Goal: Information Seeking & Learning: Learn about a topic

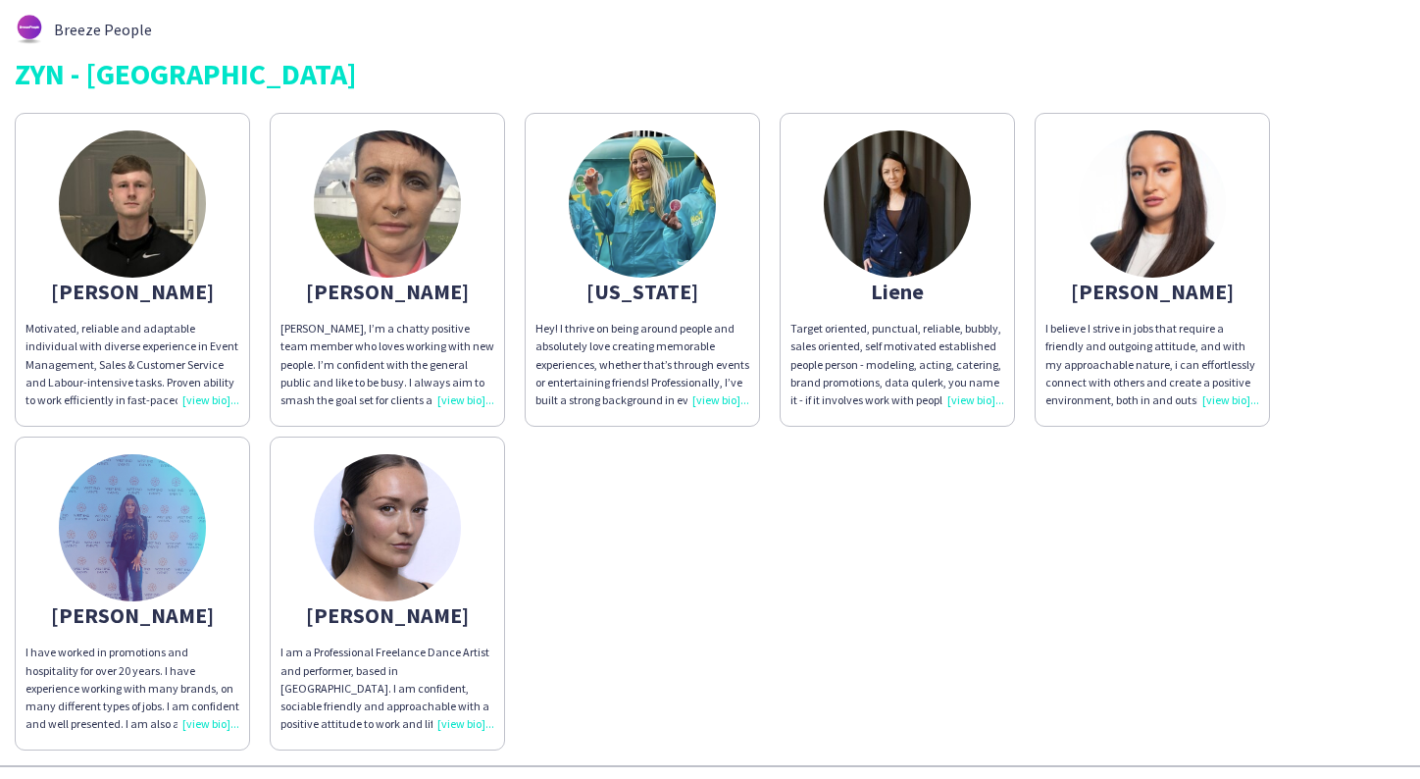
click at [628, 229] on img at bounding box center [642, 203] width 147 height 147
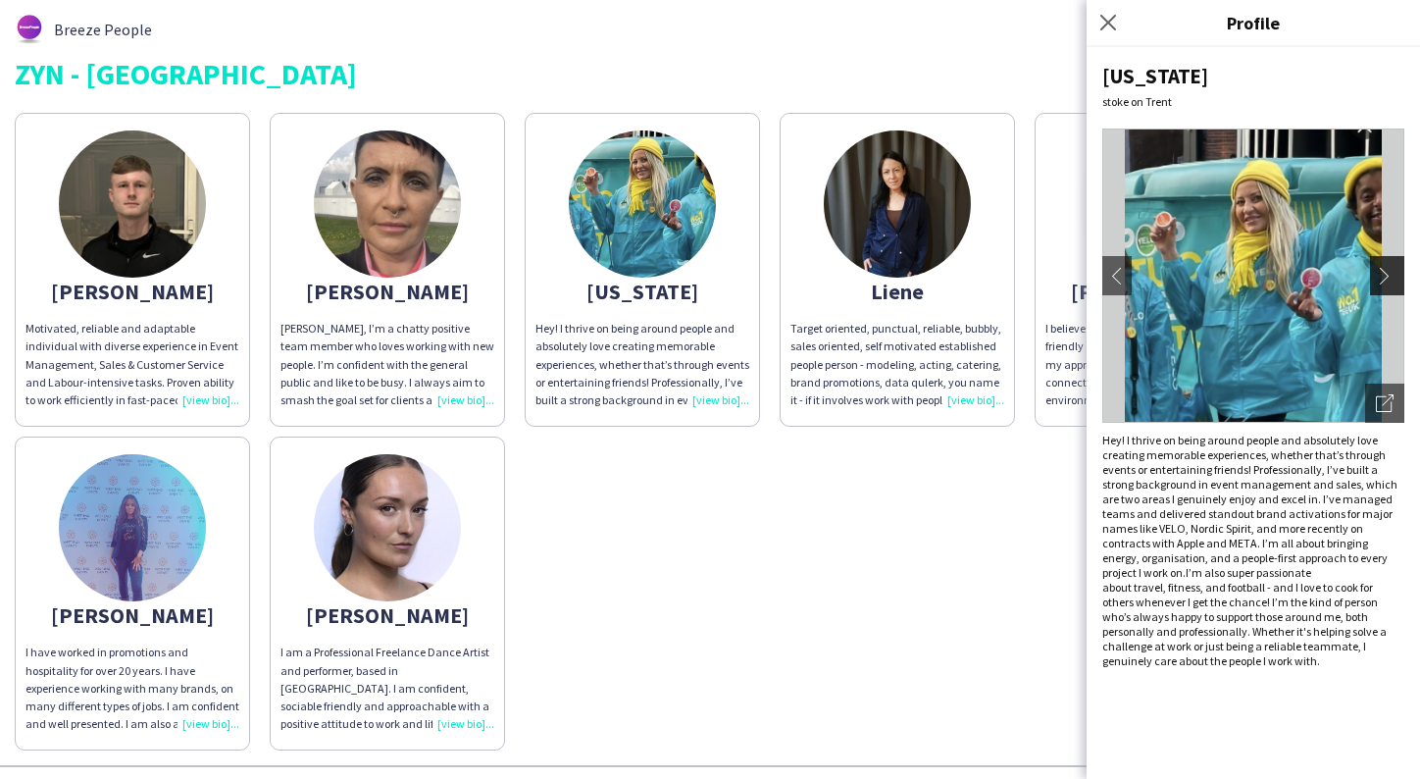
click at [1386, 271] on app-icon "chevron-right" at bounding box center [1389, 276] width 27 height 18
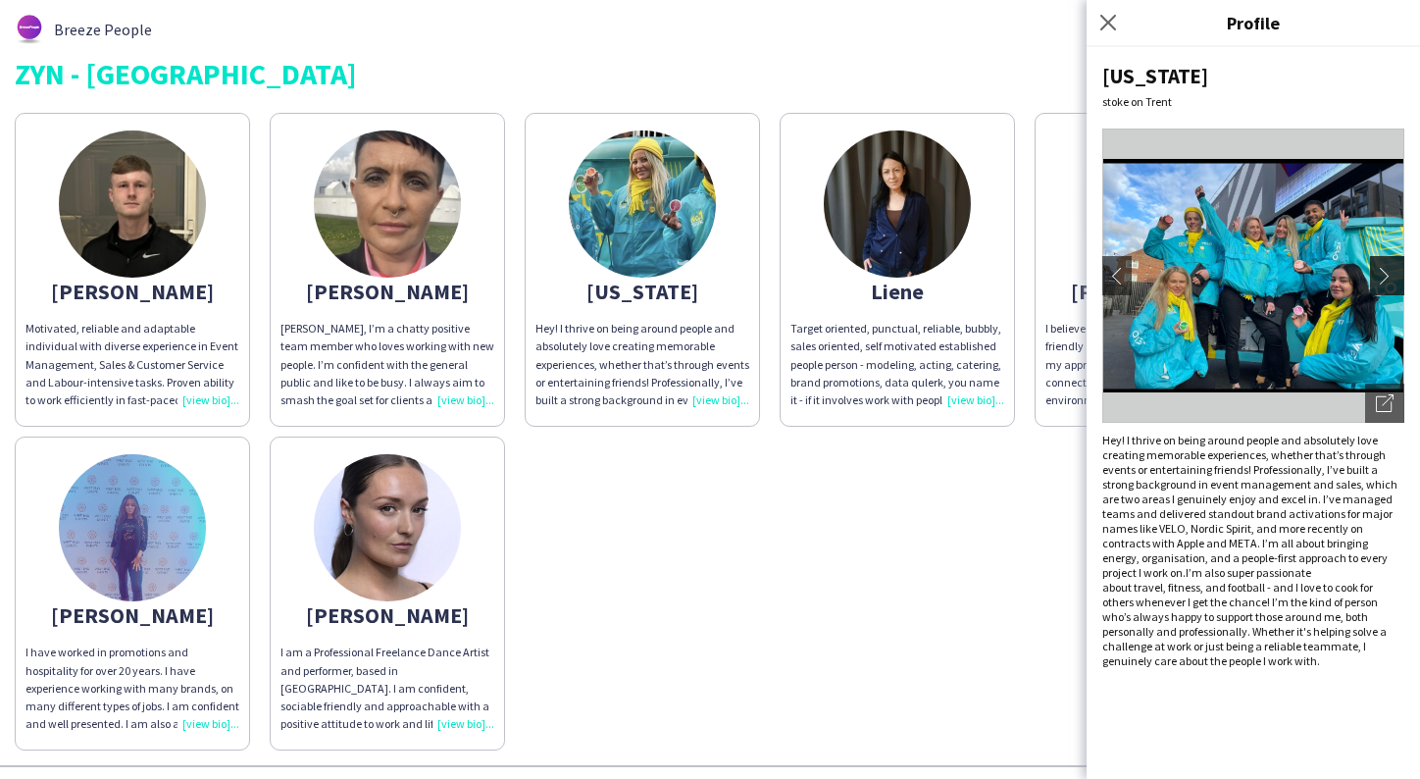
click at [1385, 271] on app-icon "chevron-right" at bounding box center [1389, 276] width 27 height 18
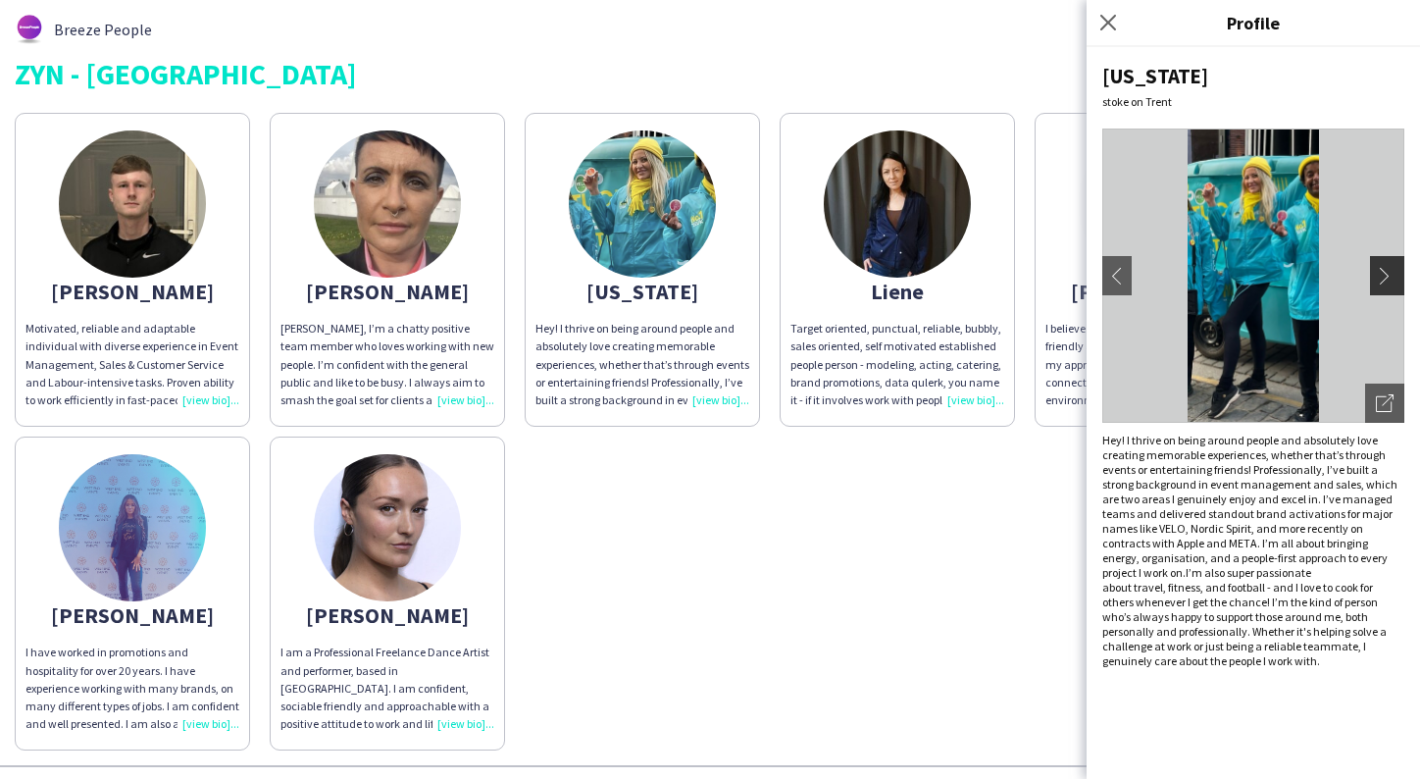
click at [1385, 272] on app-icon "chevron-right" at bounding box center [1389, 276] width 27 height 18
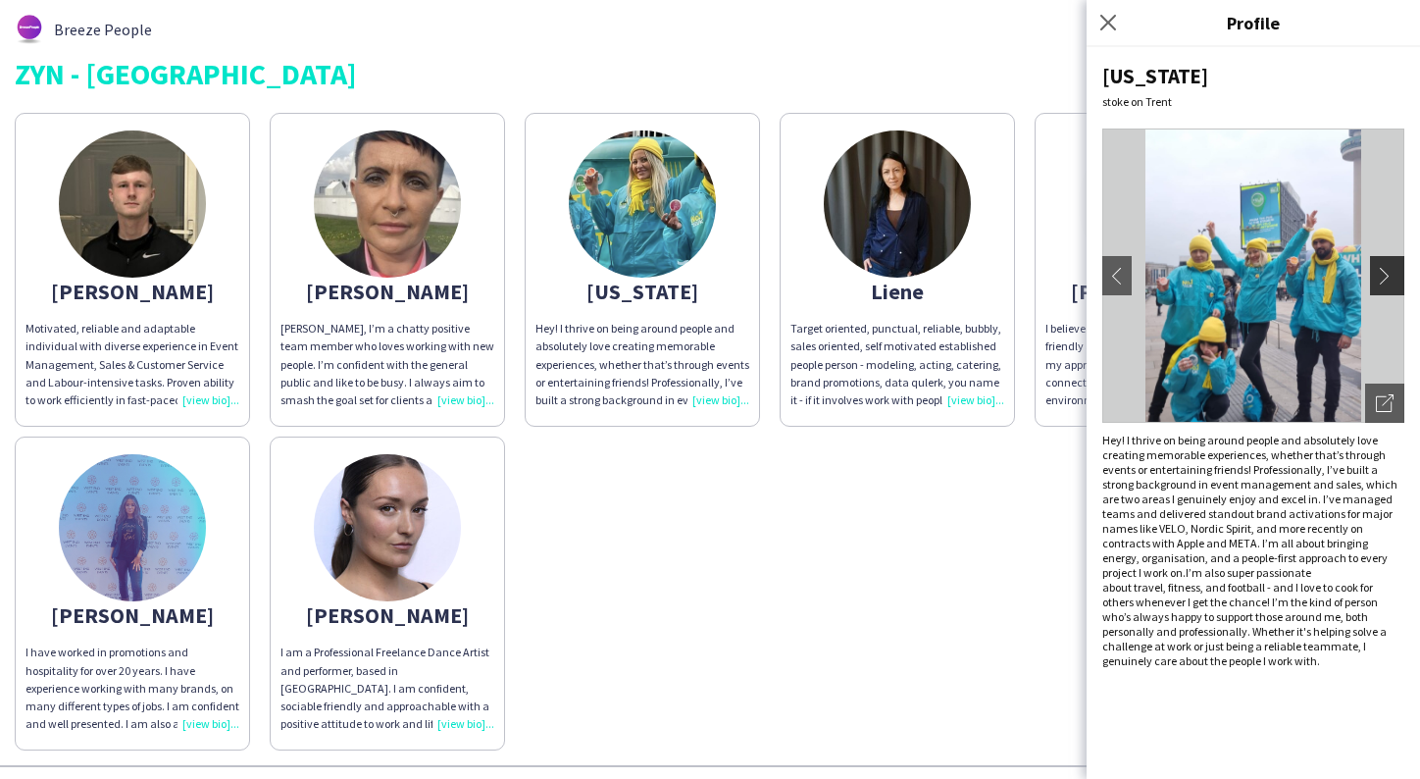
click at [1385, 272] on app-icon "chevron-right" at bounding box center [1389, 276] width 27 height 18
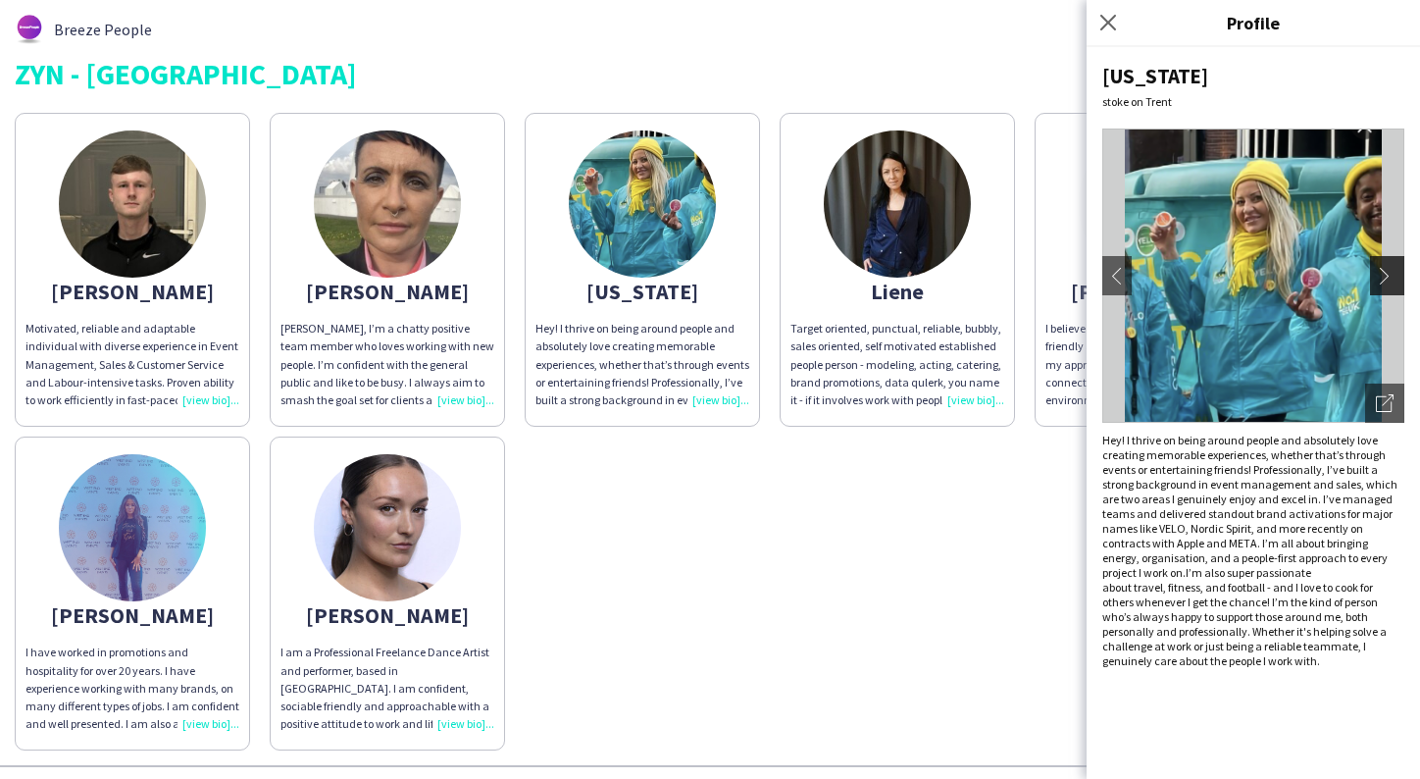
click at [1385, 272] on app-icon "chevron-right" at bounding box center [1389, 276] width 27 height 18
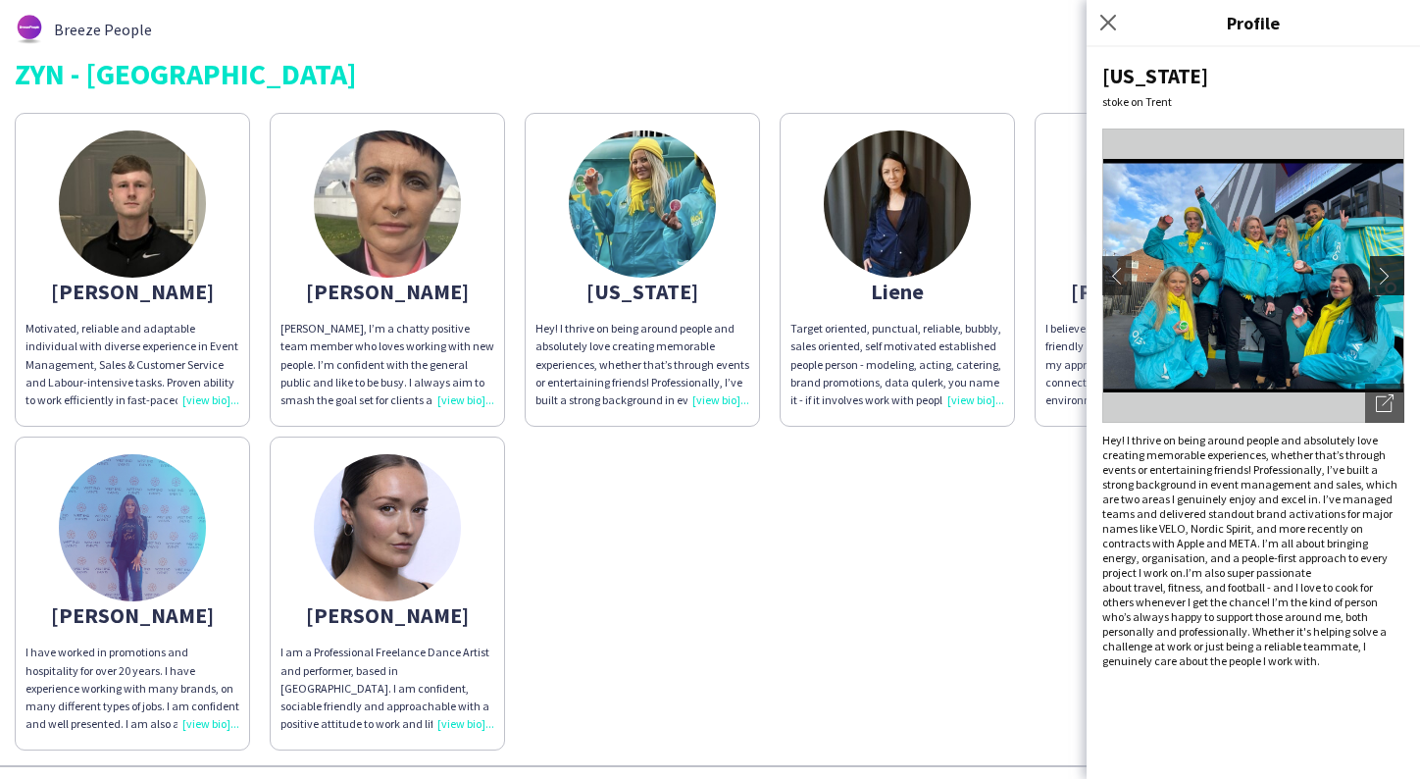
click at [1385, 272] on app-icon "chevron-right" at bounding box center [1389, 276] width 27 height 18
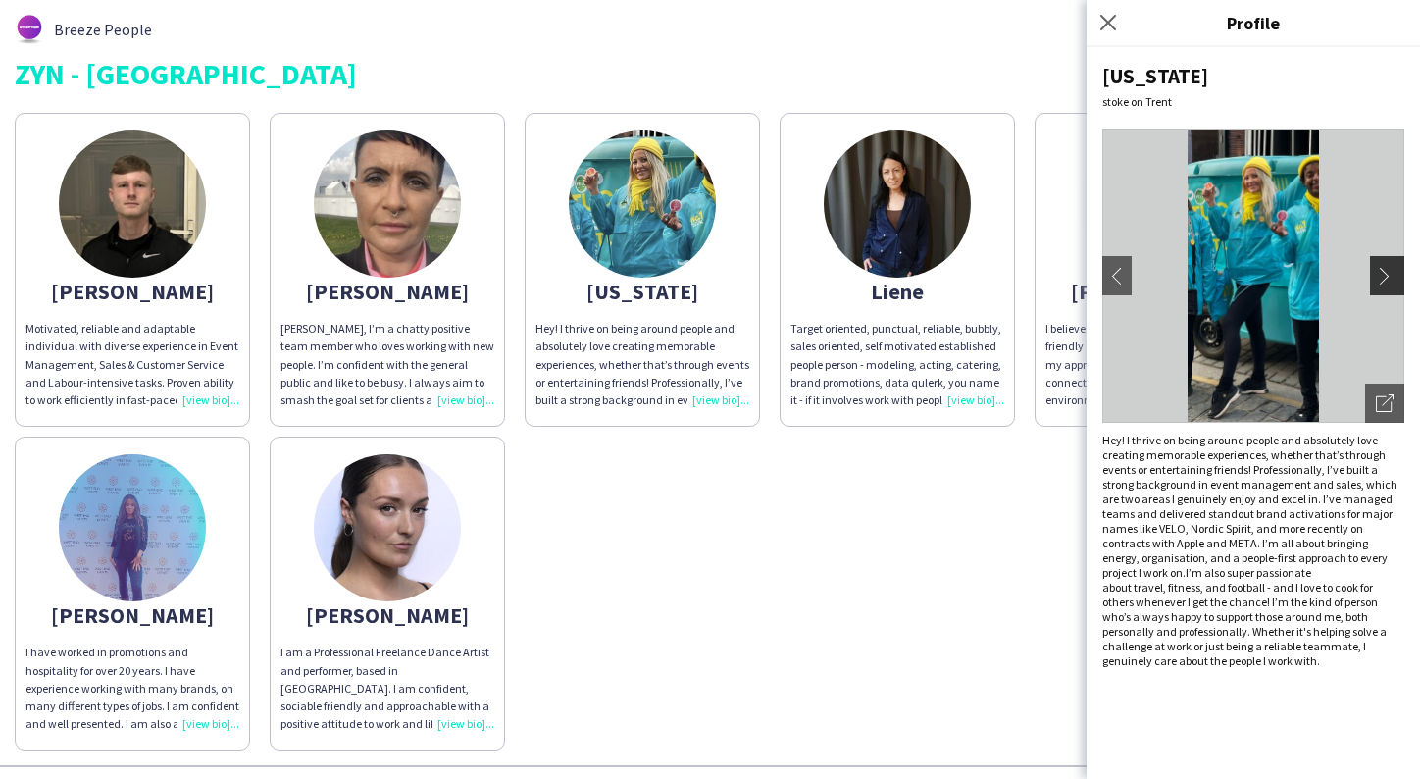
click at [1385, 273] on app-icon "chevron-right" at bounding box center [1389, 276] width 27 height 18
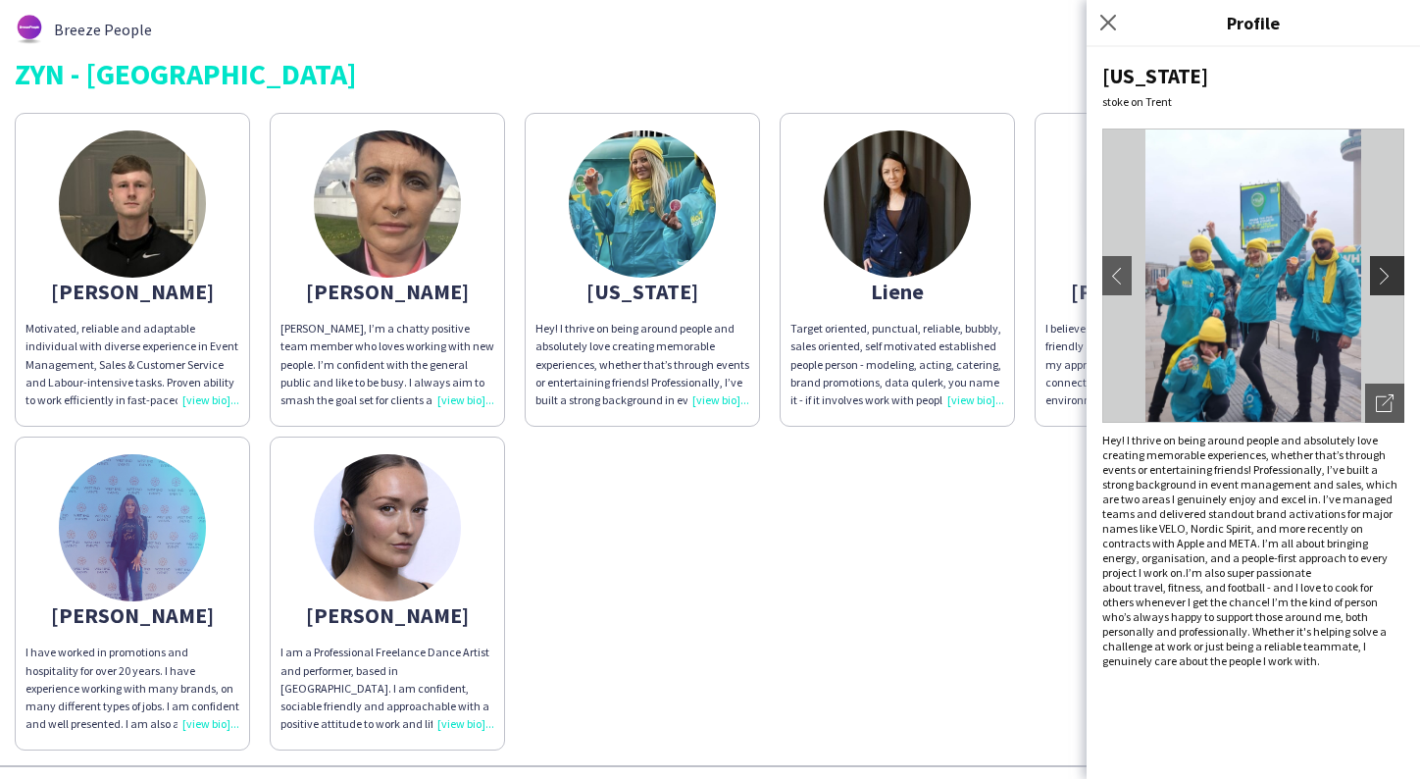
click at [1385, 273] on app-icon "chevron-right" at bounding box center [1389, 276] width 27 height 18
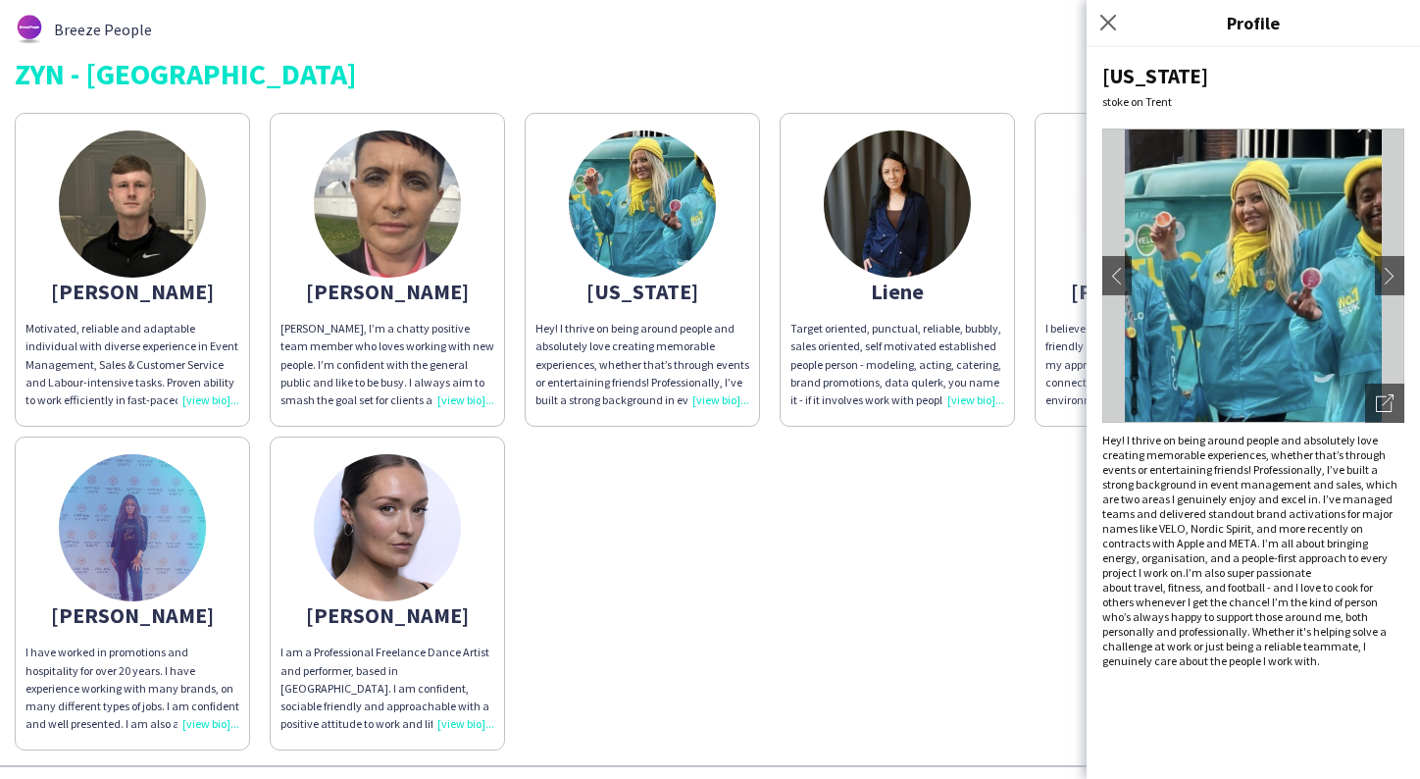
click at [946, 461] on div "David Motivated, reliable and adaptable individual with diverse experience in E…" at bounding box center [710, 426] width 1391 height 647
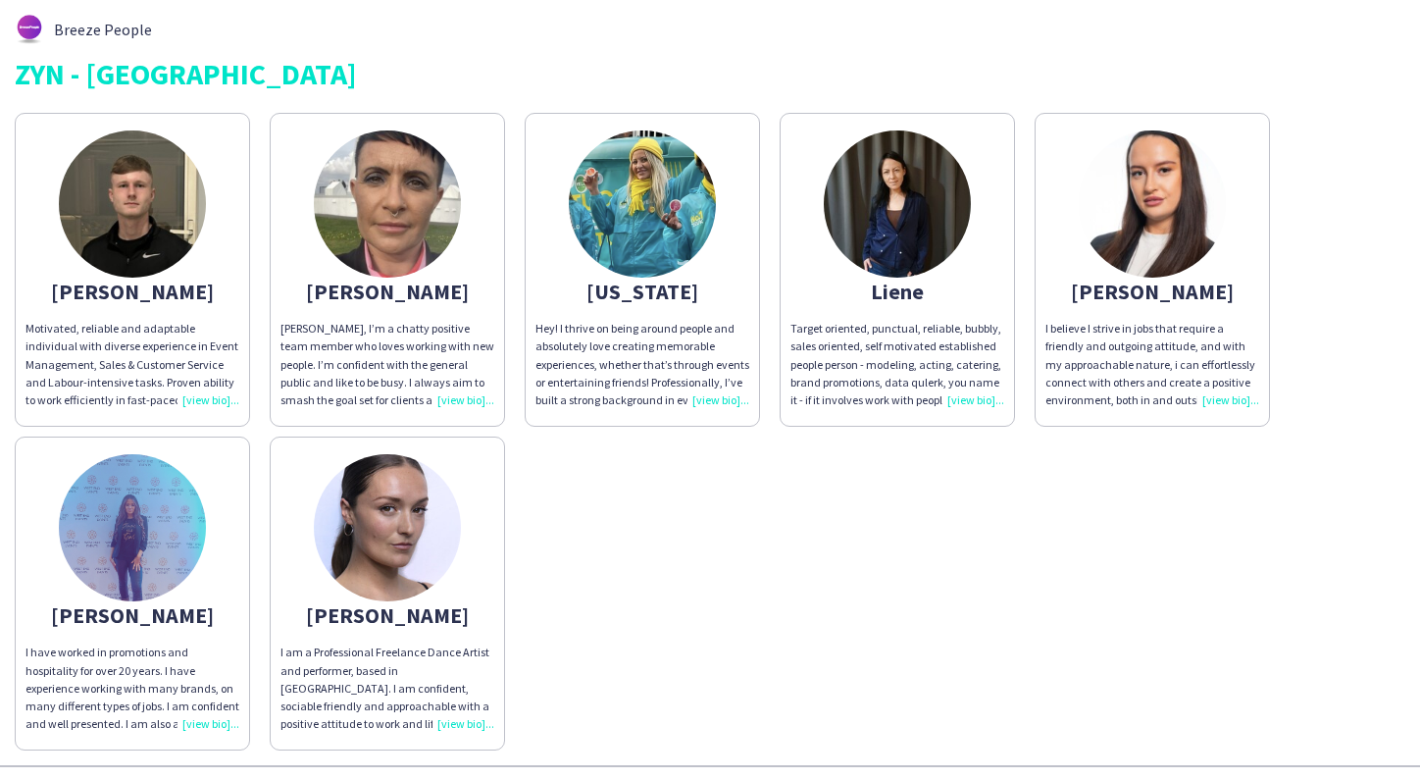
click at [408, 191] on img at bounding box center [387, 203] width 147 height 147
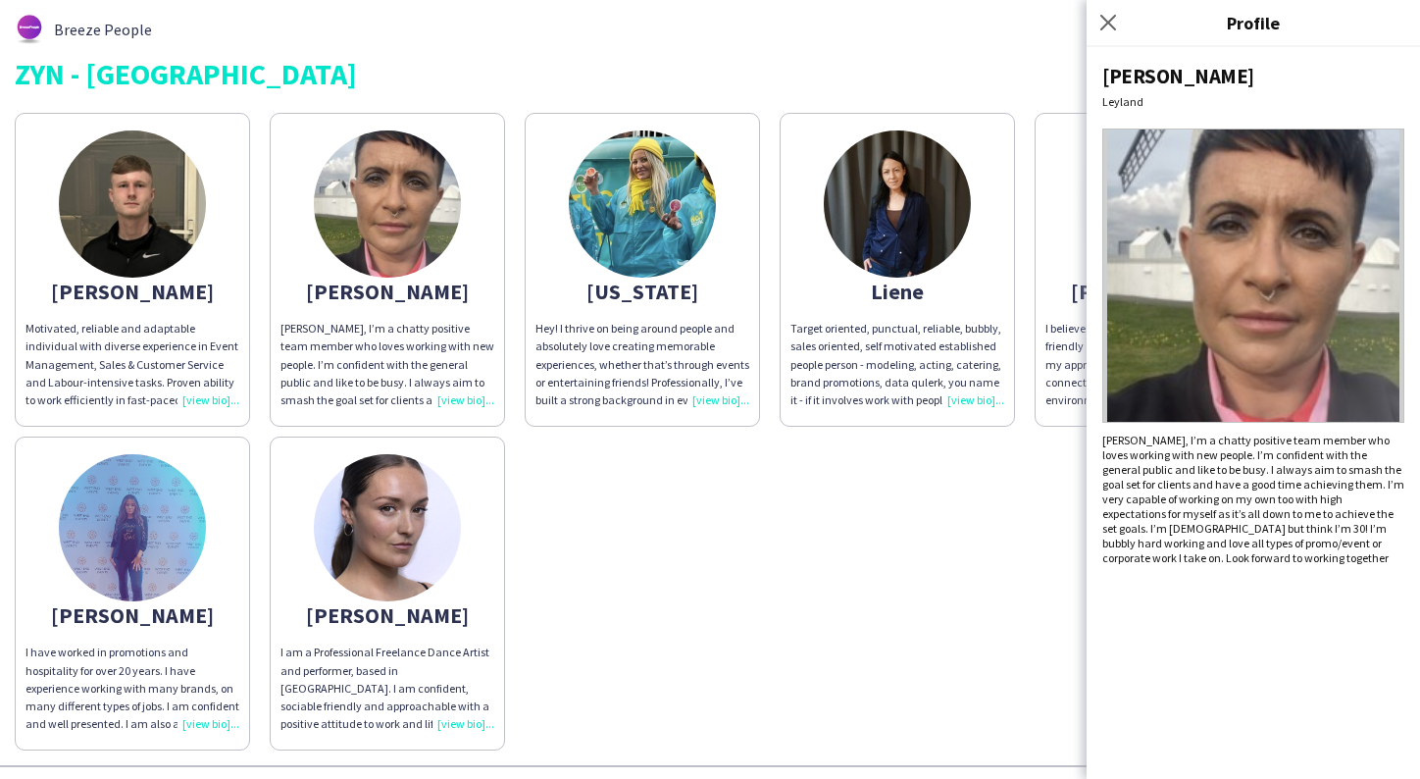
click at [900, 209] on img at bounding box center [897, 203] width 147 height 147
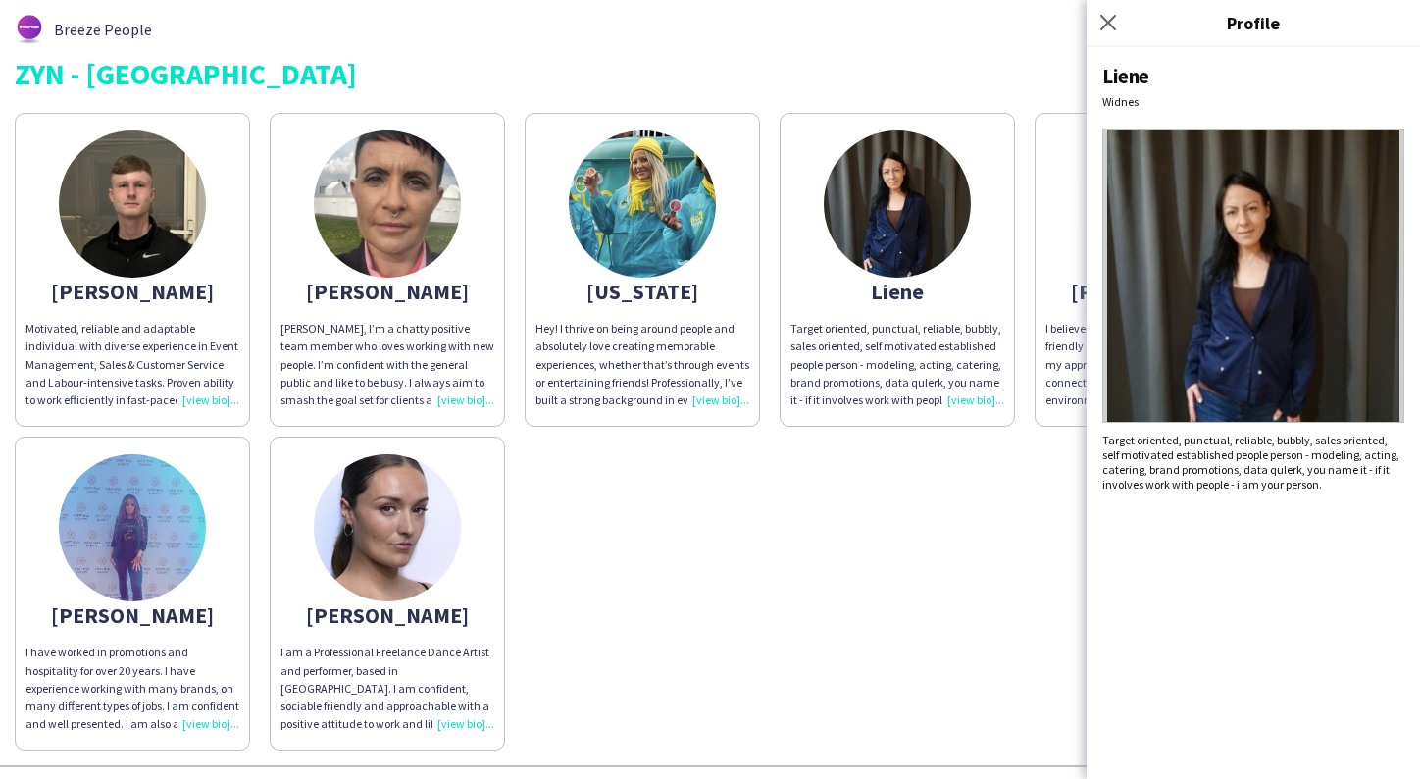
click at [1346, 273] on img at bounding box center [1253, 275] width 302 height 294
click at [1322, 286] on img at bounding box center [1253, 275] width 302 height 294
click at [1105, 27] on icon "Close pop-in" at bounding box center [1107, 22] width 19 height 19
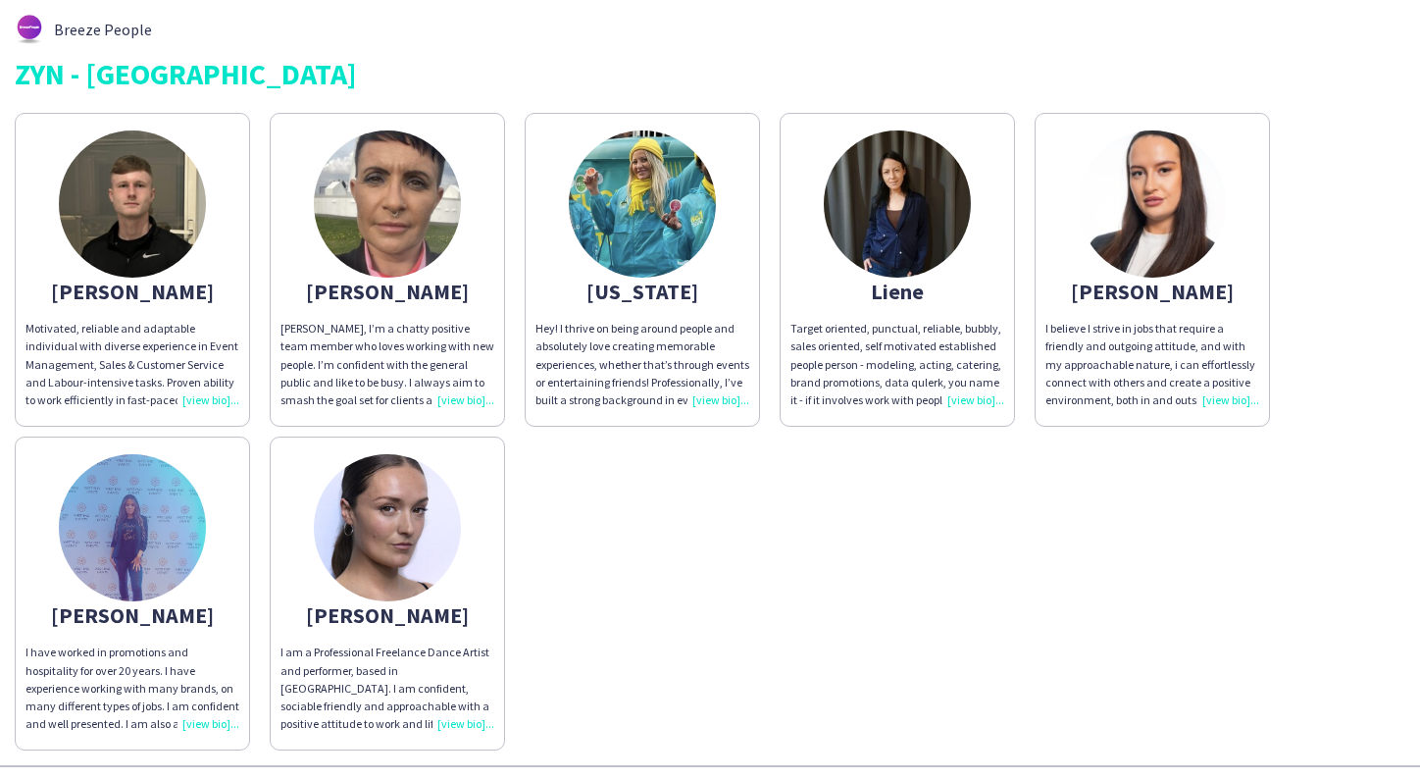
click at [1102, 208] on img at bounding box center [1152, 203] width 147 height 147
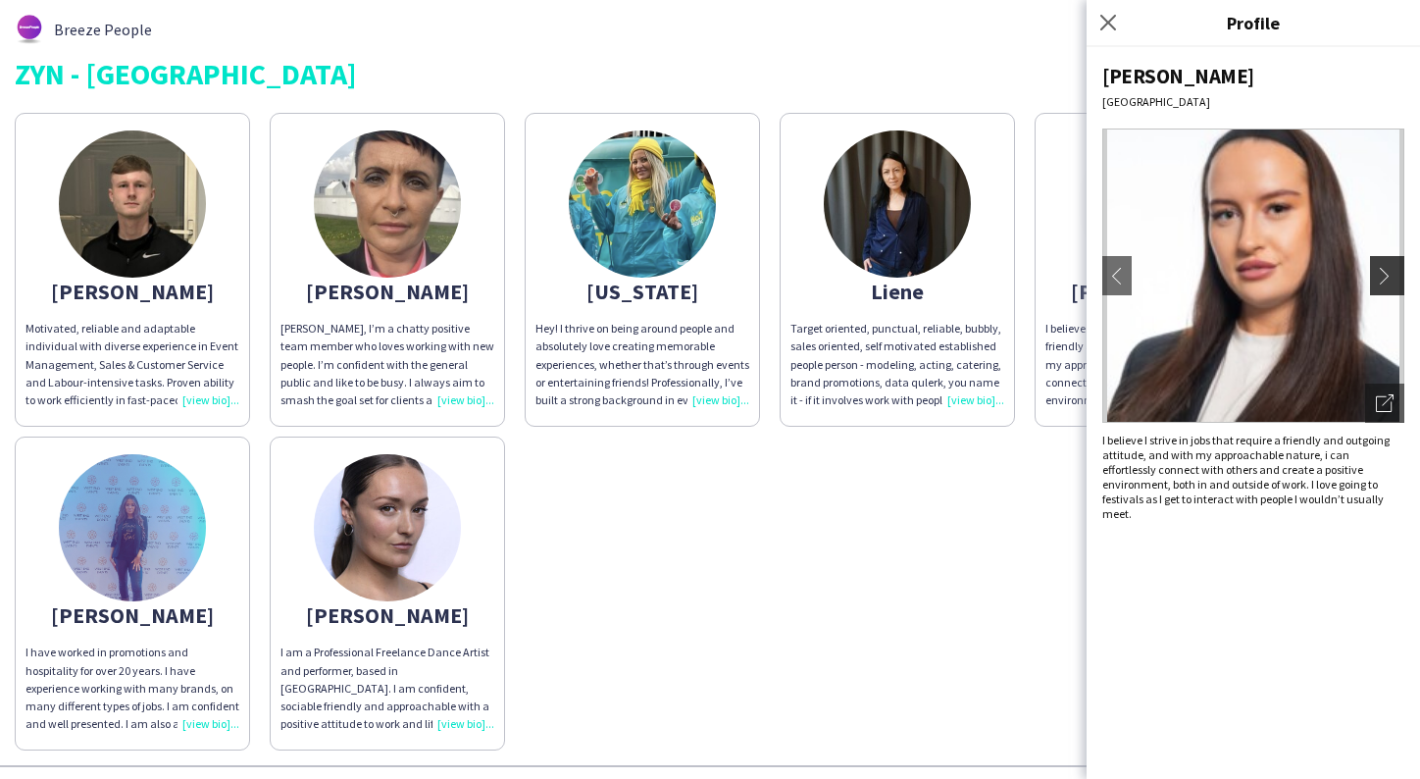
click at [1389, 272] on app-icon "chevron-right" at bounding box center [1389, 276] width 27 height 18
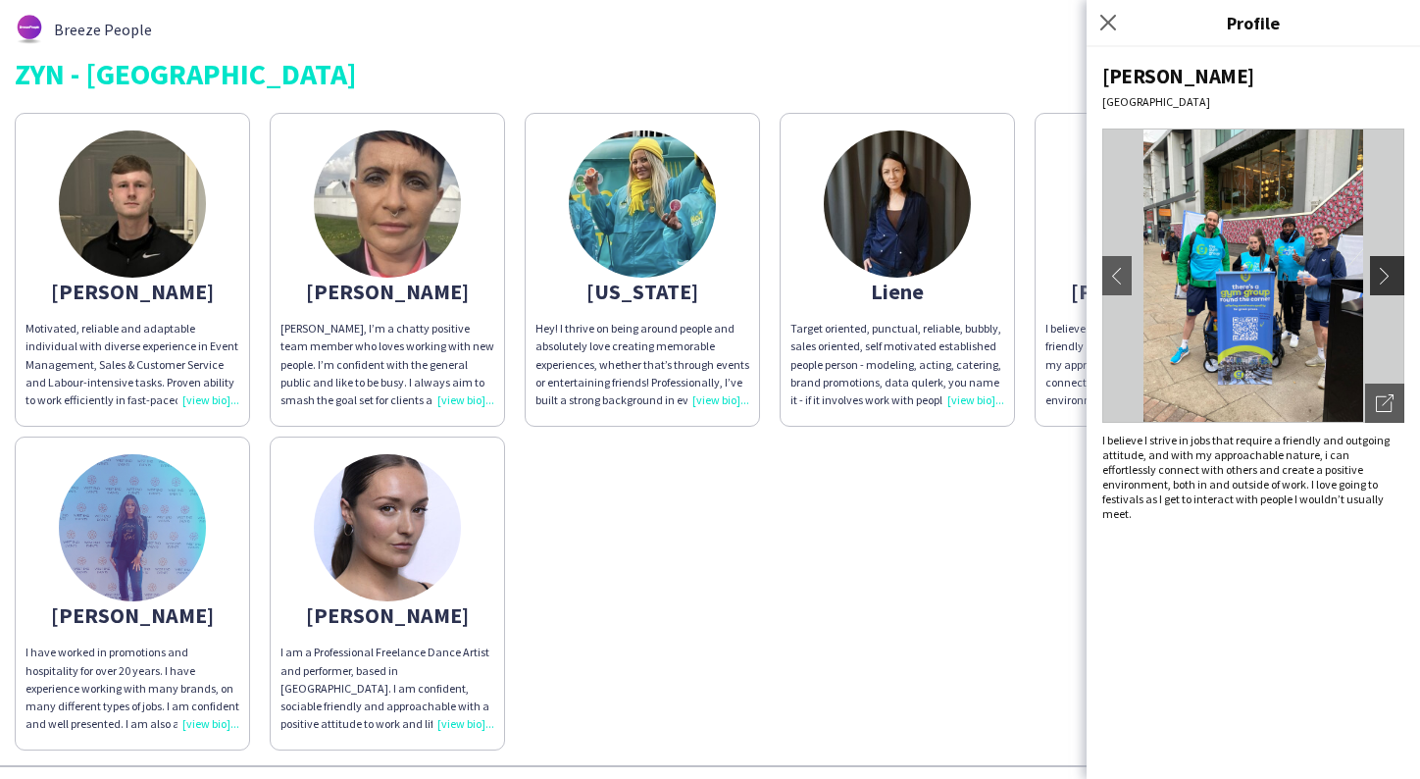
click at [1387, 273] on app-icon "chevron-right" at bounding box center [1389, 276] width 27 height 18
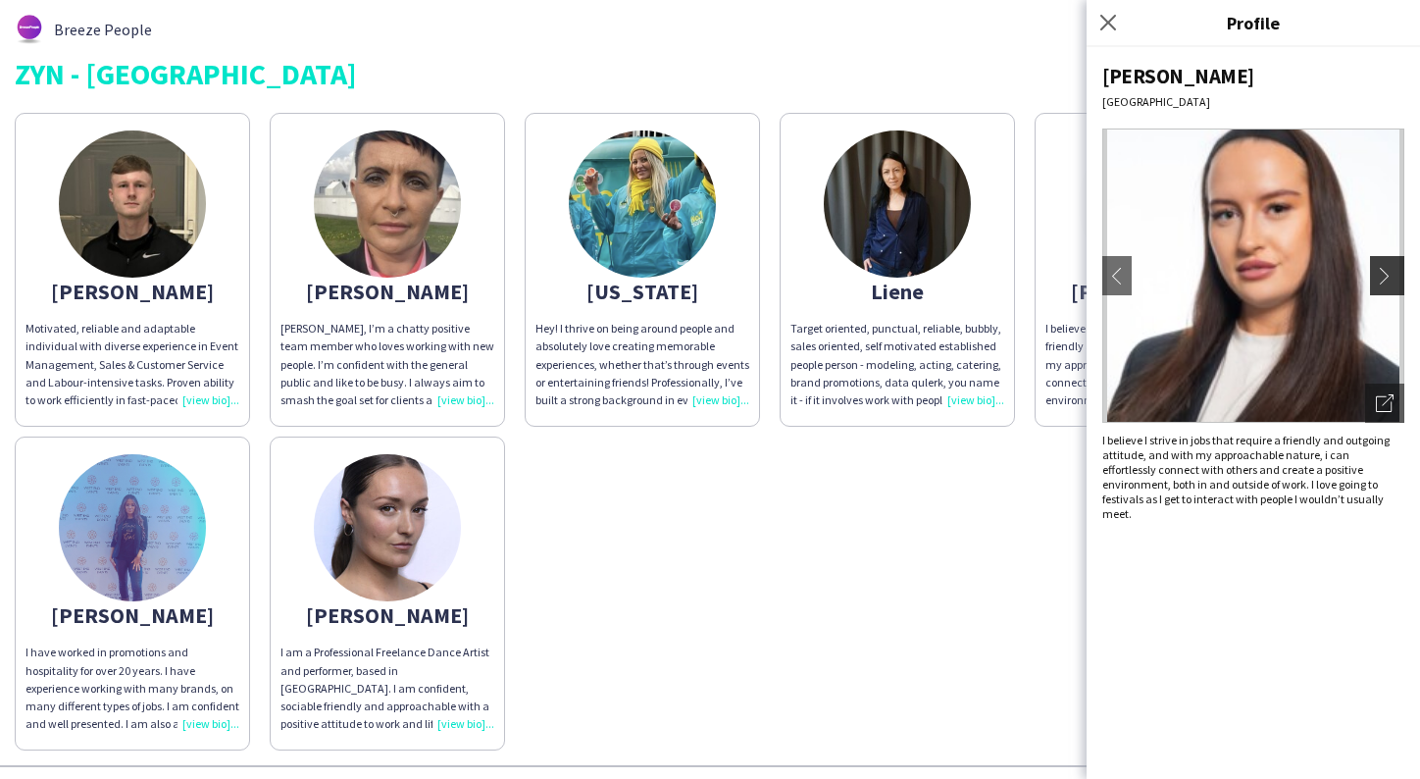
click at [1387, 273] on app-icon "chevron-right" at bounding box center [1389, 276] width 27 height 18
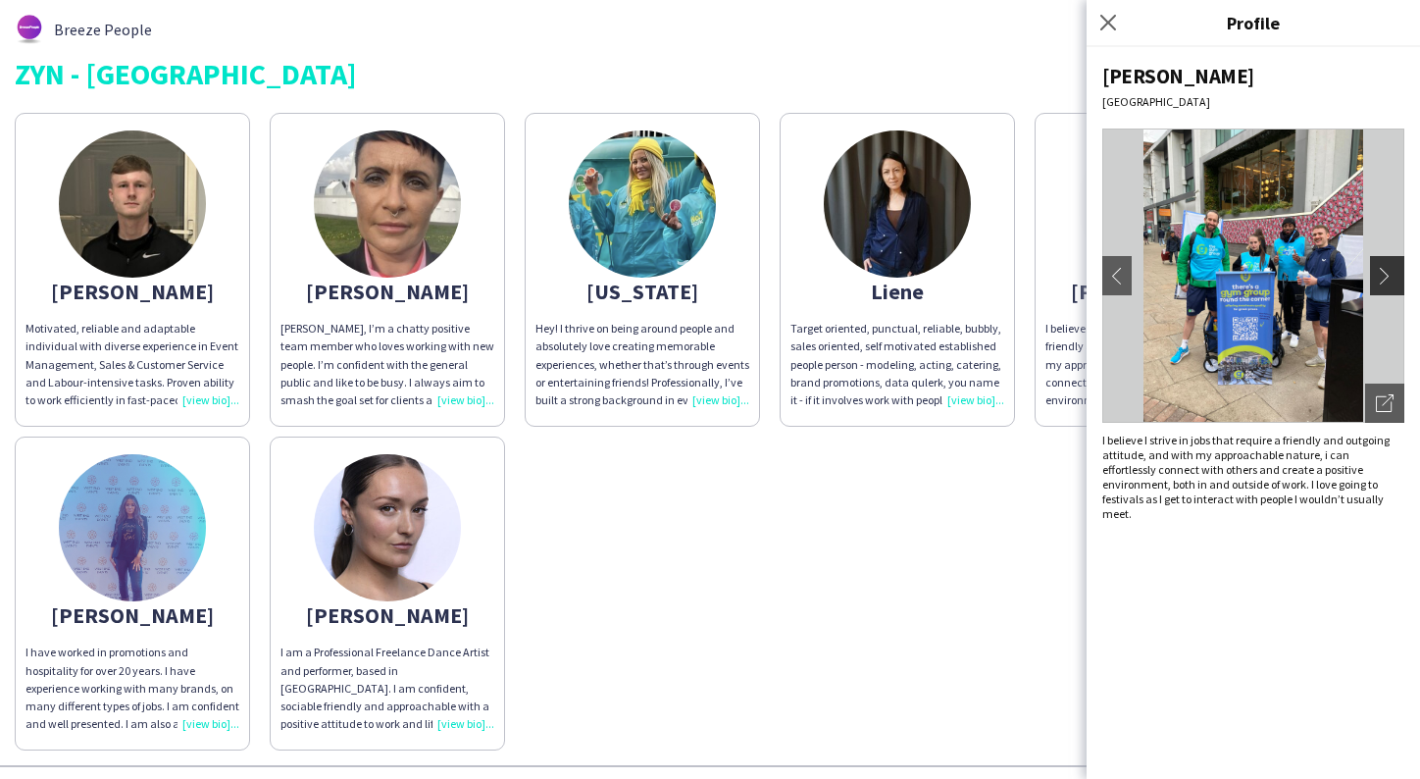
click at [1387, 273] on app-icon "chevron-right" at bounding box center [1389, 276] width 27 height 18
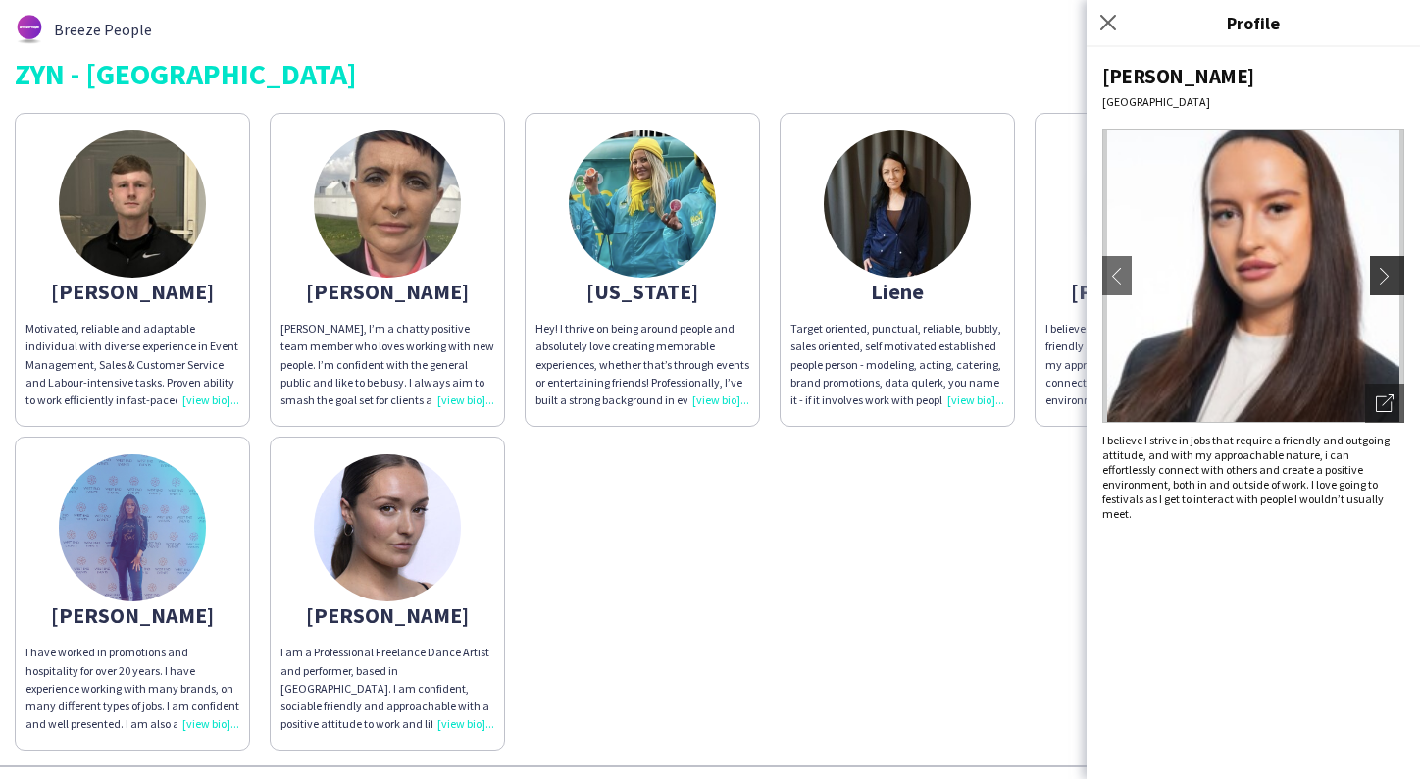
click at [1387, 273] on app-icon "chevron-right" at bounding box center [1389, 276] width 27 height 18
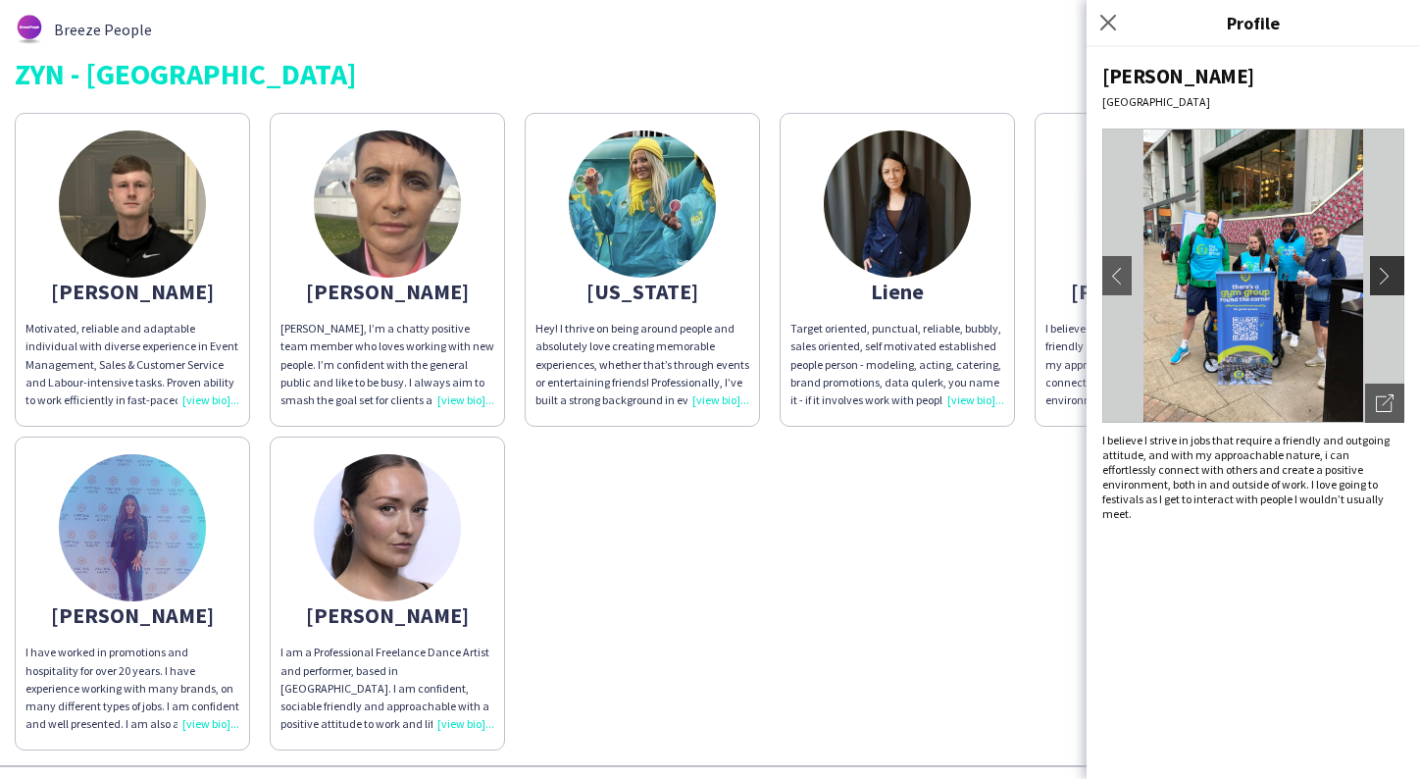
click at [1387, 273] on app-icon "chevron-right" at bounding box center [1389, 276] width 27 height 18
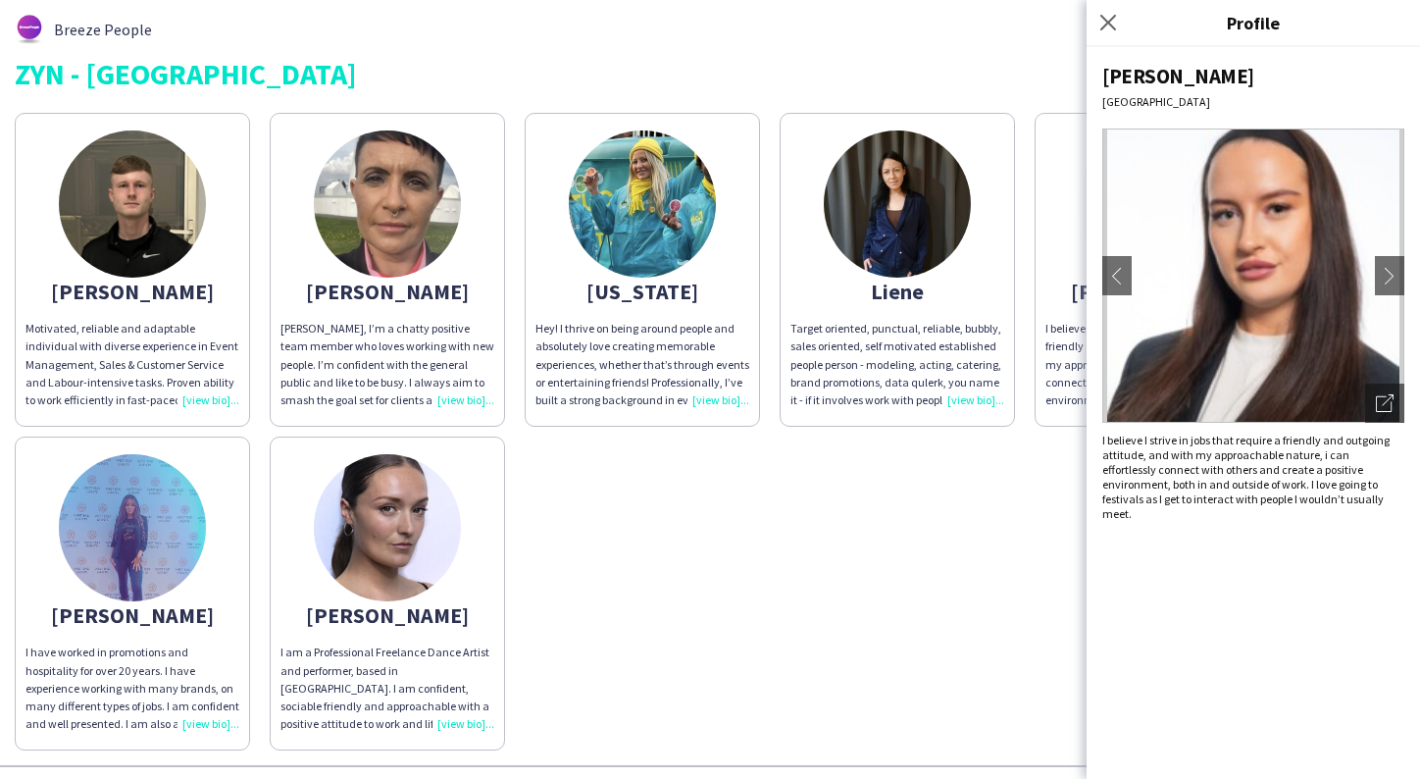
click at [970, 472] on div "David Motivated, reliable and adaptable individual with diverse experience in E…" at bounding box center [710, 426] width 1391 height 647
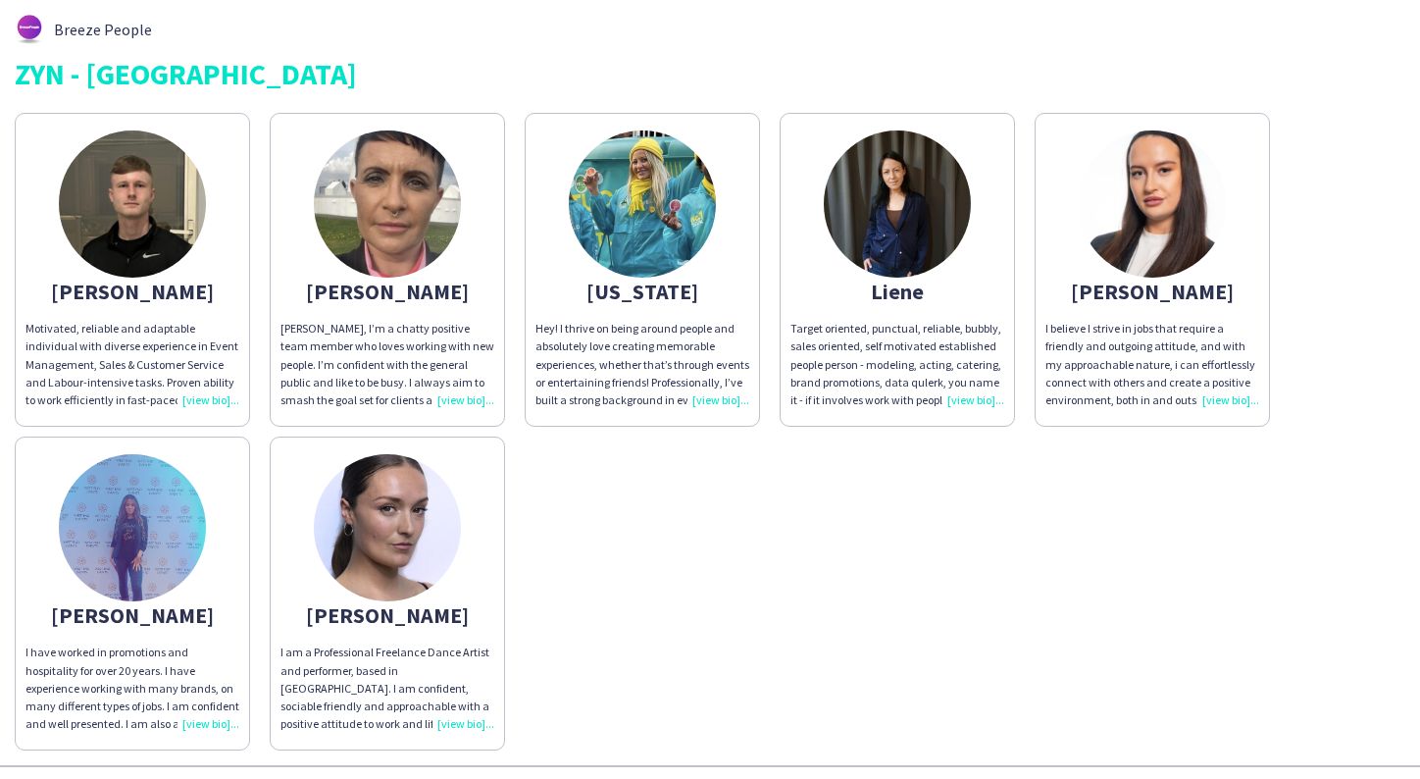
click at [1175, 253] on img at bounding box center [1152, 203] width 147 height 147
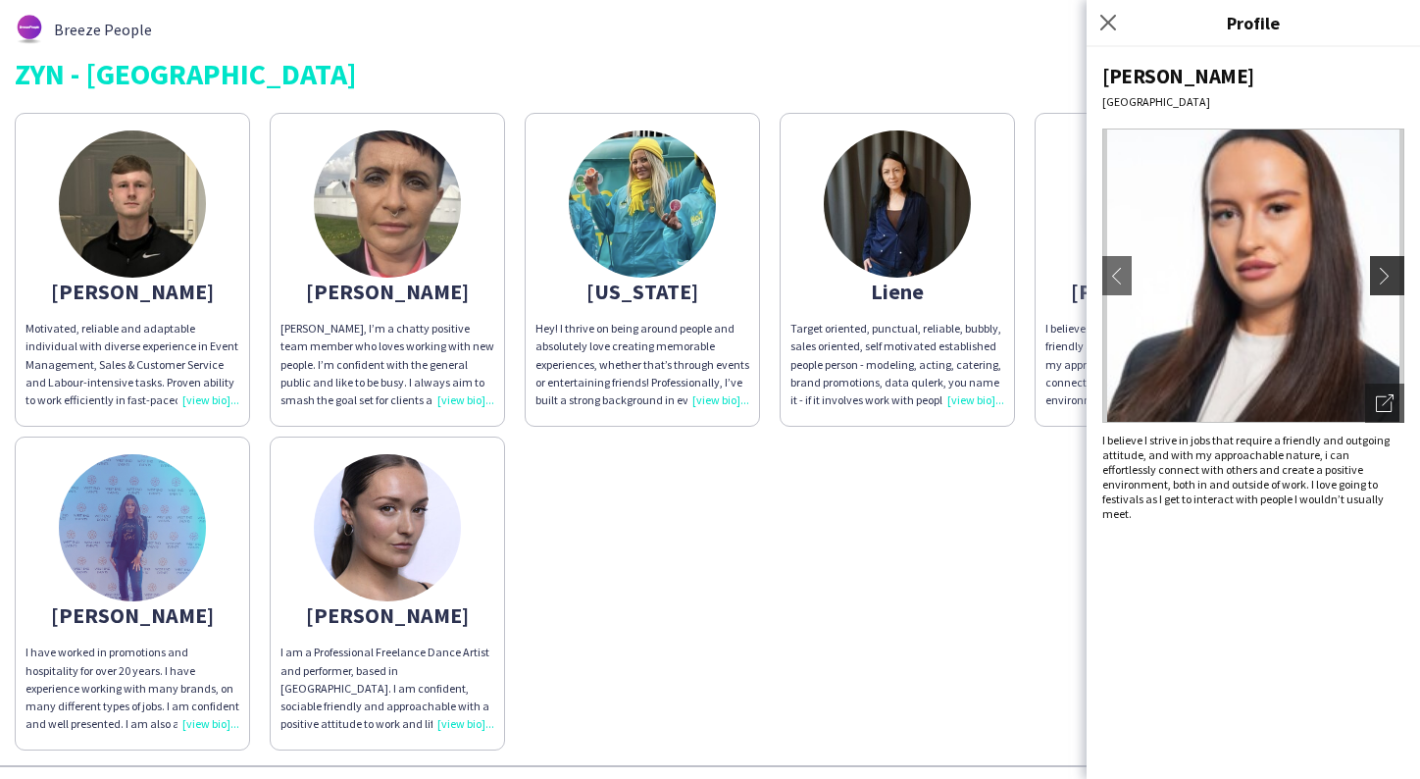
click at [1391, 279] on app-icon "chevron-right" at bounding box center [1389, 276] width 27 height 18
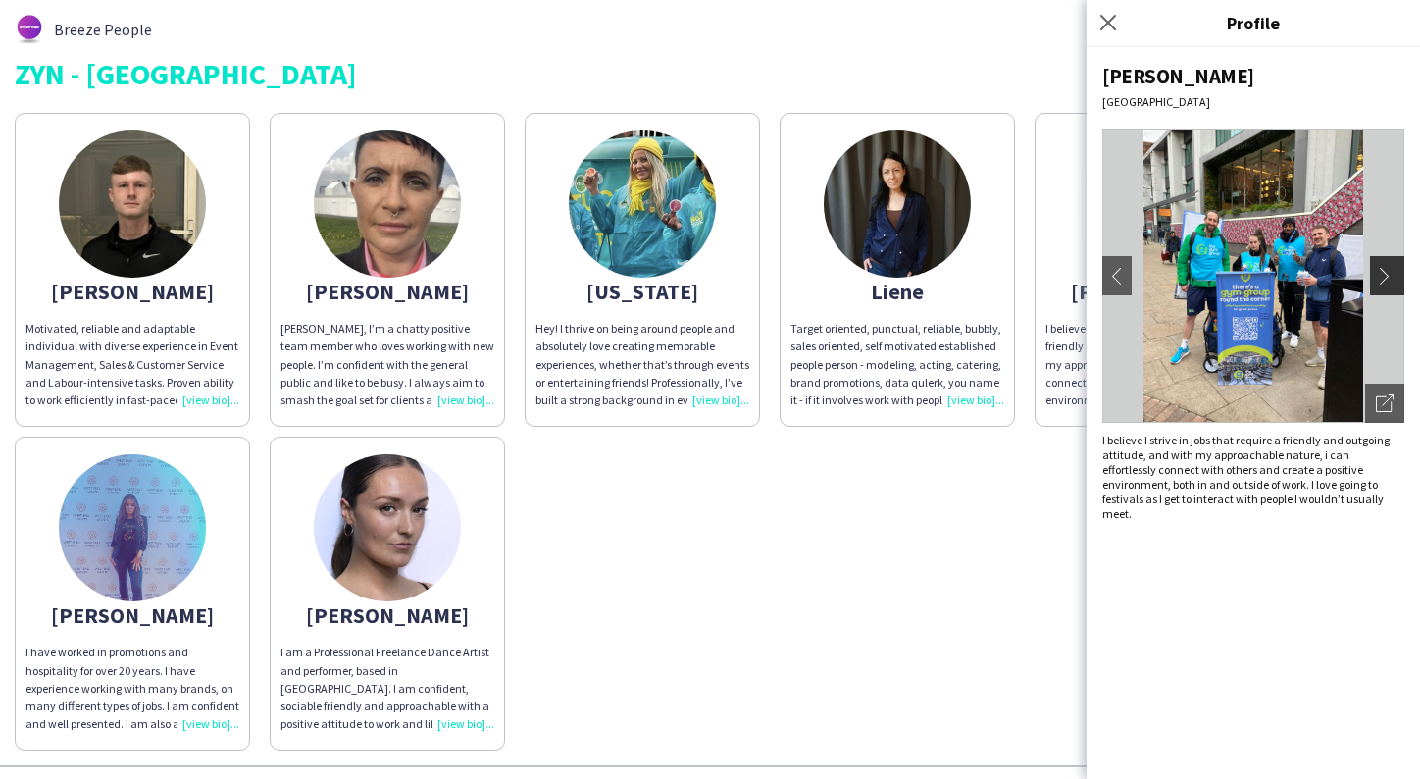
click at [1384, 278] on app-icon "chevron-right" at bounding box center [1389, 276] width 27 height 18
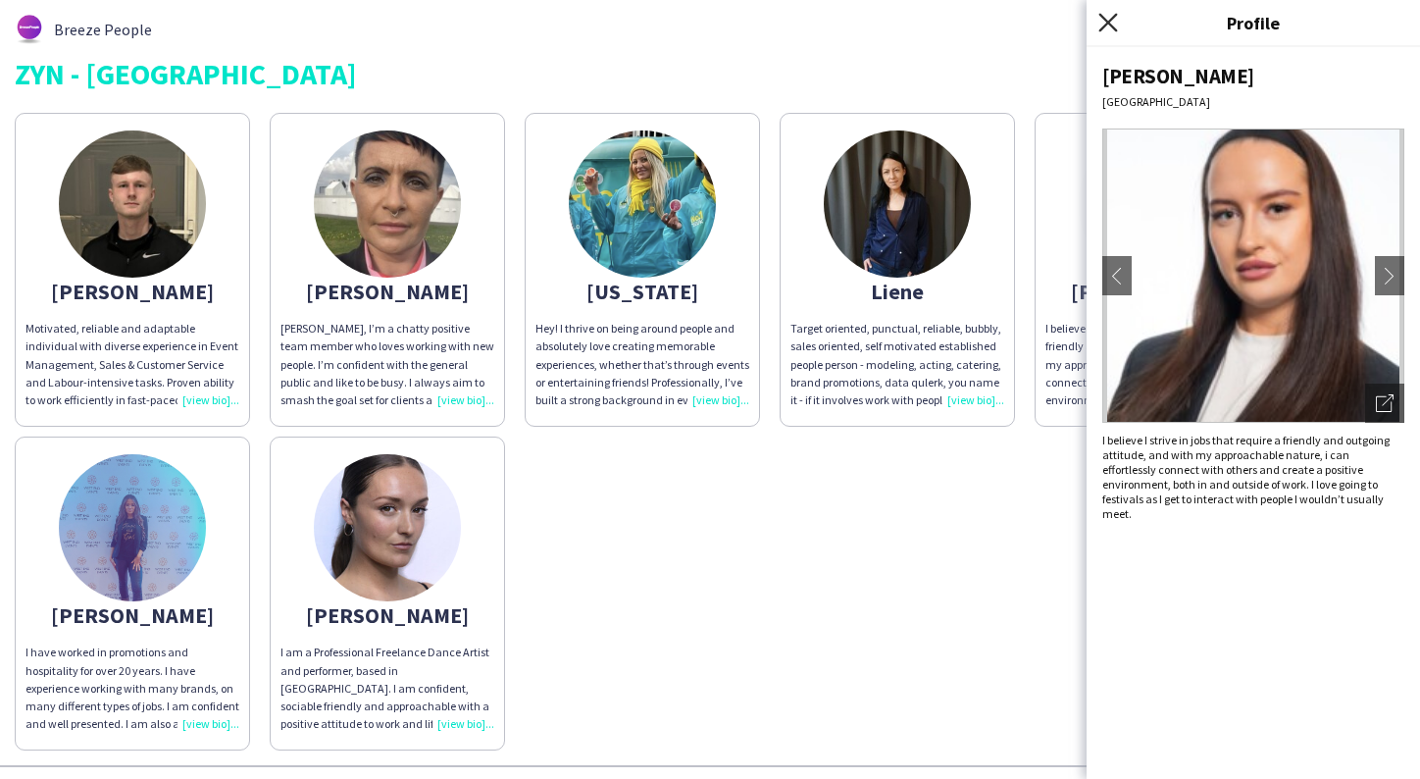
click at [1107, 25] on icon at bounding box center [1107, 22] width 19 height 19
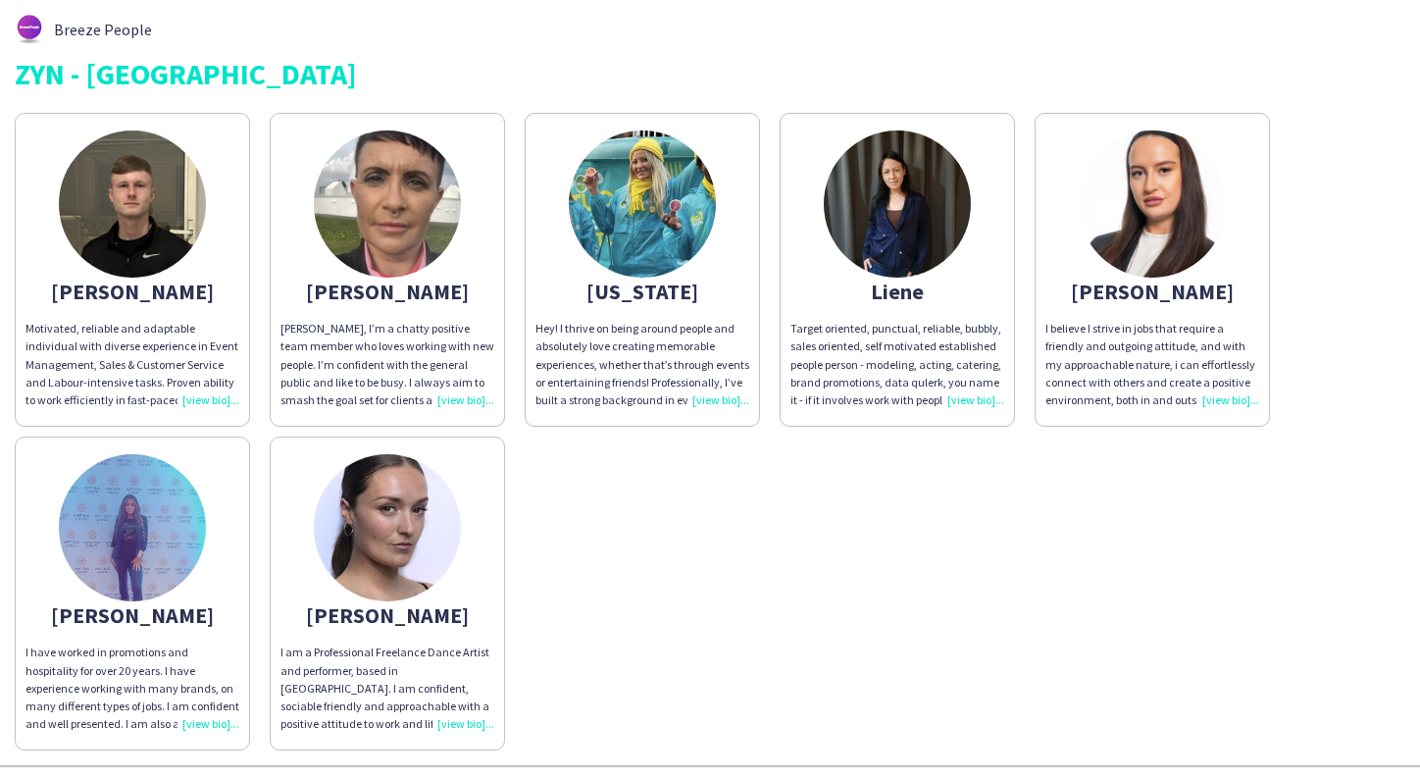
click at [144, 528] on img at bounding box center [132, 527] width 147 height 147
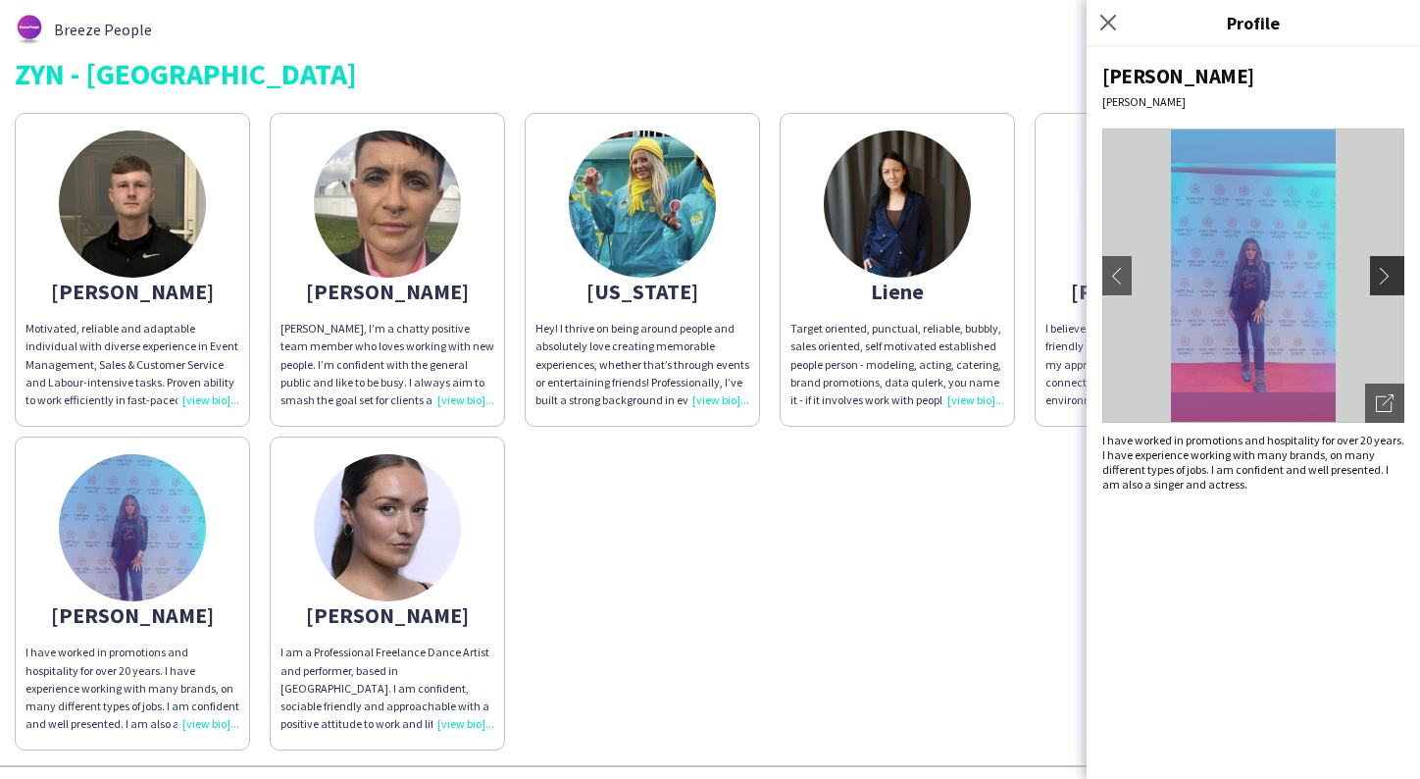
click at [1378, 270] on app-icon "chevron-right" at bounding box center [1389, 276] width 27 height 18
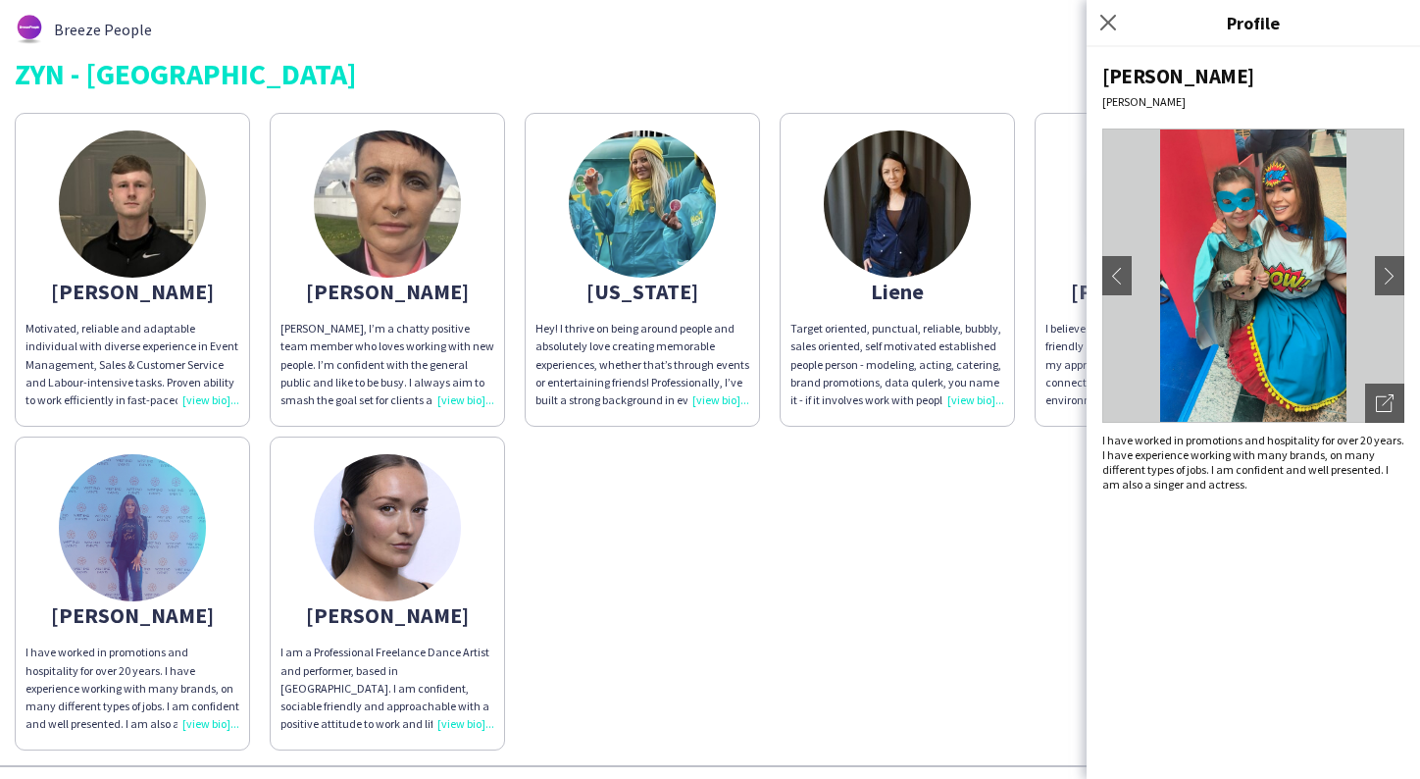
click at [676, 568] on div "David Motivated, reliable and adaptable individual with diverse experience in E…" at bounding box center [710, 426] width 1391 height 647
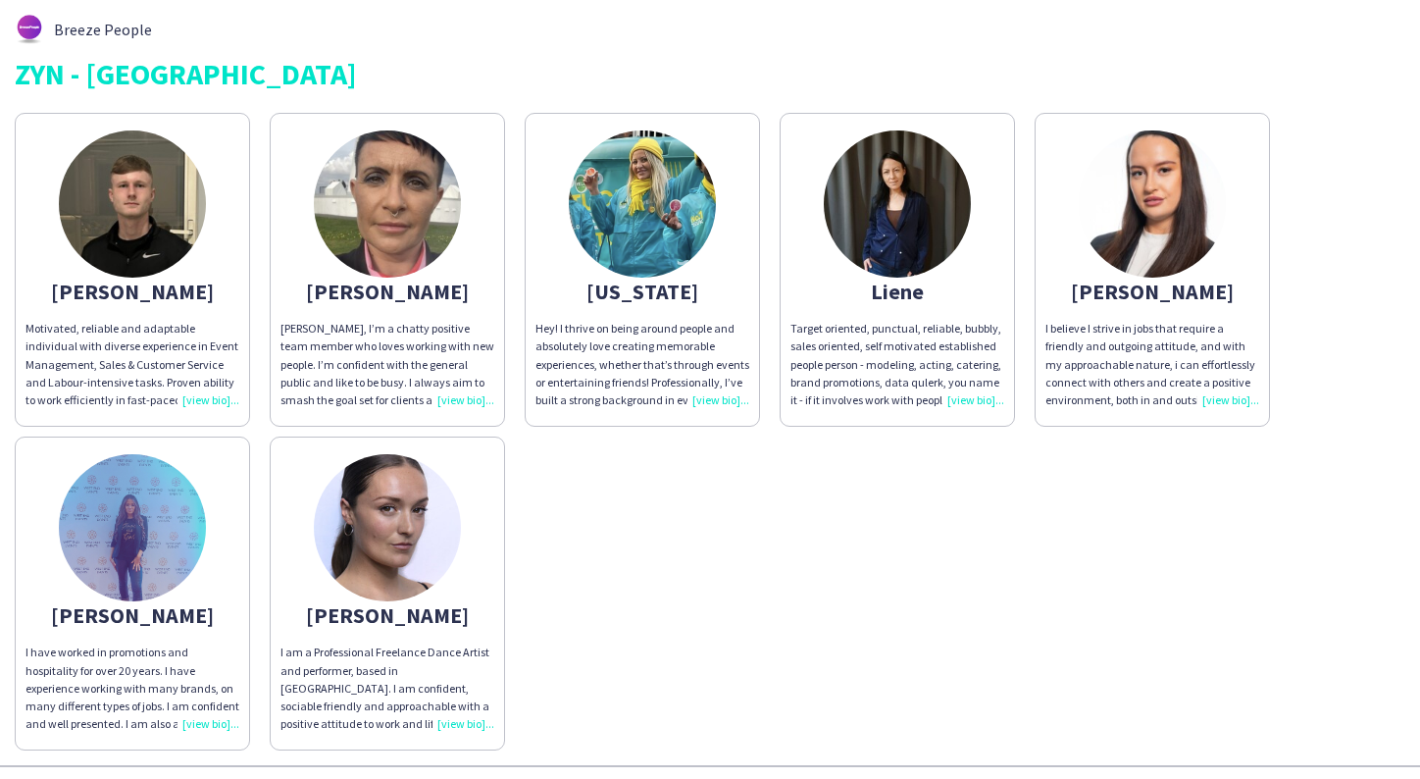
click at [124, 198] on img at bounding box center [132, 203] width 147 height 147
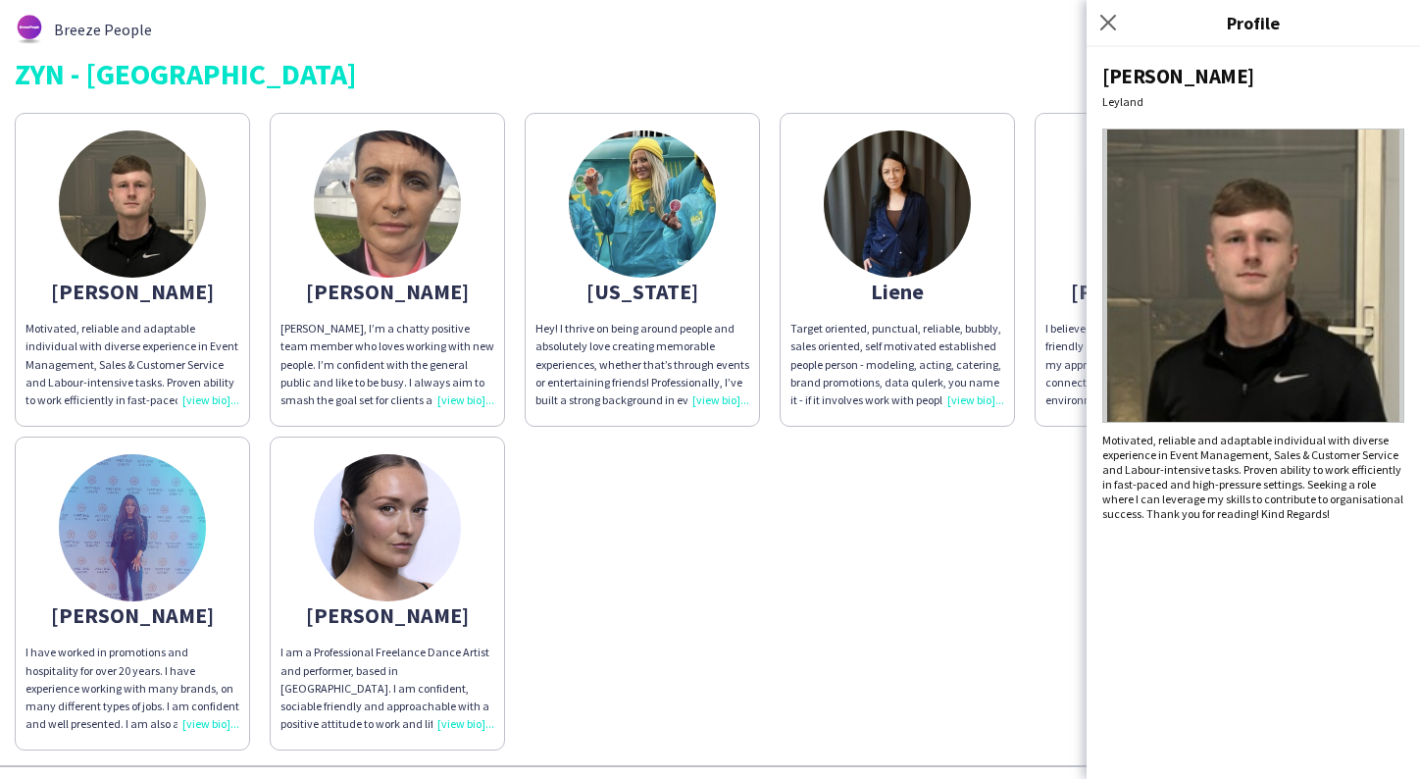
click at [986, 487] on div "David Motivated, reliable and adaptable individual with diverse experience in E…" at bounding box center [710, 426] width 1391 height 647
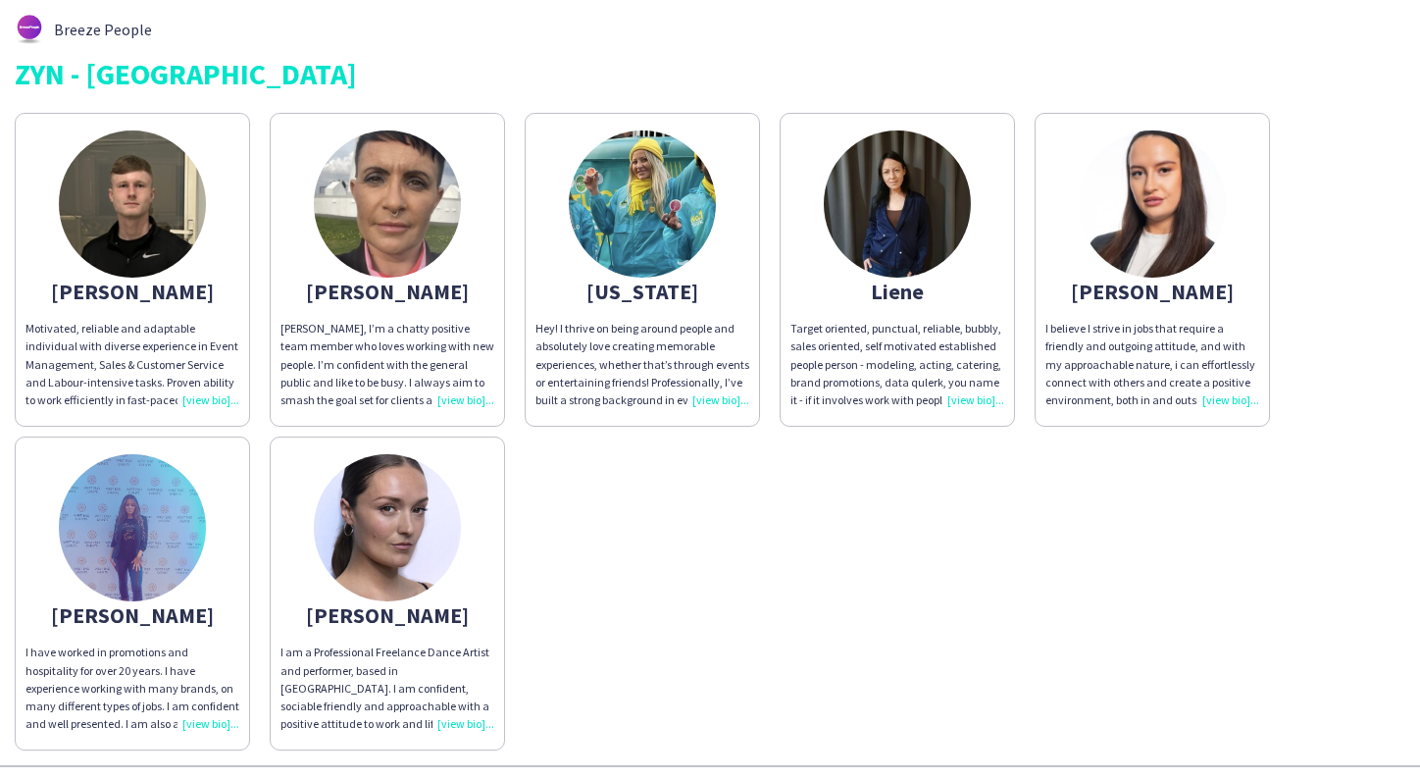
click at [431, 512] on img at bounding box center [387, 527] width 147 height 147
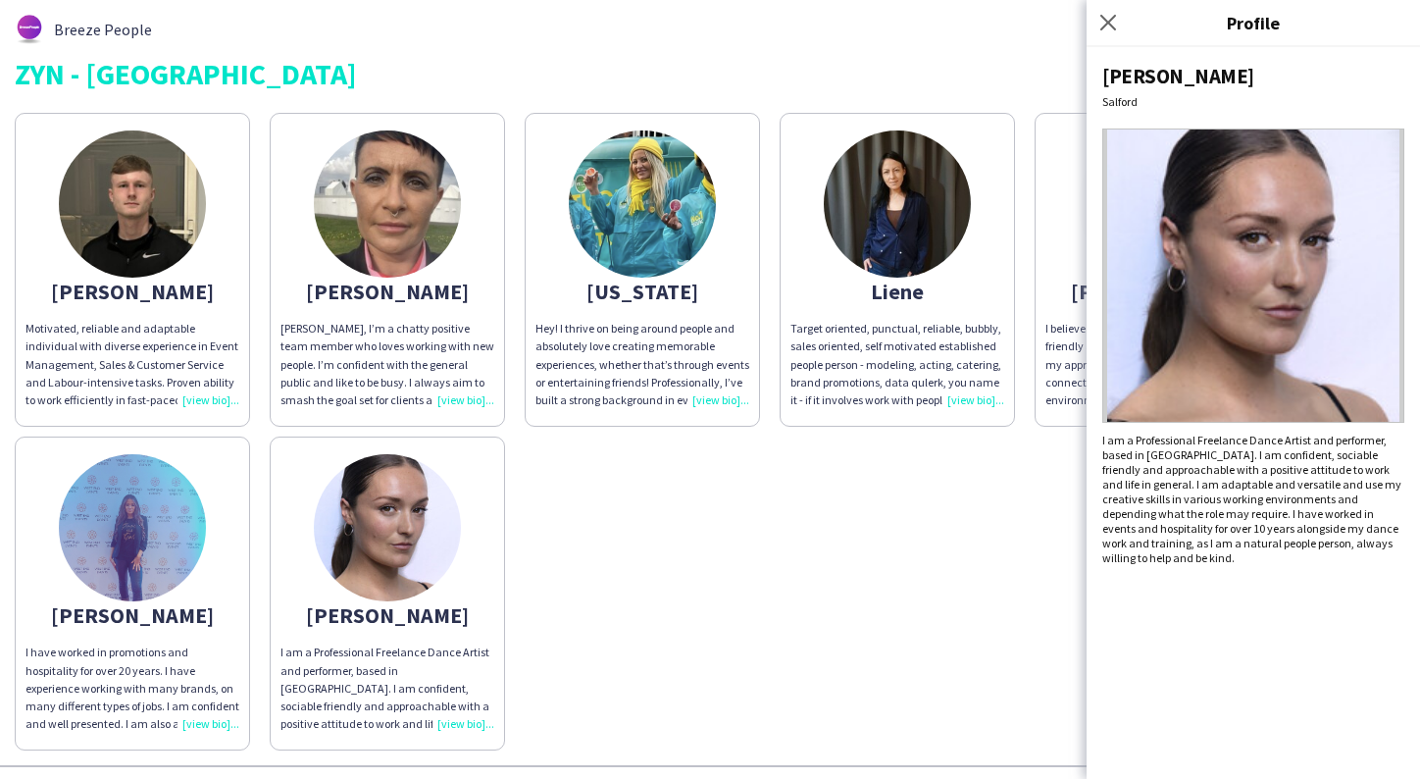
click at [1202, 351] on img at bounding box center [1253, 275] width 302 height 294
click at [561, 536] on div "David Motivated, reliable and adaptable individual with diverse experience in E…" at bounding box center [710, 426] width 1391 height 647
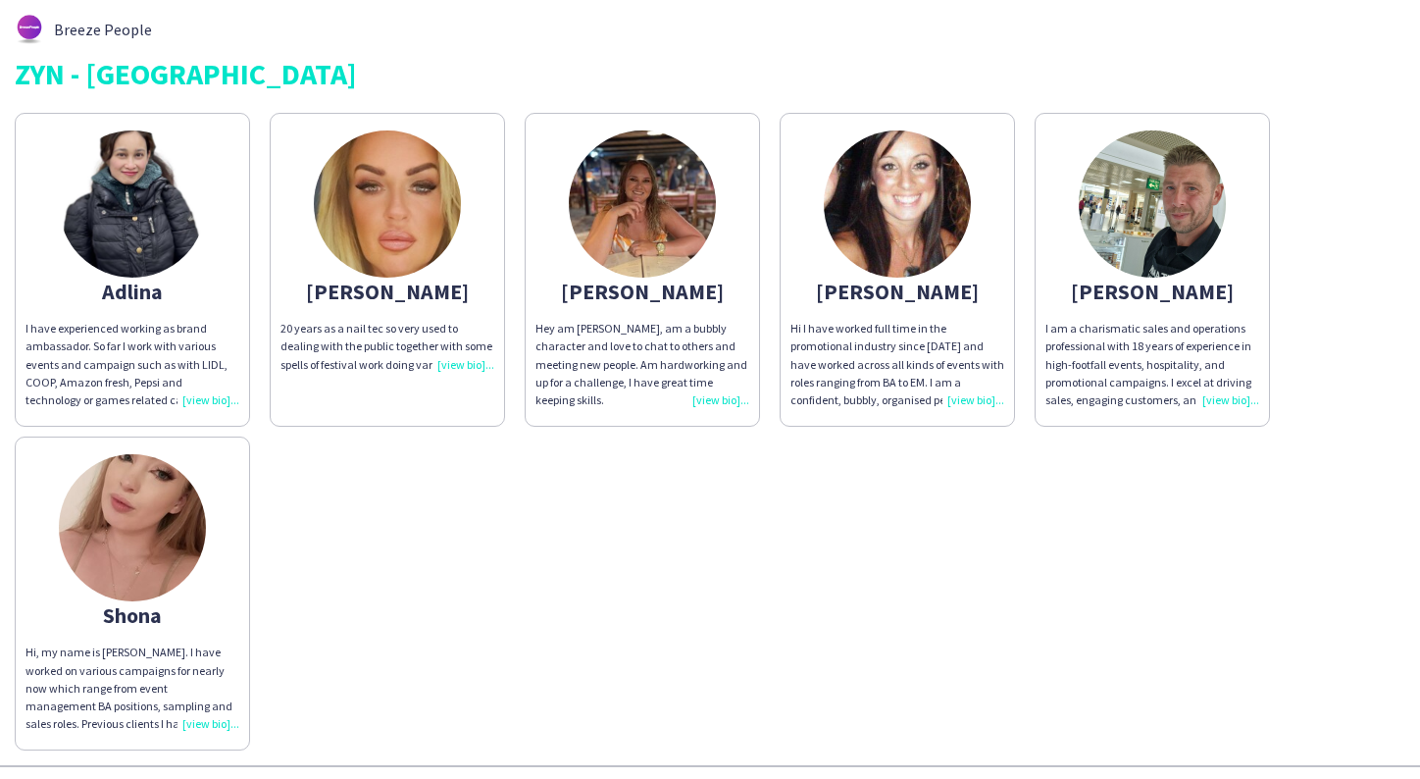
click at [649, 241] on img at bounding box center [642, 203] width 147 height 147
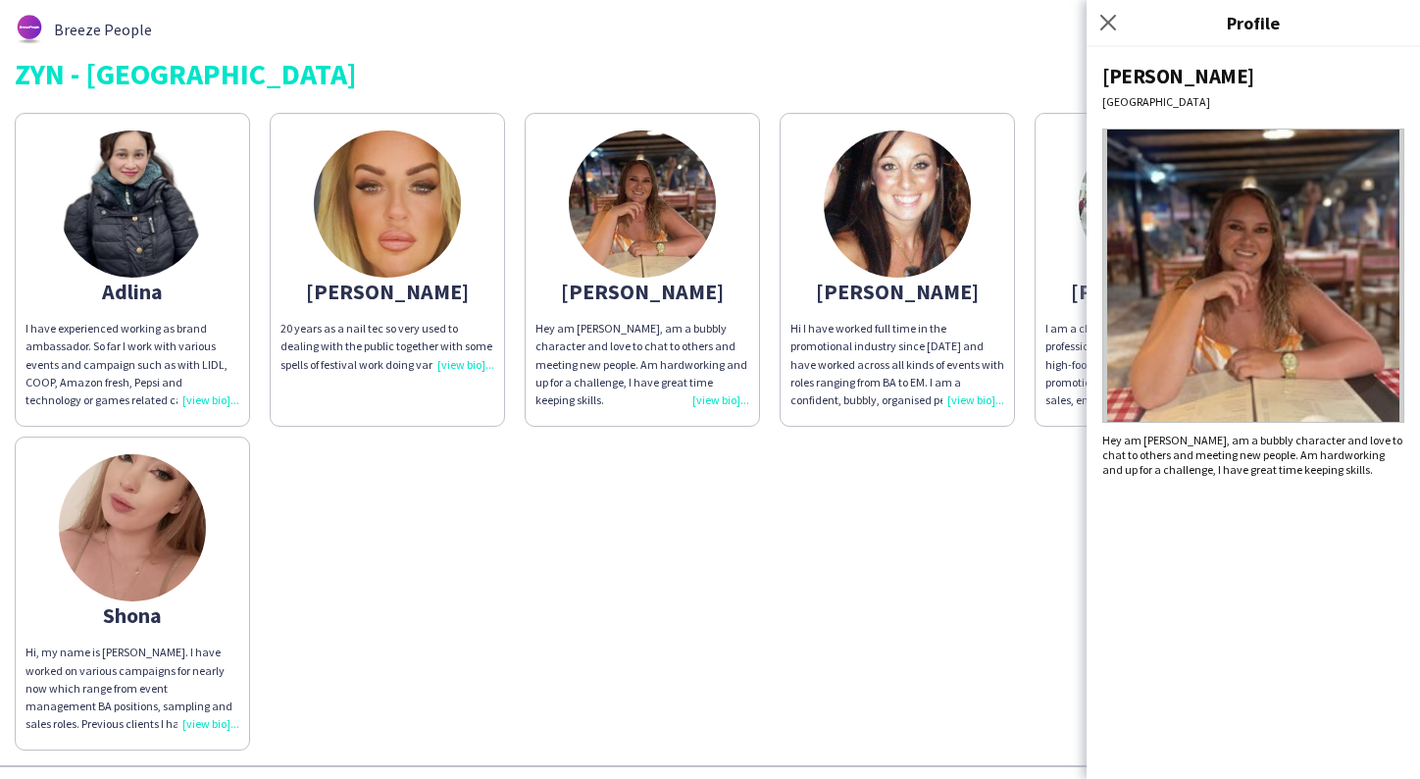
click at [871, 543] on div "Adlina I have experienced working as brand ambassador. So far I work with vario…" at bounding box center [710, 426] width 1391 height 647
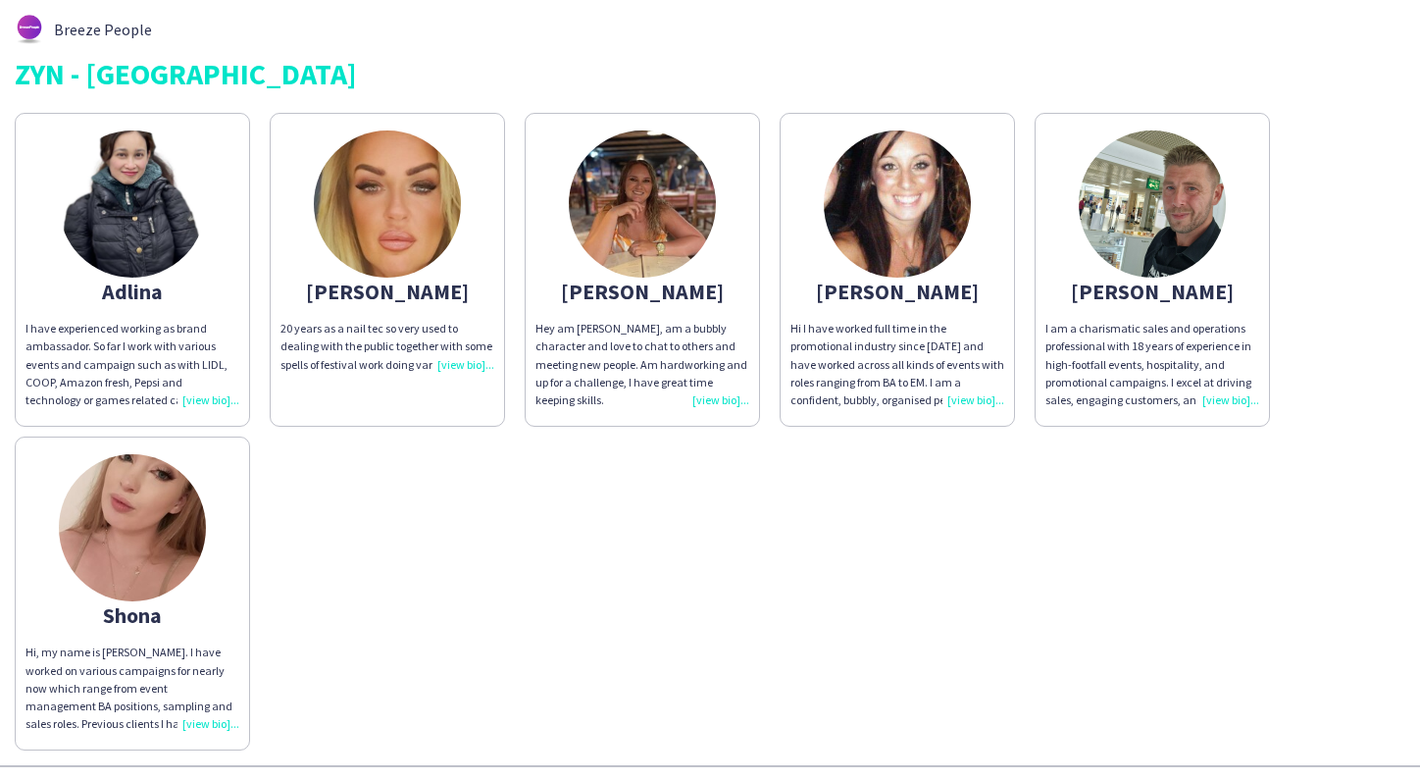
click at [358, 233] on img at bounding box center [387, 203] width 147 height 147
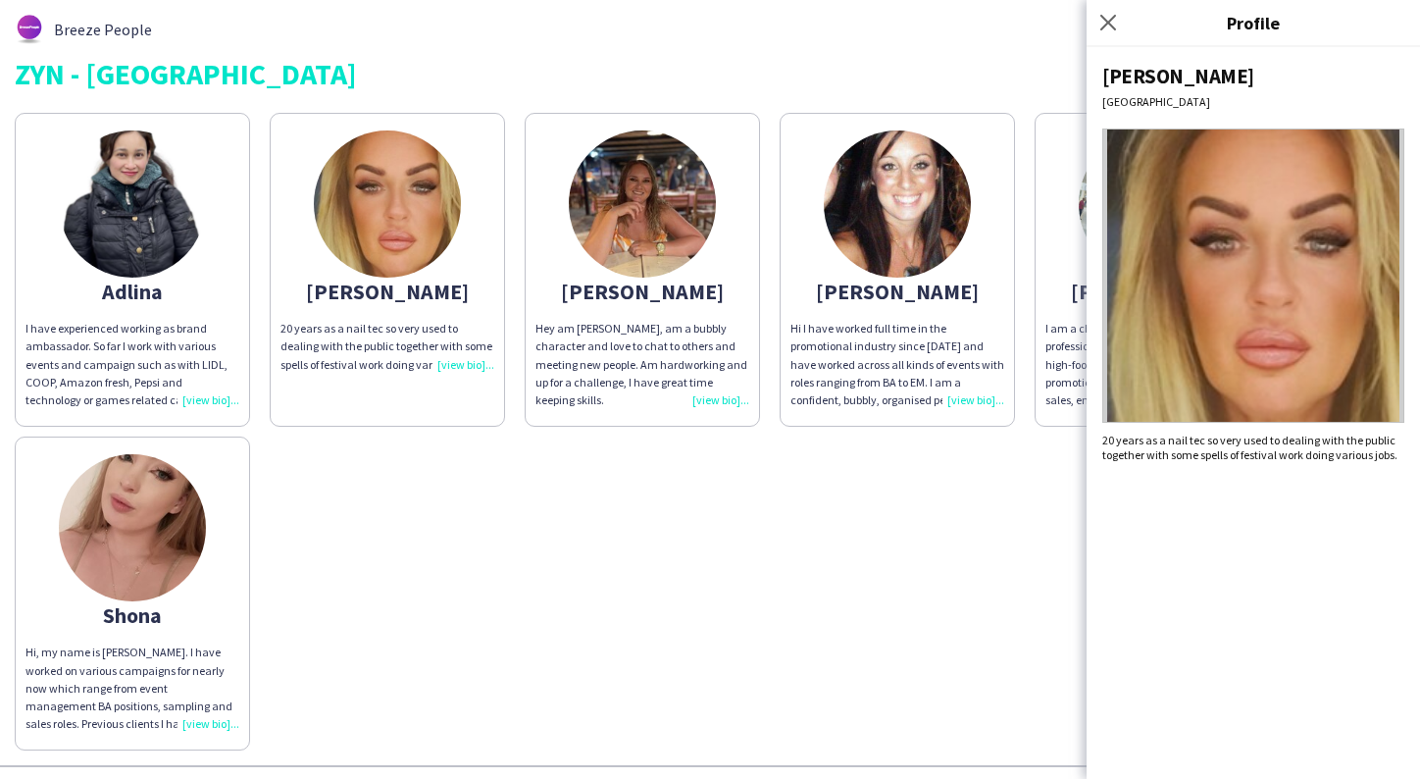
click at [500, 427] on app-share-pages-crew-card "Alison 20 years as a nail tec so very used to dealing with the public together …" at bounding box center [387, 270] width 235 height 314
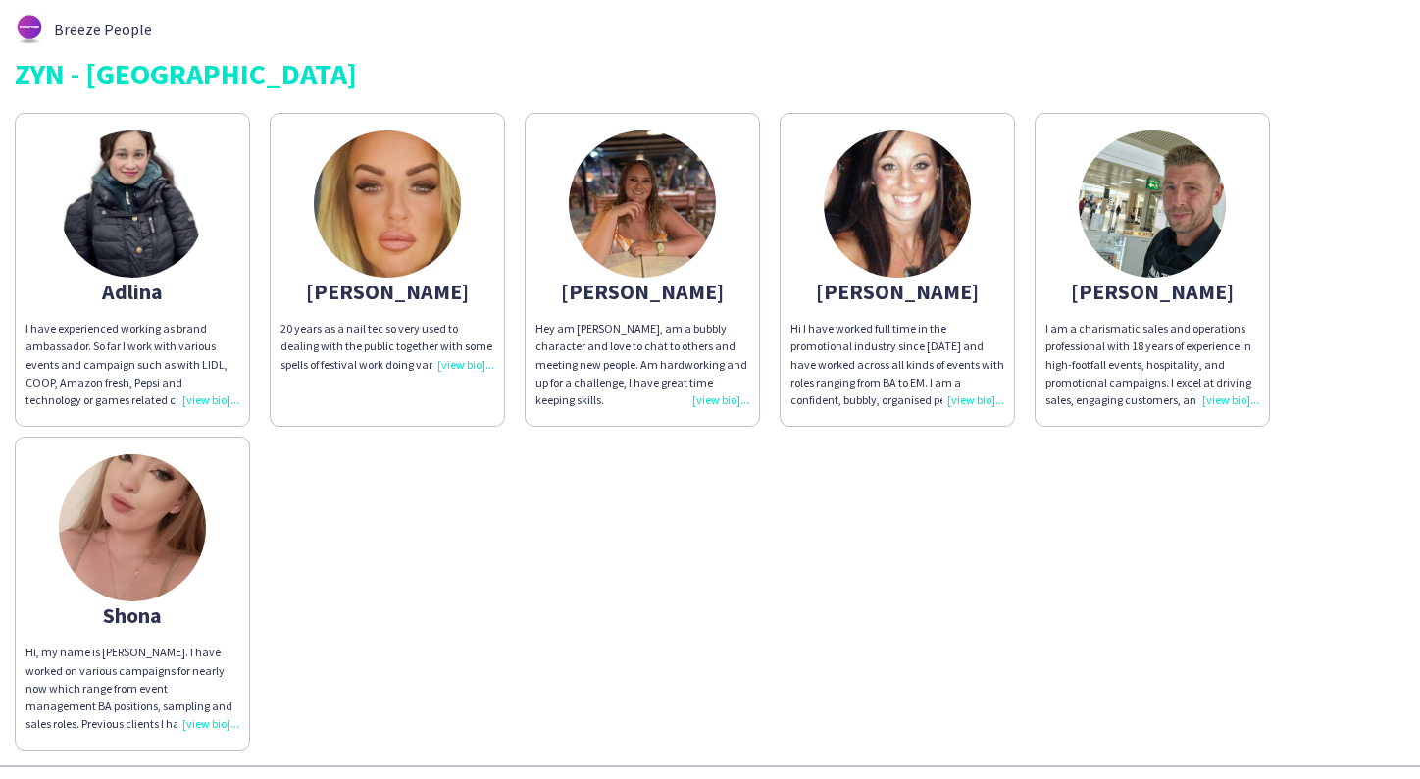
click at [167, 601] on img at bounding box center [132, 527] width 147 height 147
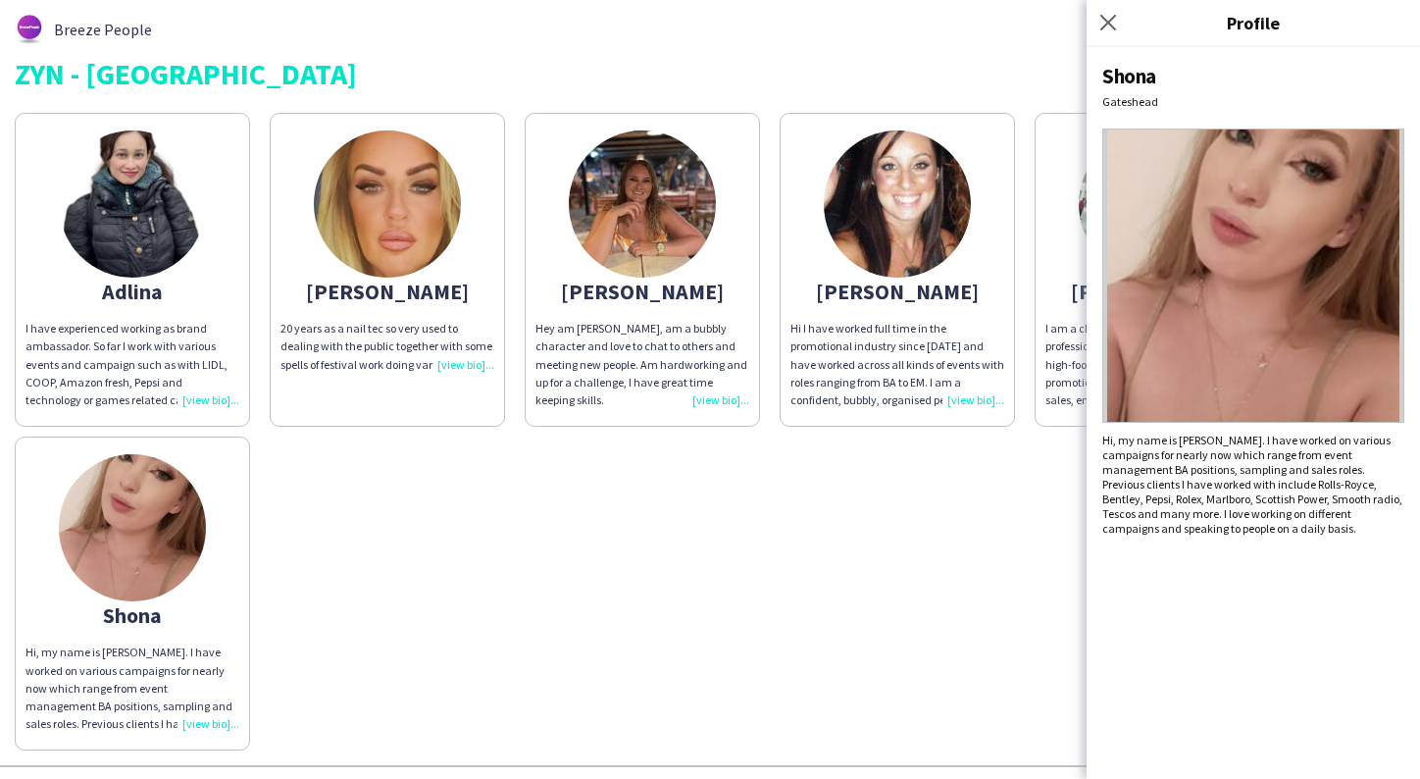
click at [530, 578] on div "Adlina I have experienced working as brand ambassador. So far I work with vario…" at bounding box center [710, 426] width 1391 height 647
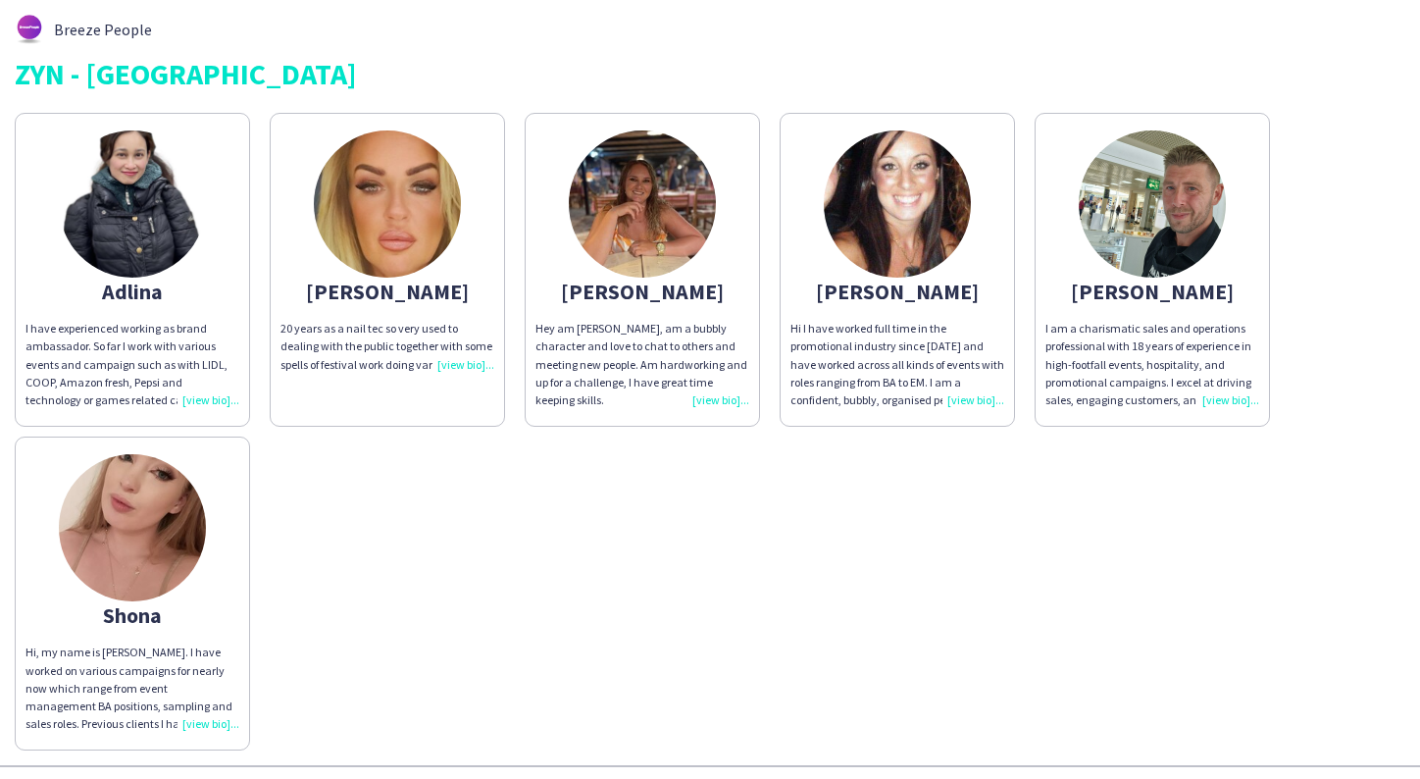
click at [632, 574] on div "Adlina I have experienced working as brand ambassador. So far I work with vario…" at bounding box center [710, 426] width 1391 height 647
click at [887, 215] on img at bounding box center [897, 203] width 147 height 147
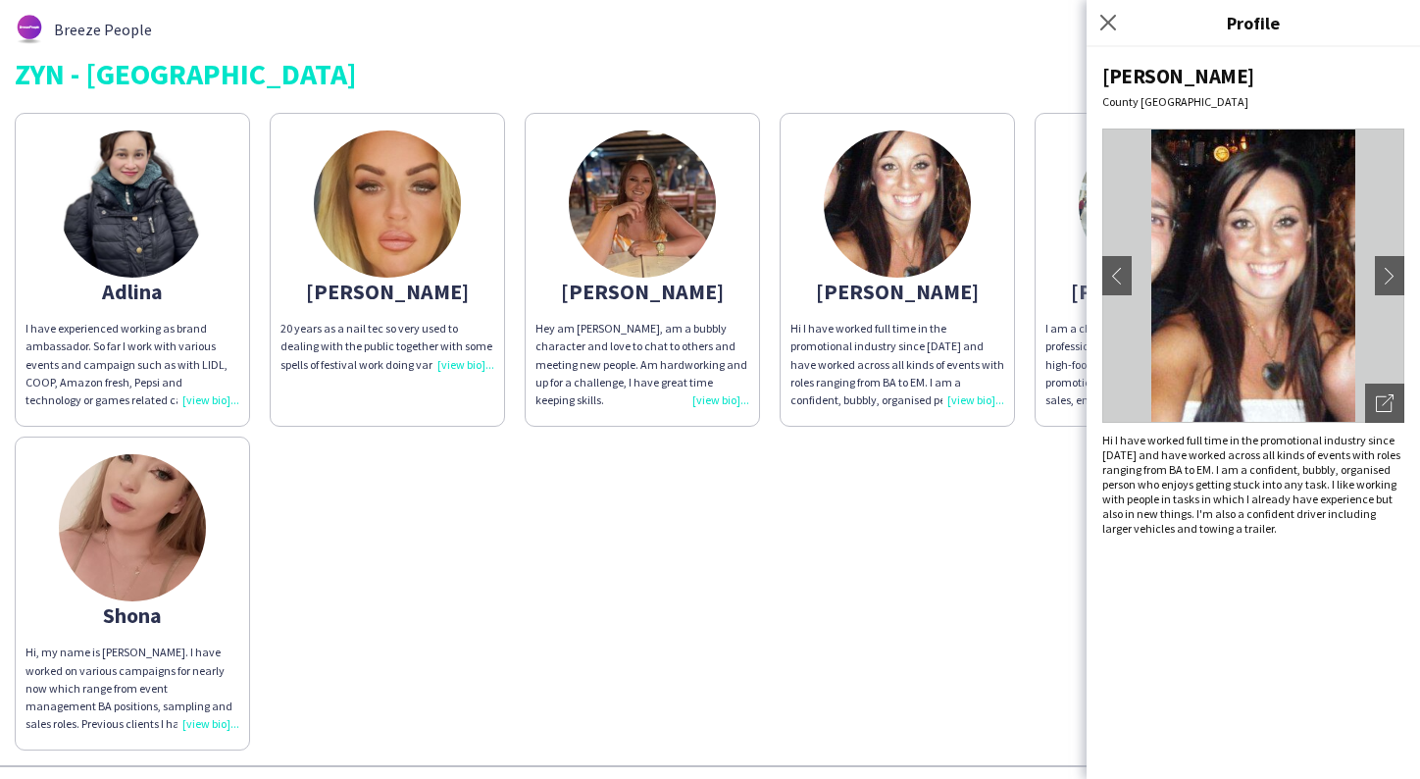
click at [383, 544] on div "Adlina I have experienced working as brand ambassador. So far I work with vario…" at bounding box center [710, 426] width 1391 height 647
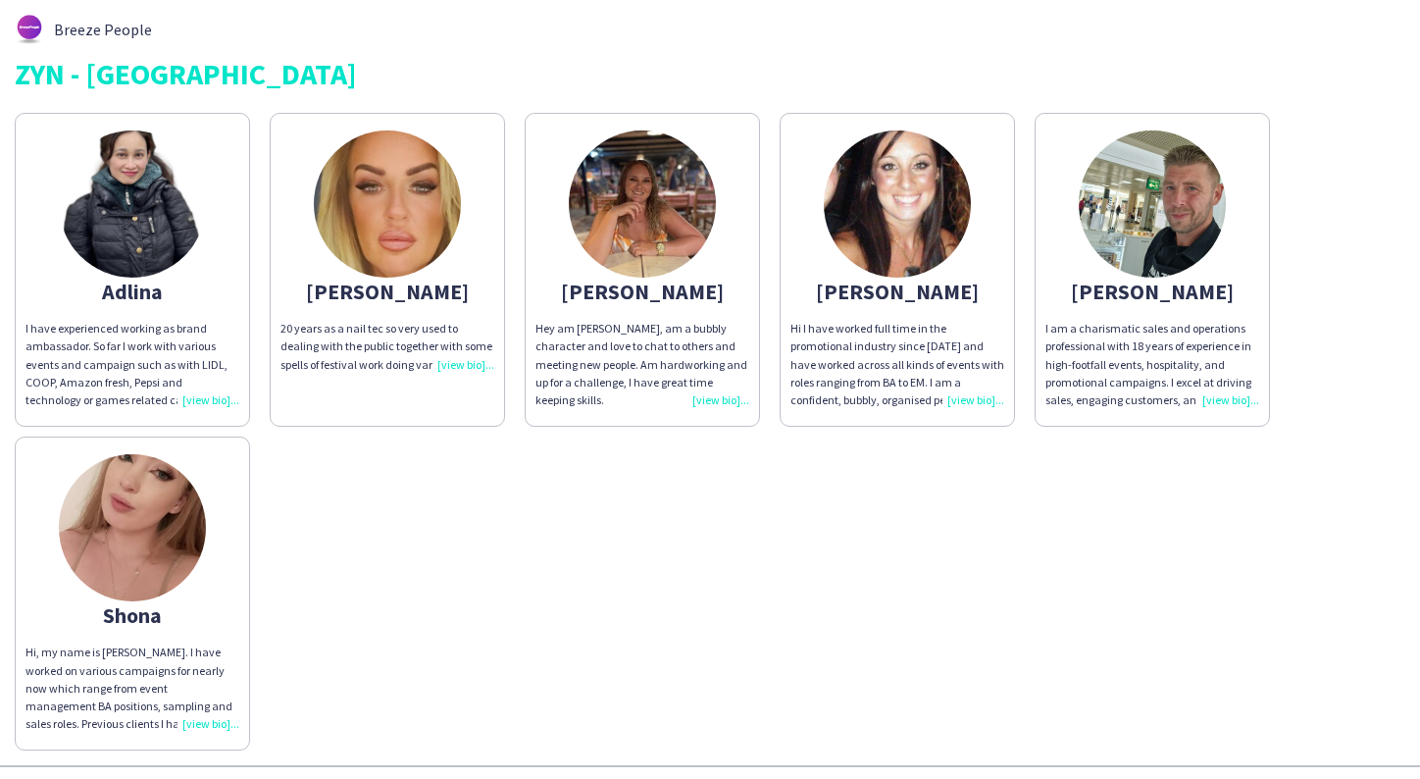
click at [172, 601] on img at bounding box center [132, 527] width 147 height 147
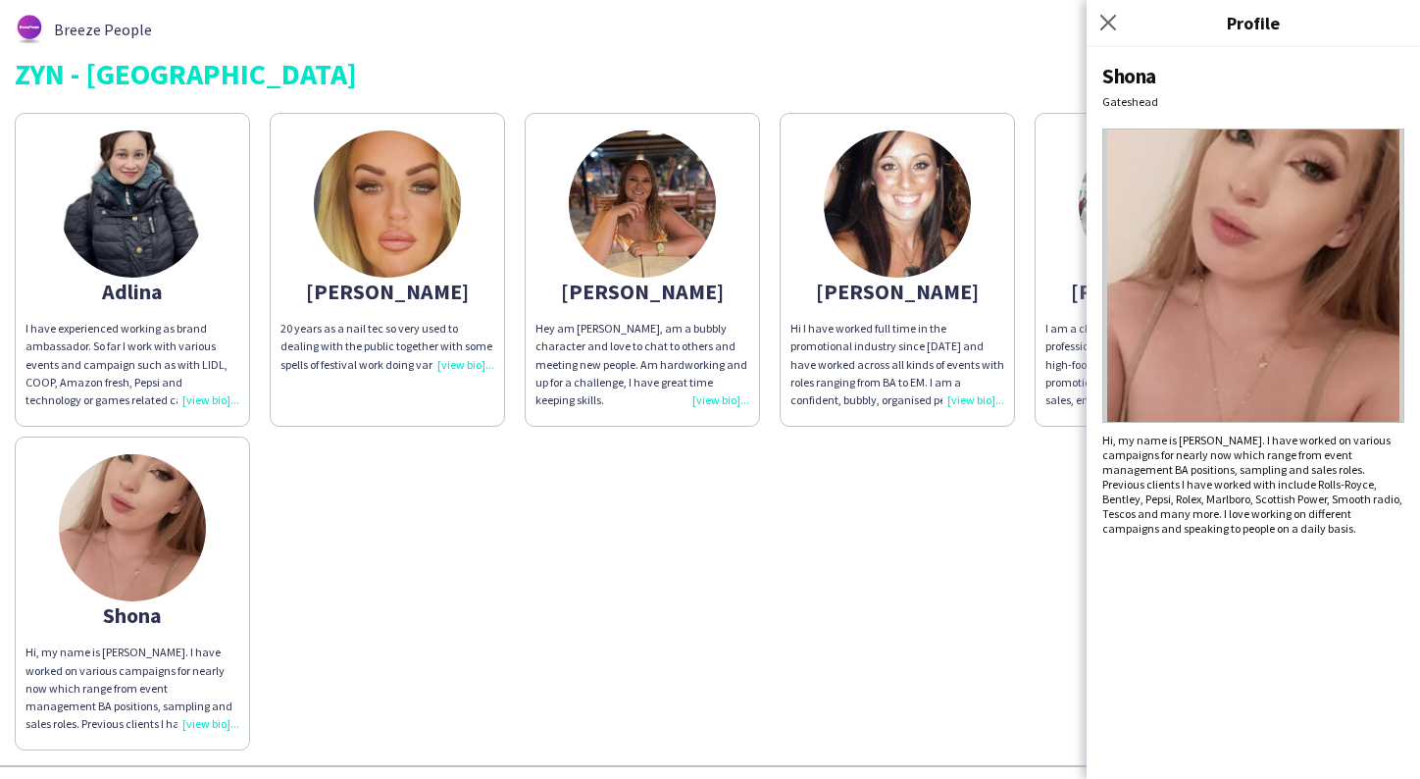
click at [645, 592] on div "Adlina I have experienced working as brand ambassador. So far I work with vario…" at bounding box center [710, 426] width 1391 height 647
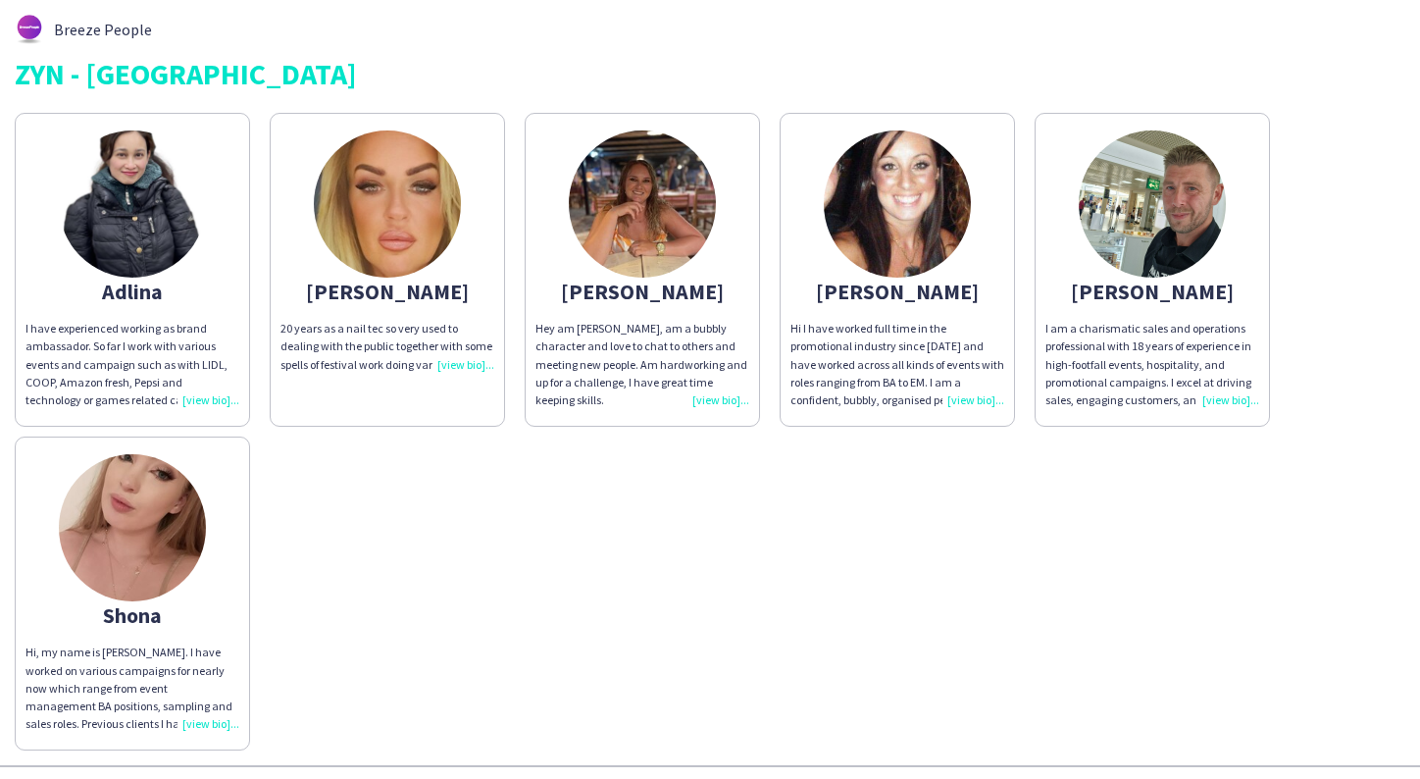
click at [451, 364] on div "20 years as a nail tec so very used to dealing with the public together with so…" at bounding box center [388, 347] width 214 height 54
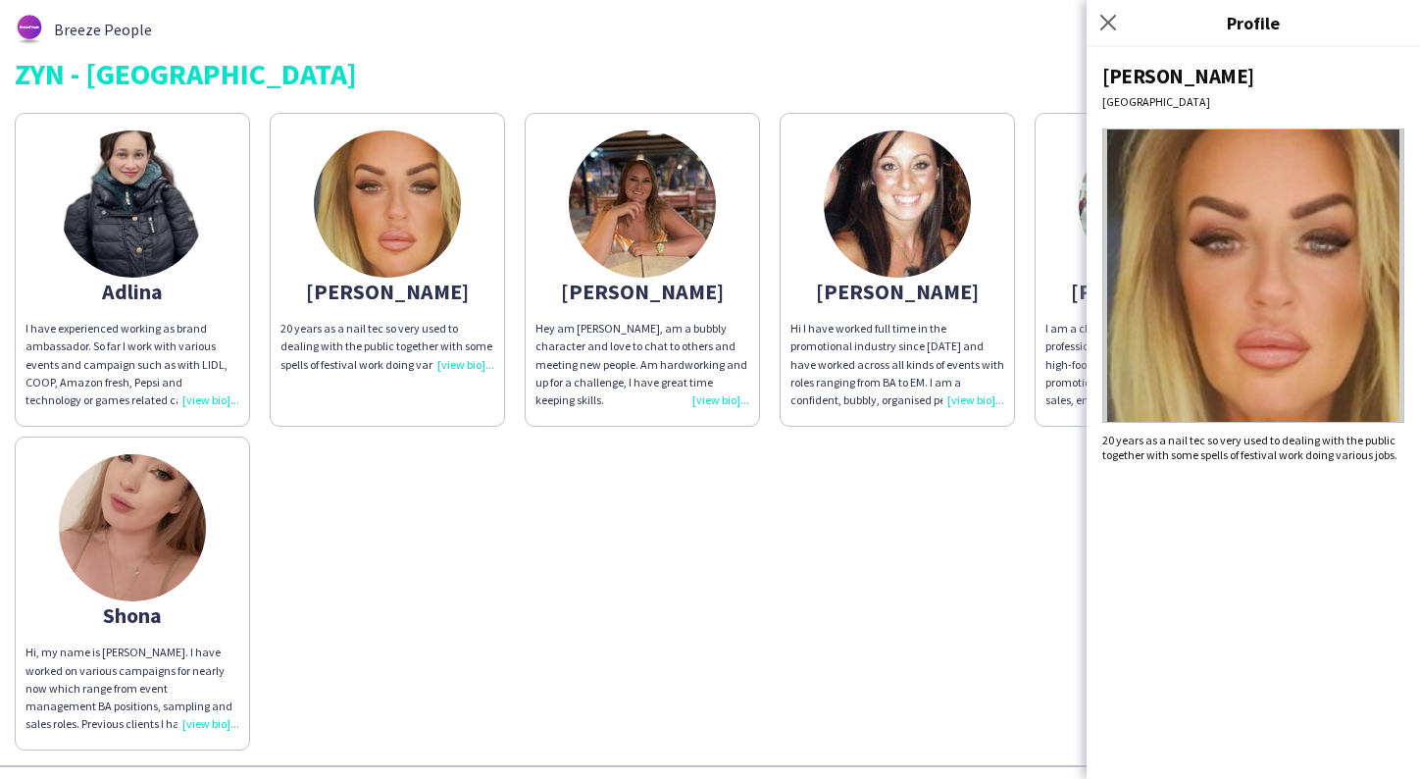
click at [400, 603] on div "Adlina I have experienced working as brand ambassador. So far I work with vario…" at bounding box center [710, 426] width 1391 height 647
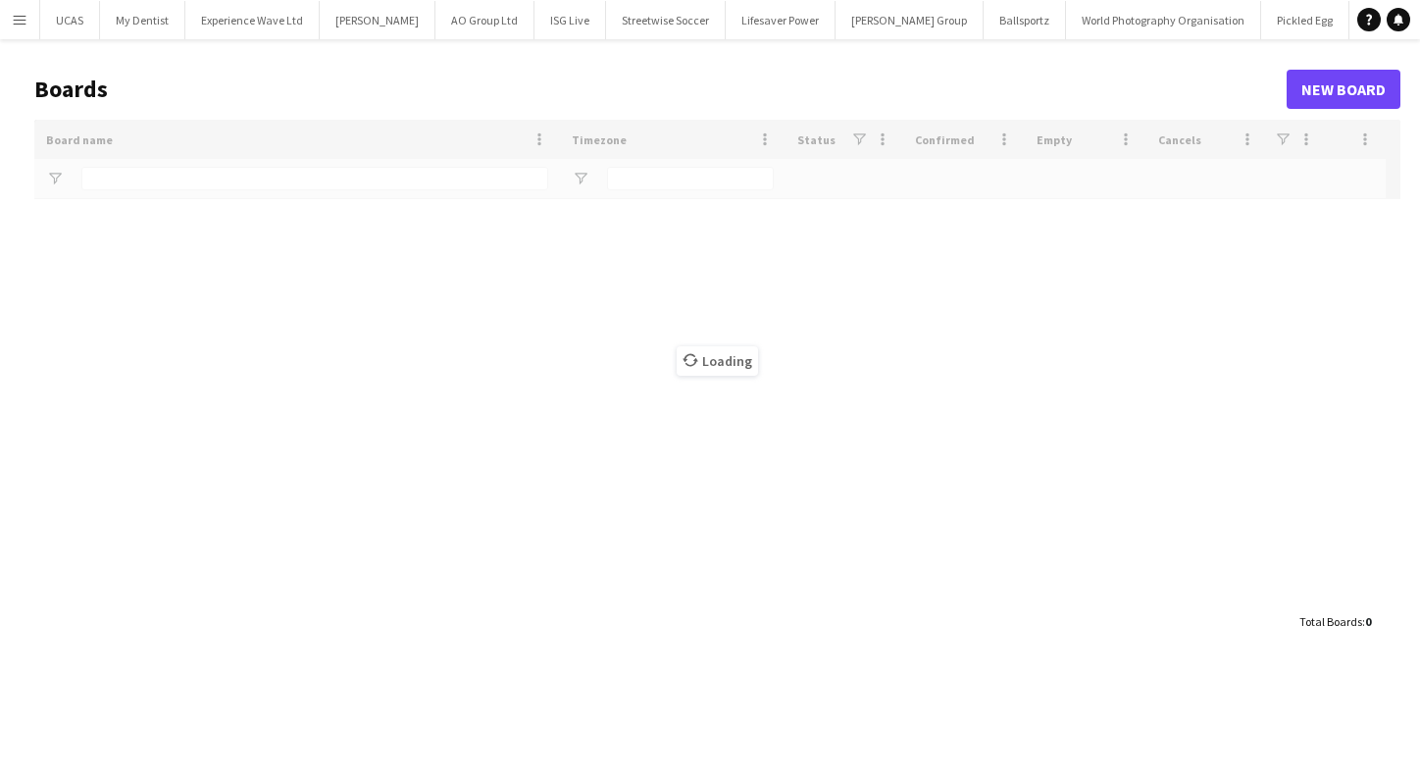
type input "**********"
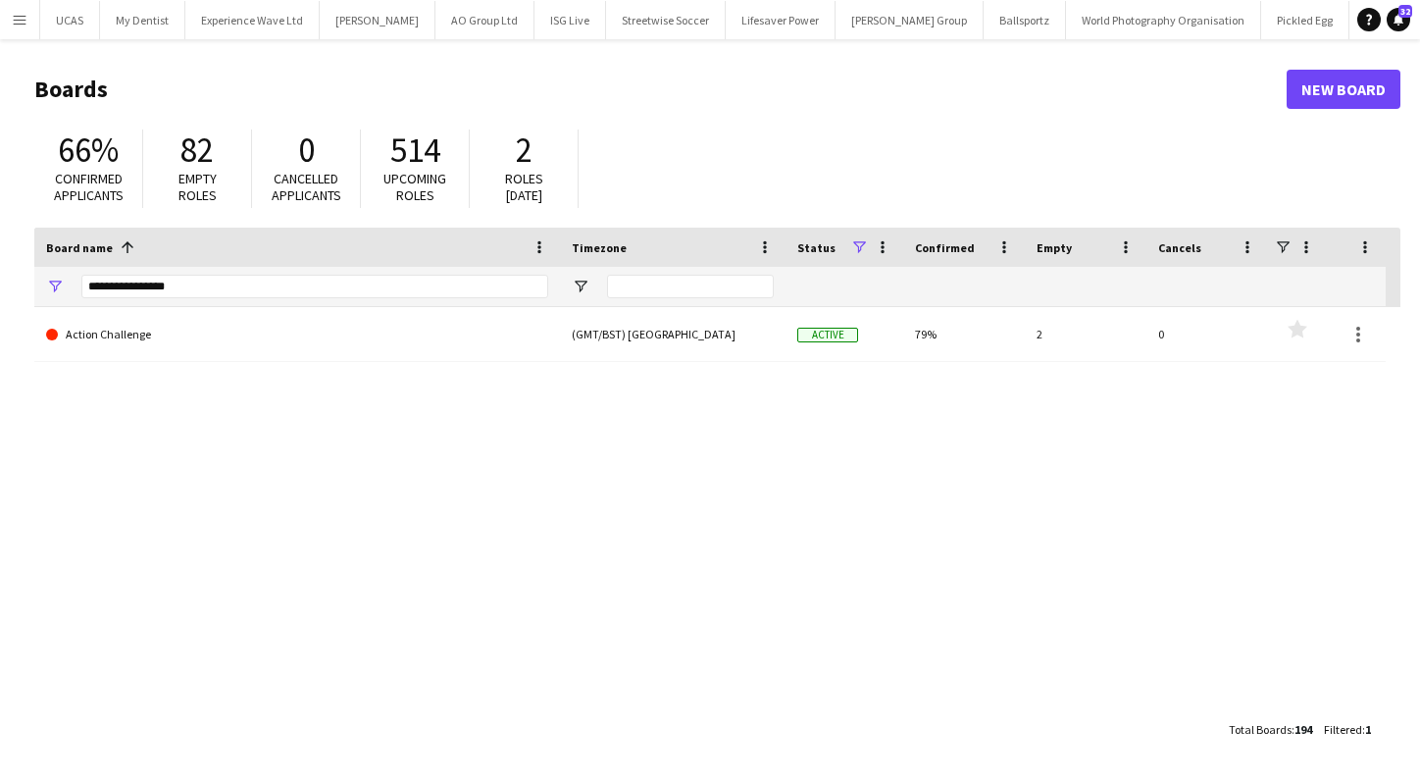
click at [21, 20] on app-icon "Menu" at bounding box center [20, 20] width 16 height 16
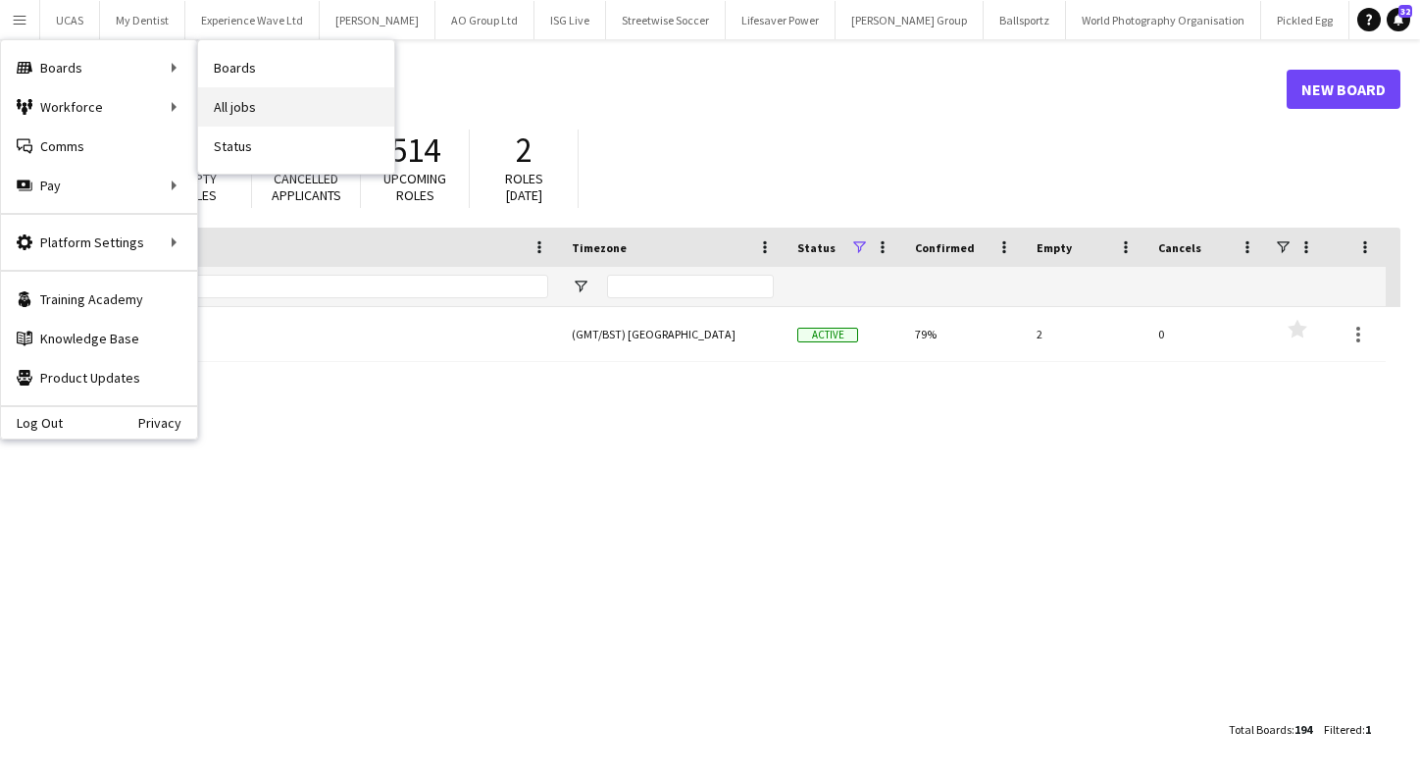
click at [282, 102] on link "All jobs" at bounding box center [296, 106] width 196 height 39
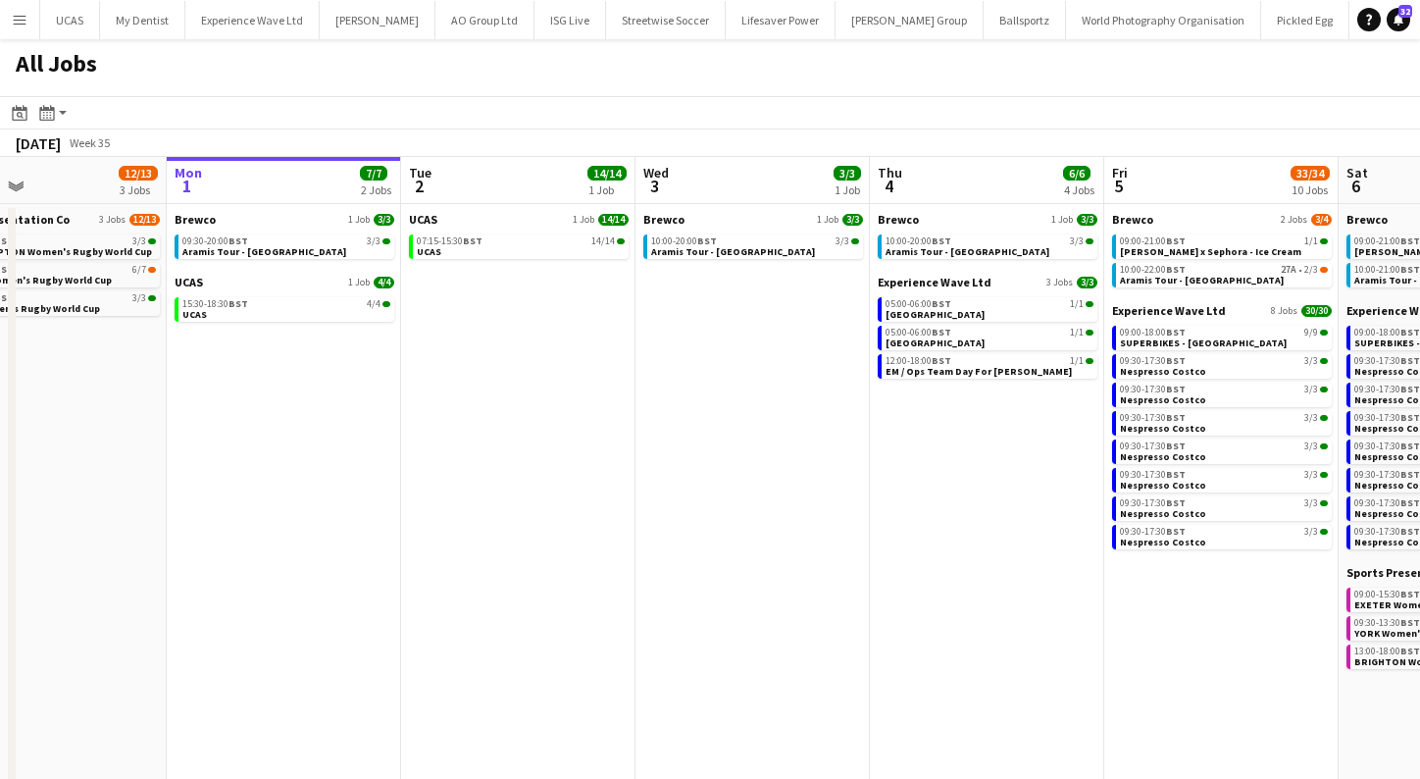
scroll to position [0, 540]
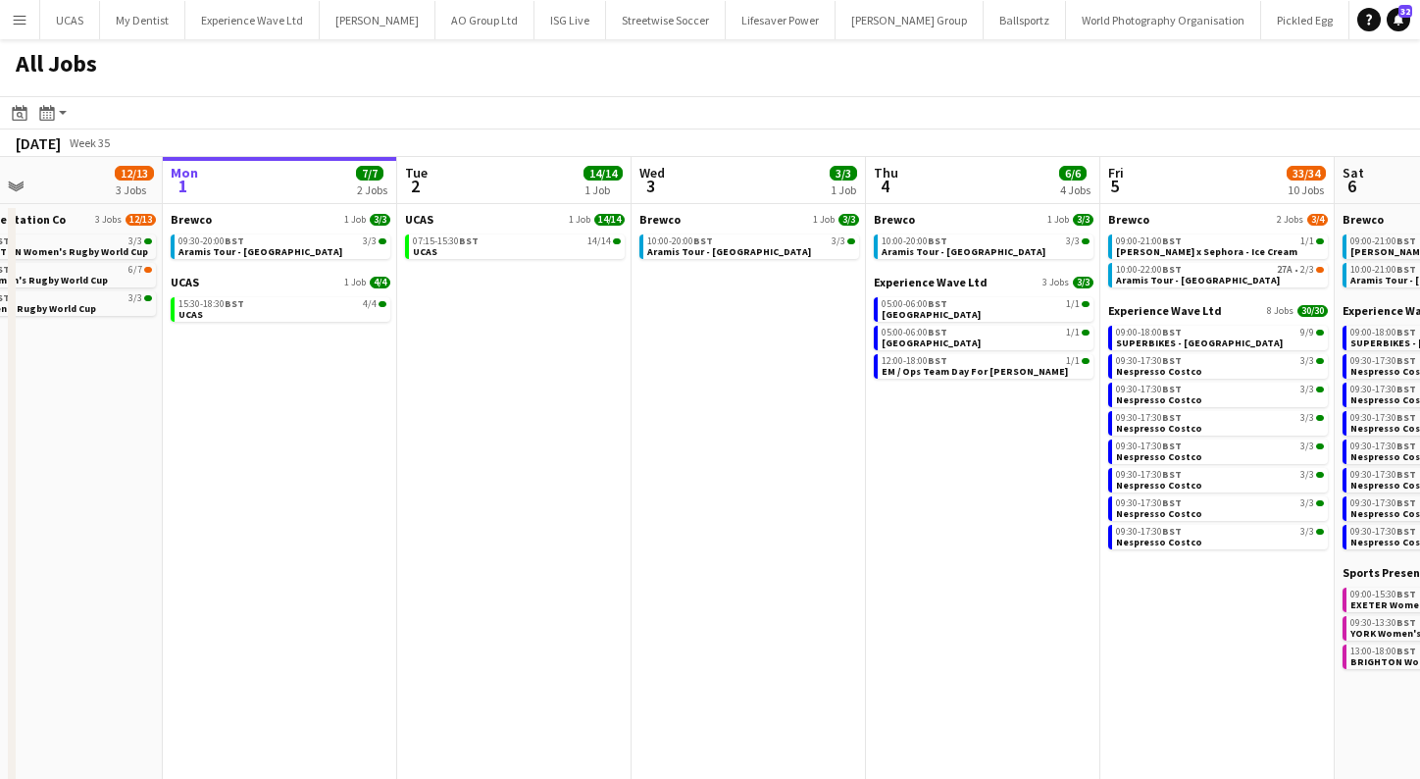
click at [22, 22] on app-icon "Menu" at bounding box center [20, 20] width 16 height 16
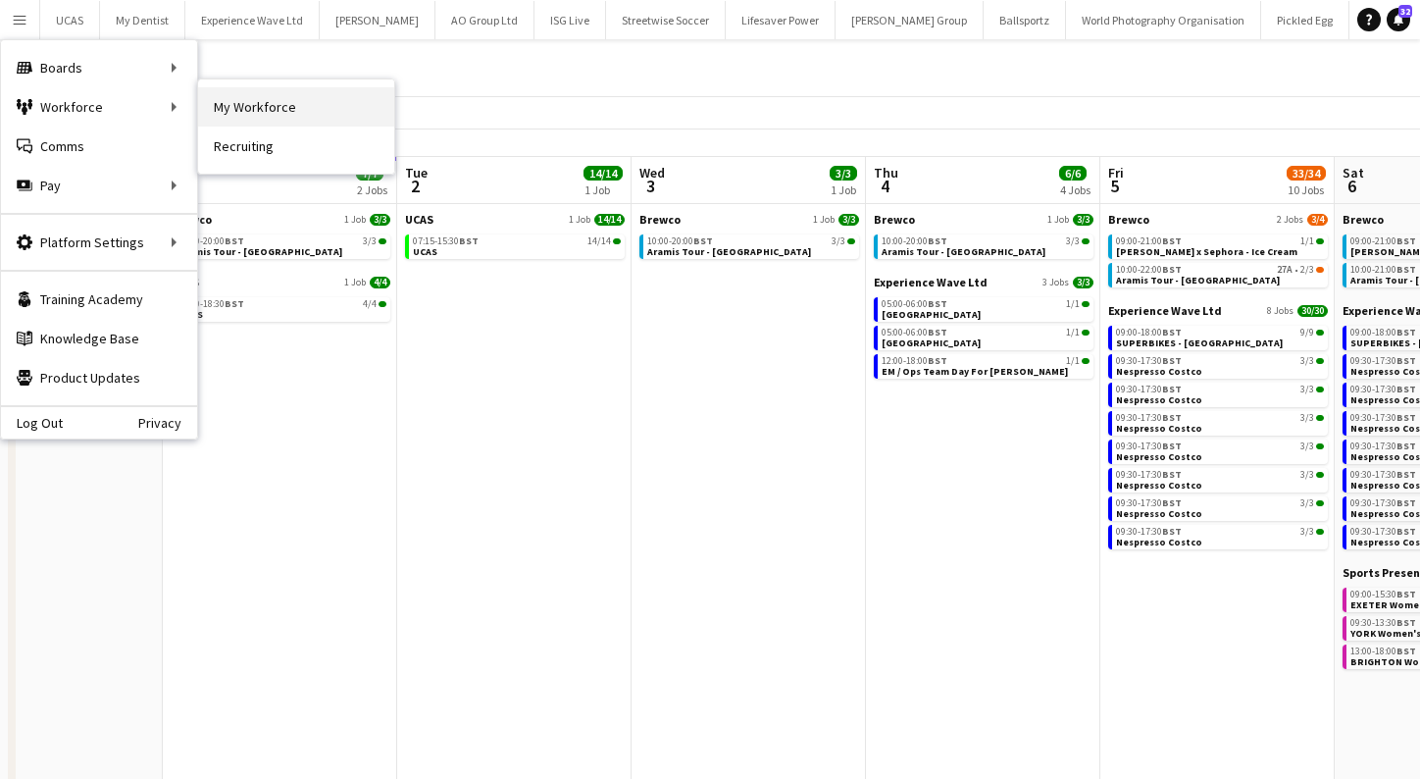
click at [268, 109] on link "My Workforce" at bounding box center [296, 106] width 196 height 39
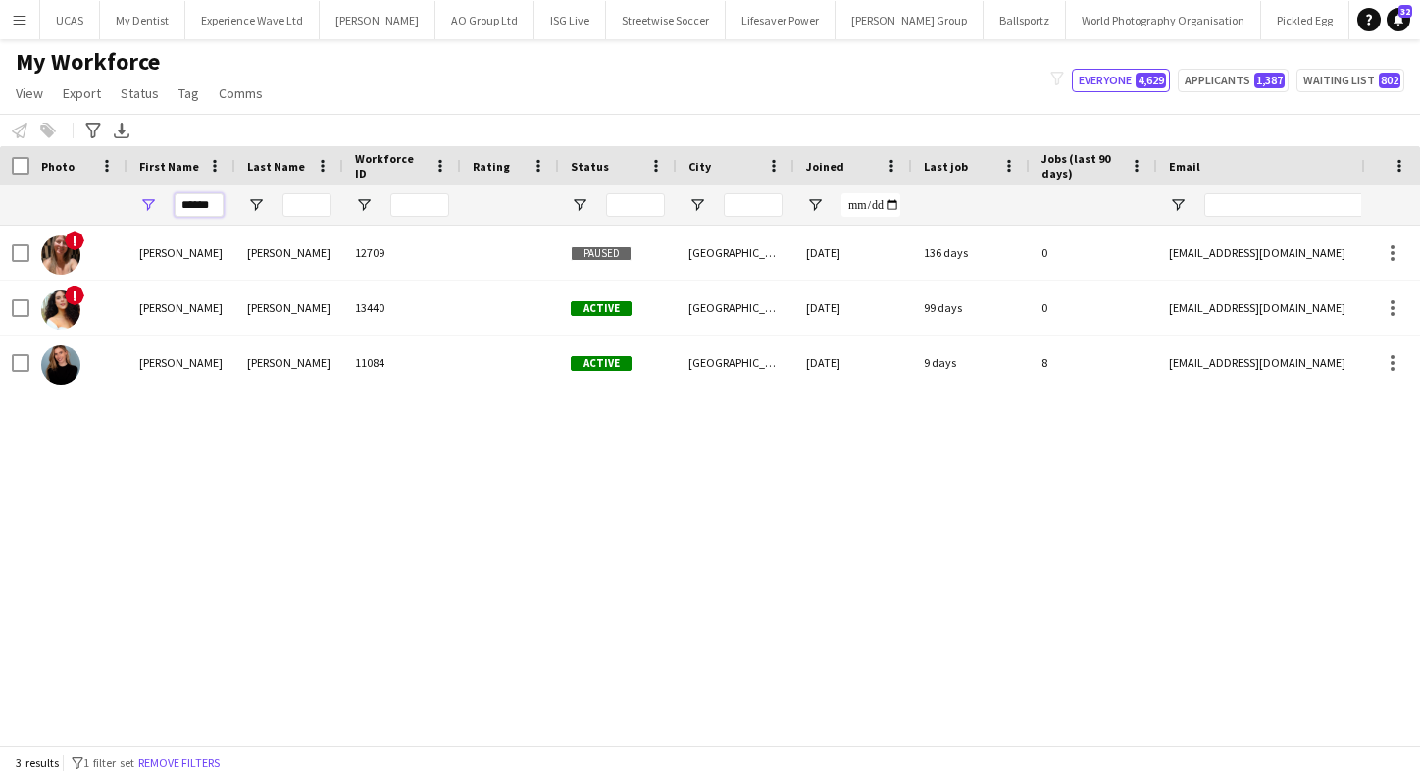
click at [200, 209] on input "******" at bounding box center [199, 205] width 49 height 24
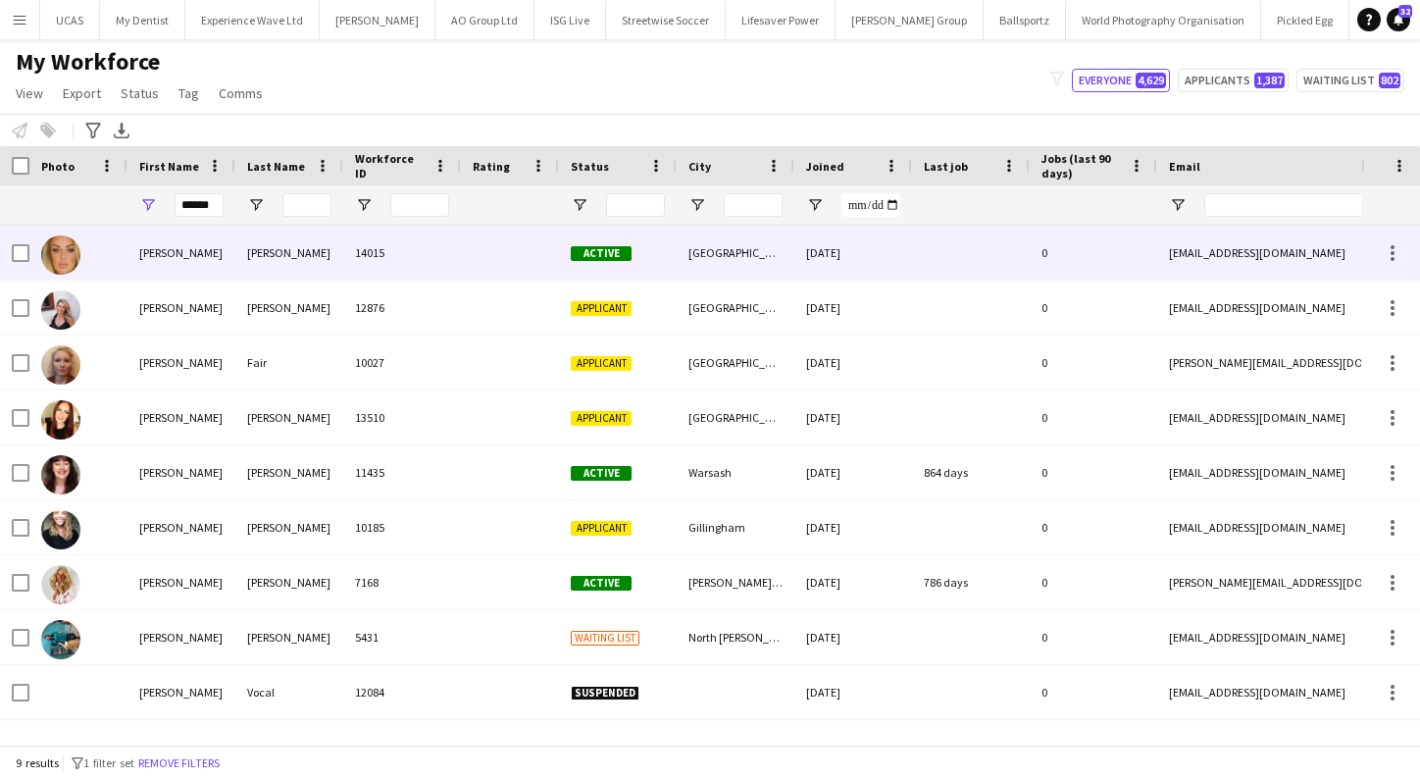
click at [322, 254] on div "Anderson" at bounding box center [289, 253] width 108 height 54
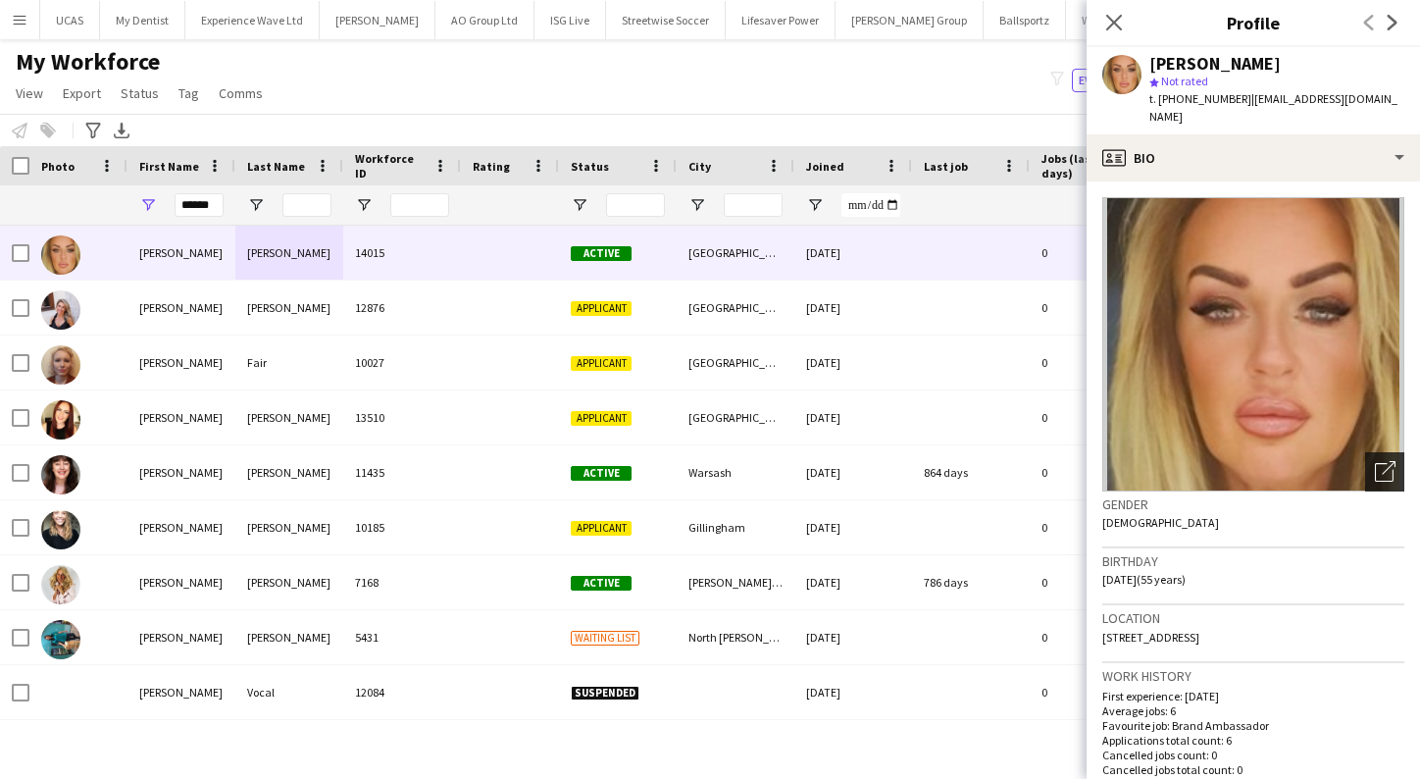
click at [1396, 471] on div "Open photos pop-in" at bounding box center [1384, 471] width 39 height 39
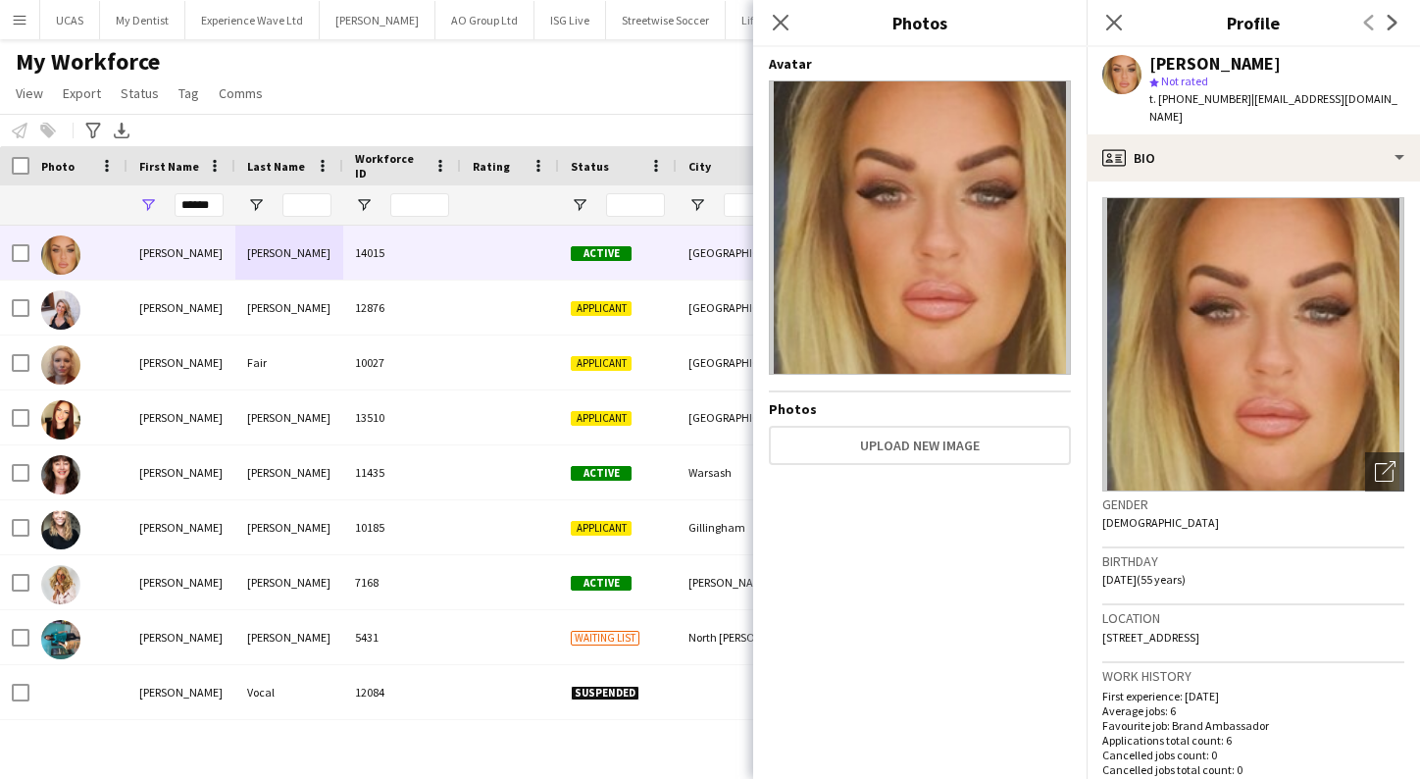
click at [478, 111] on div "My Workforce View Views Default view New view Update view Delete view Edit name…" at bounding box center [710, 80] width 1420 height 67
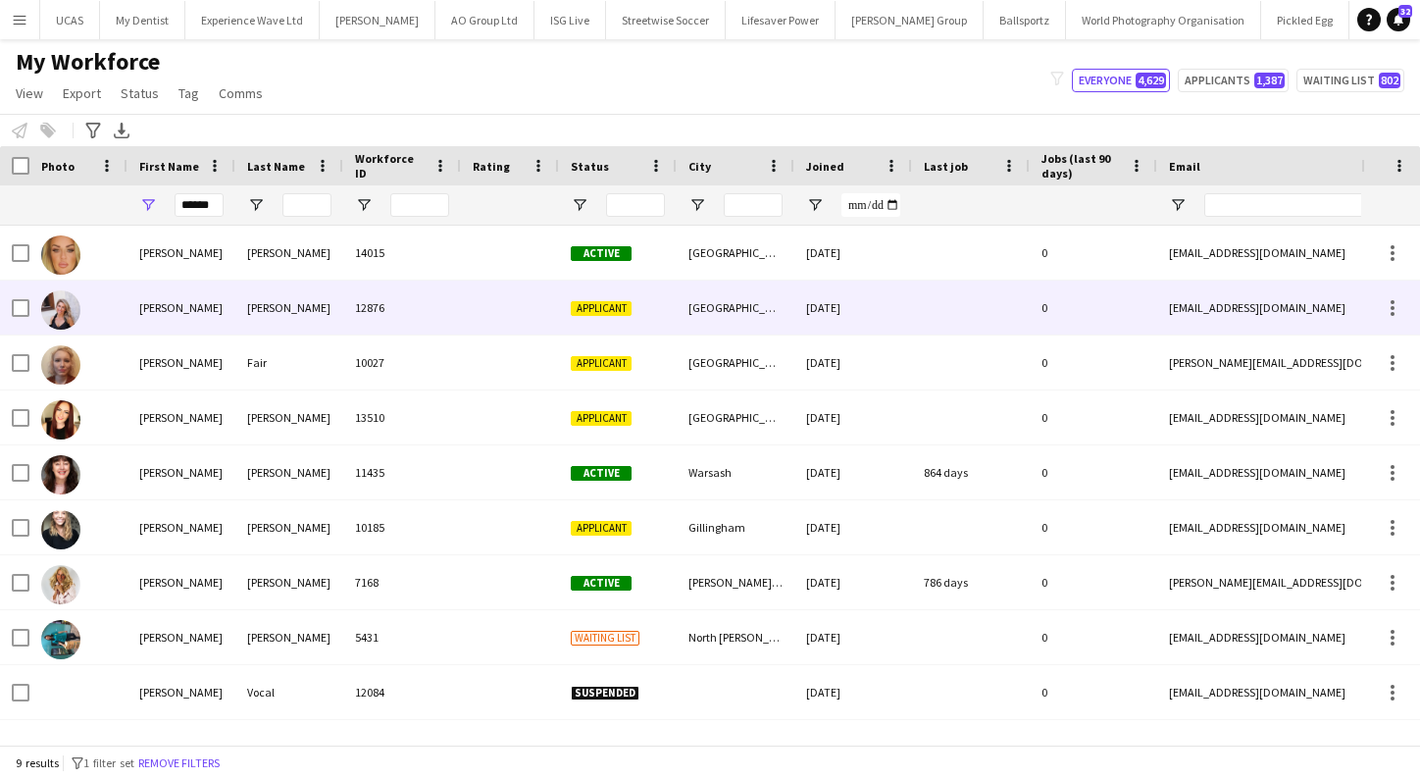
click at [392, 295] on div "12876" at bounding box center [402, 308] width 118 height 54
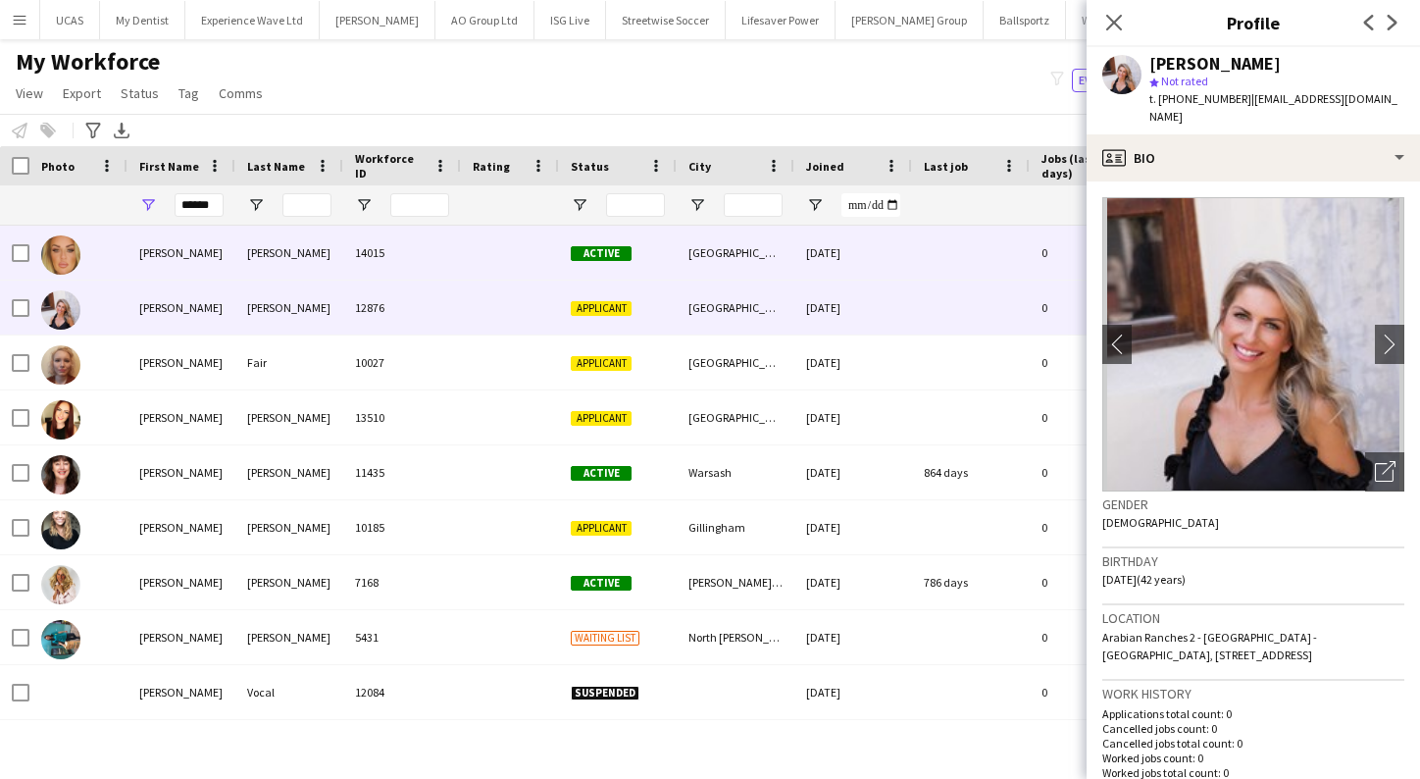
click at [418, 253] on div "14015" at bounding box center [402, 253] width 118 height 54
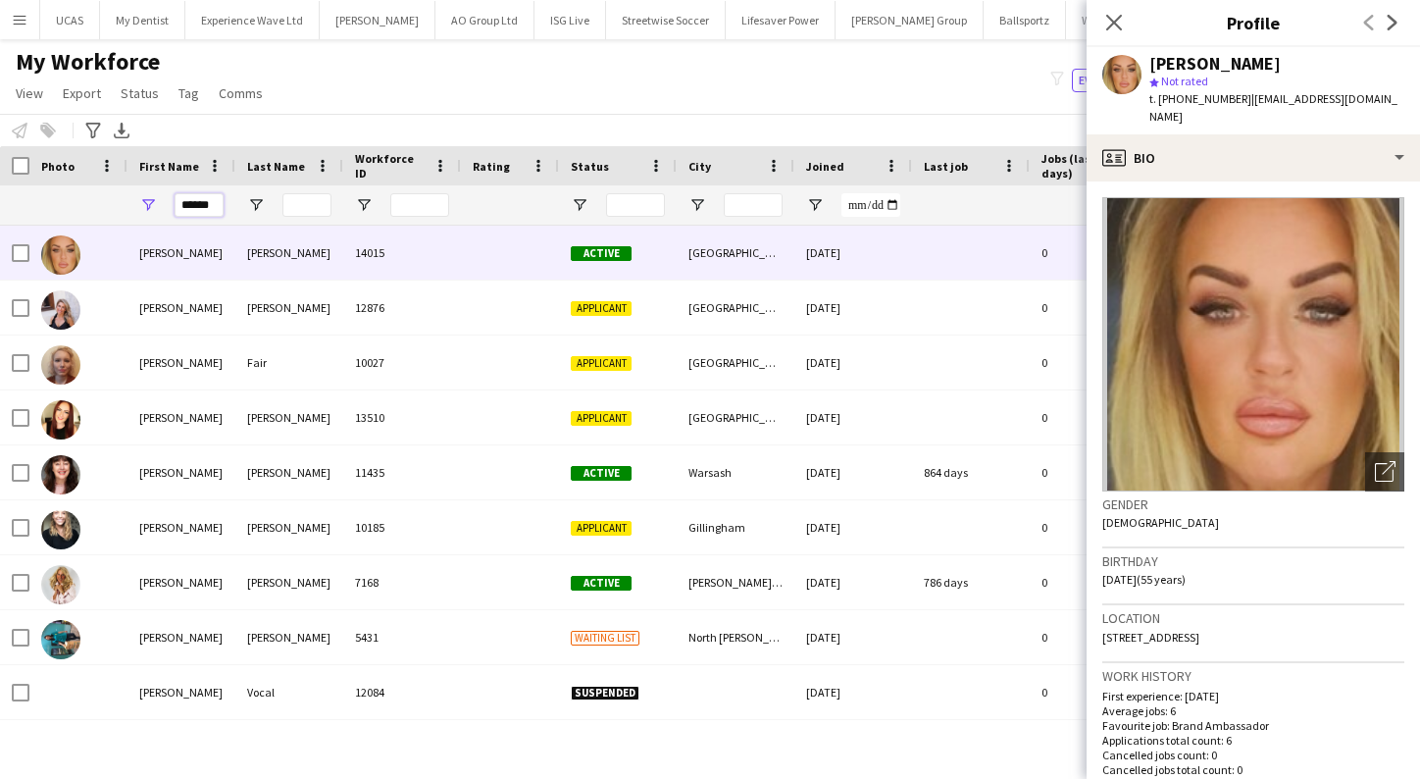
click at [208, 210] on input "******" at bounding box center [199, 205] width 49 height 24
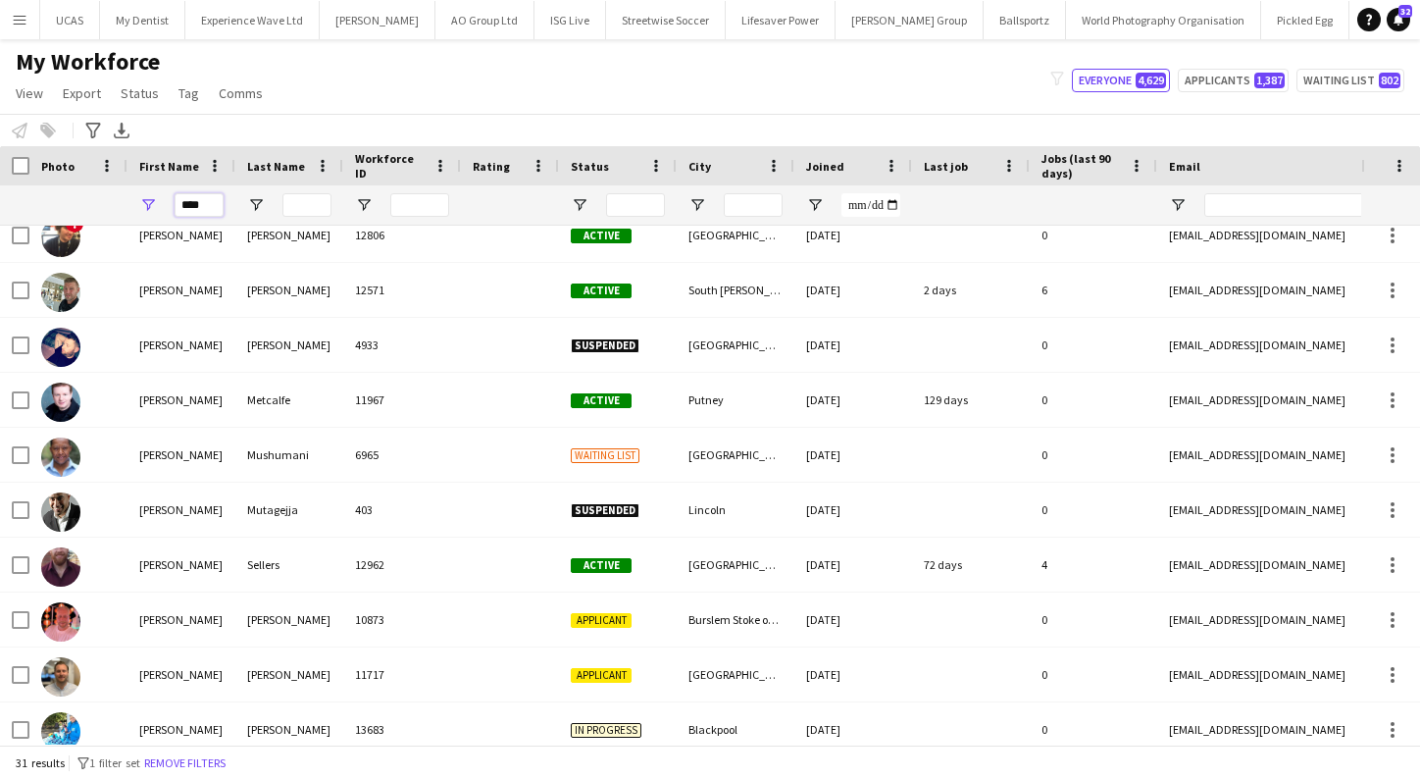
type input "****"
click at [294, 209] on input "Last Name Filter Input" at bounding box center [306, 205] width 49 height 24
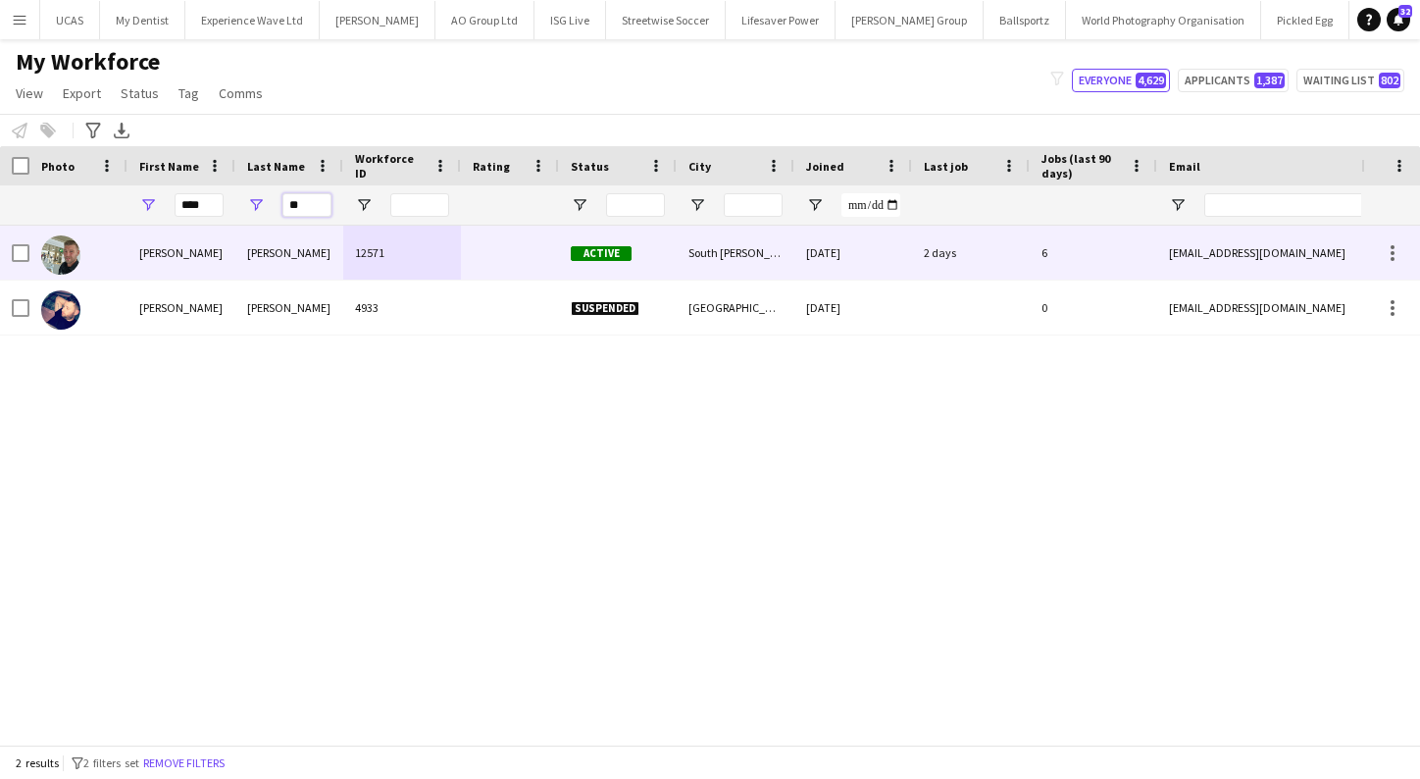
type input "**"
click at [242, 264] on div "McDonald" at bounding box center [289, 253] width 108 height 54
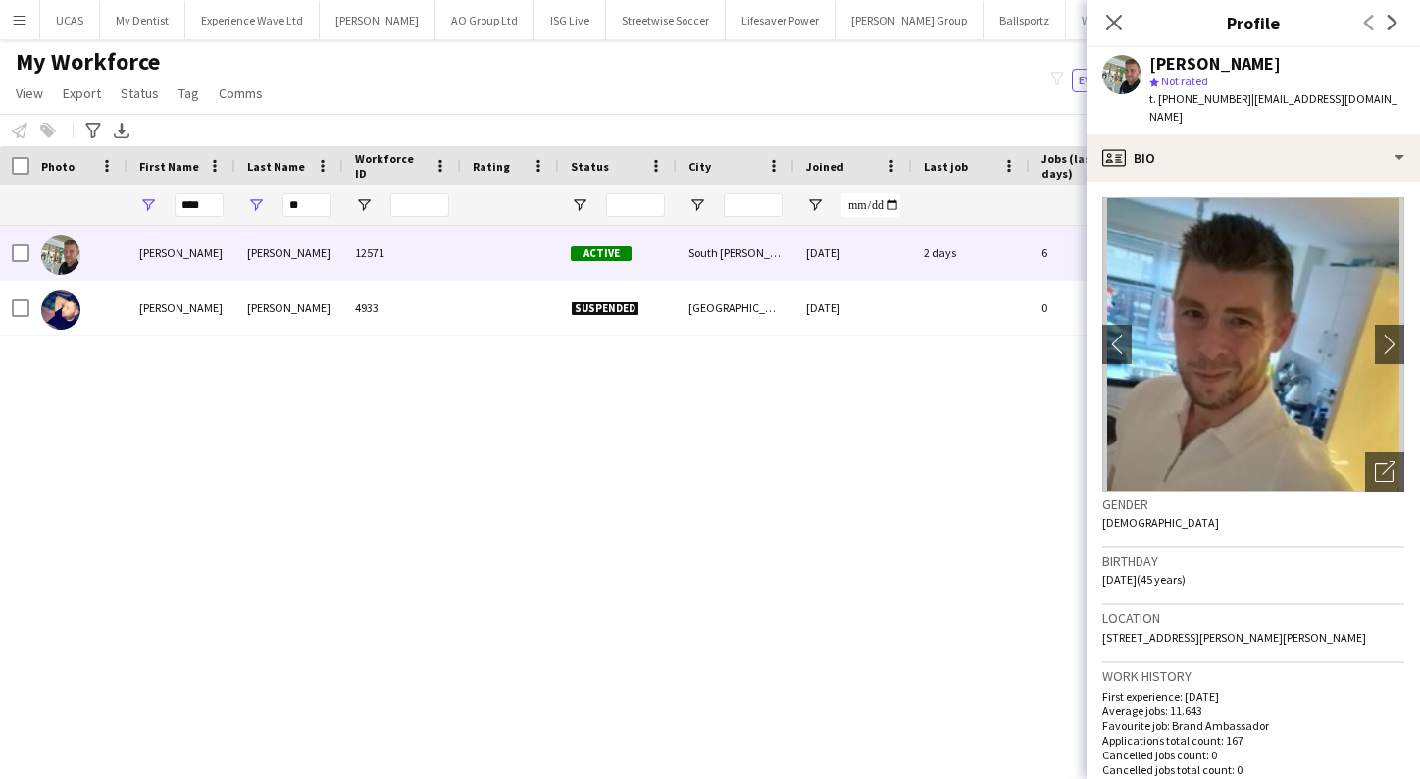
click at [949, 628] on div "Paul McDonald 12571 Active South Shields 21-08-2024 2 days 6 paulmac2106@gmail.…" at bounding box center [680, 485] width 1361 height 519
click at [1114, 23] on icon at bounding box center [1113, 22] width 19 height 19
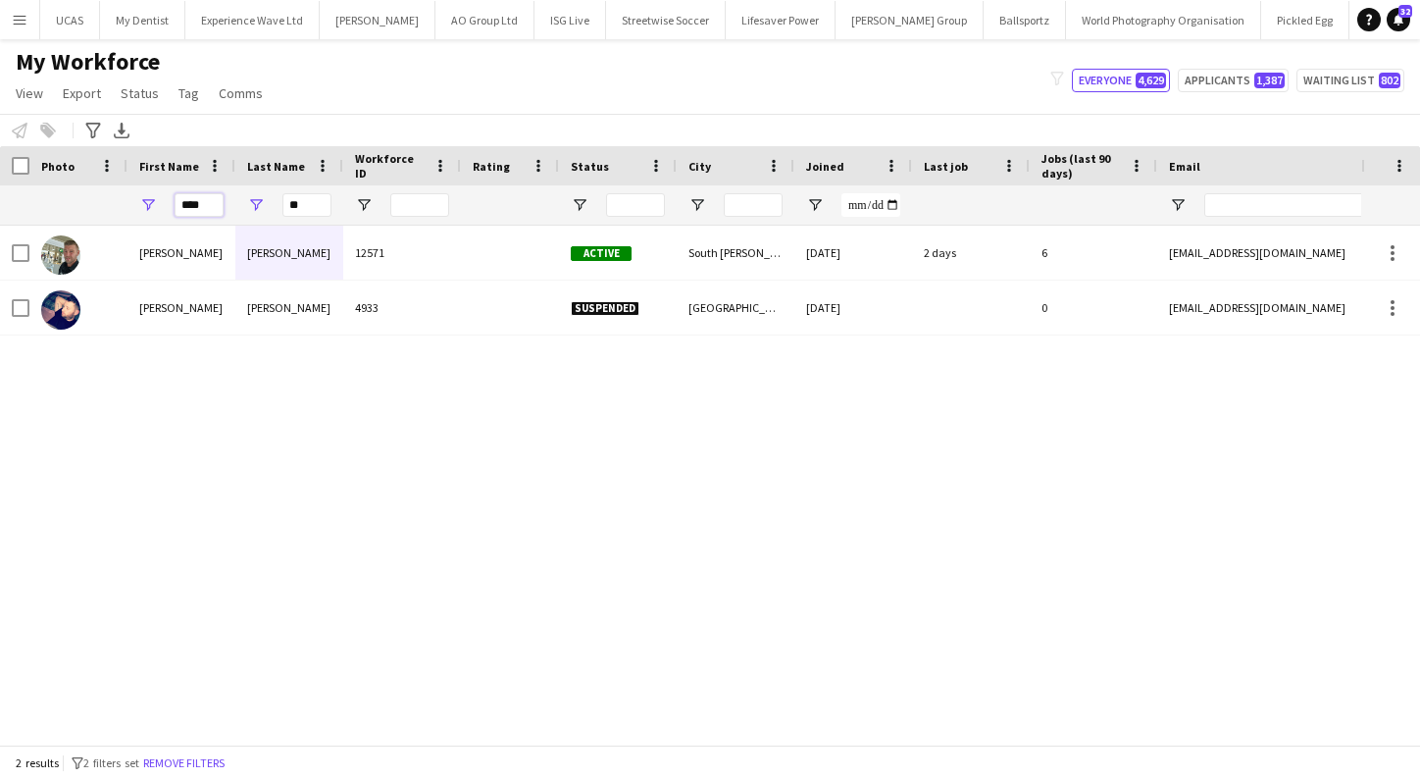
click at [182, 203] on input "****" at bounding box center [199, 205] width 49 height 24
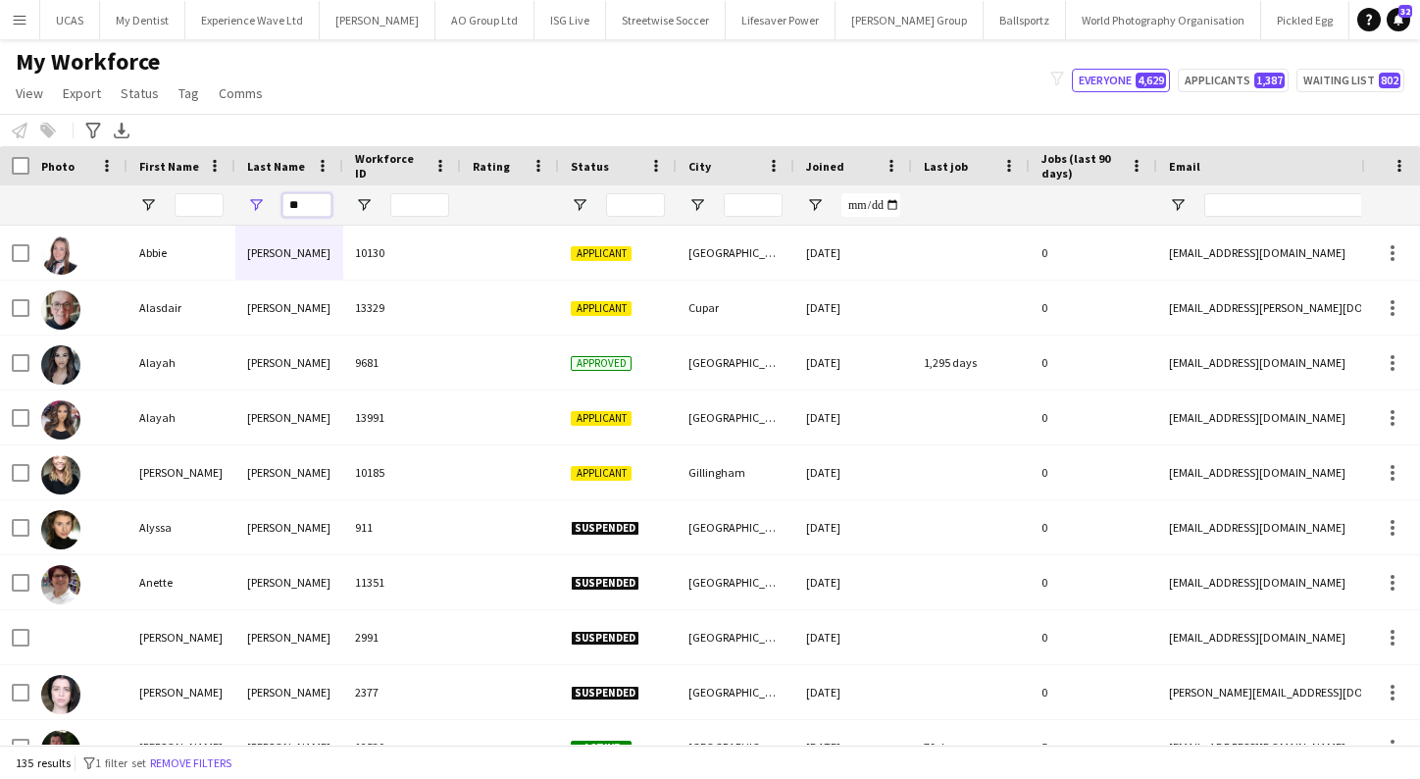
click at [305, 196] on input "**" at bounding box center [306, 205] width 49 height 24
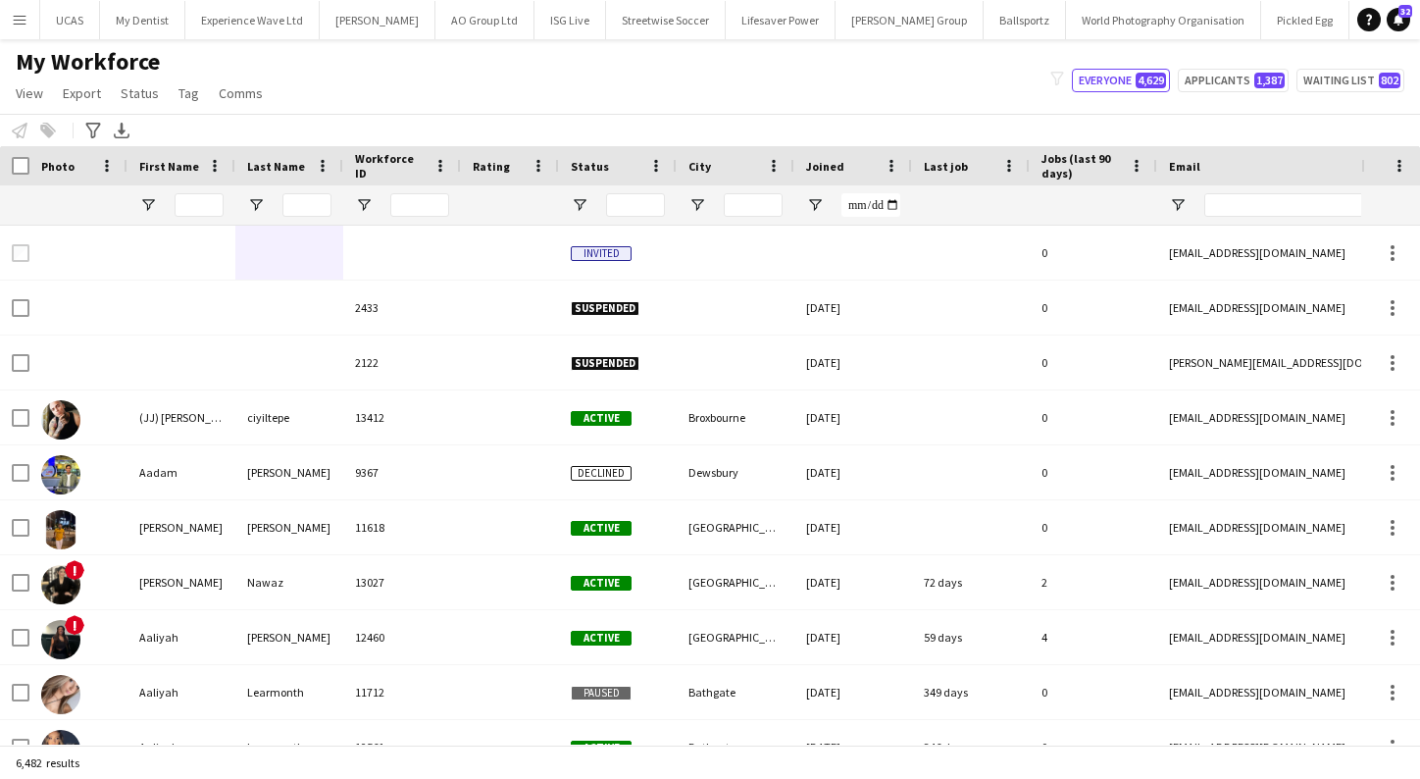
click at [198, 192] on div at bounding box center [199, 204] width 49 height 39
click at [197, 204] on input "First Name Filter Input" at bounding box center [199, 205] width 49 height 24
type input "*****"
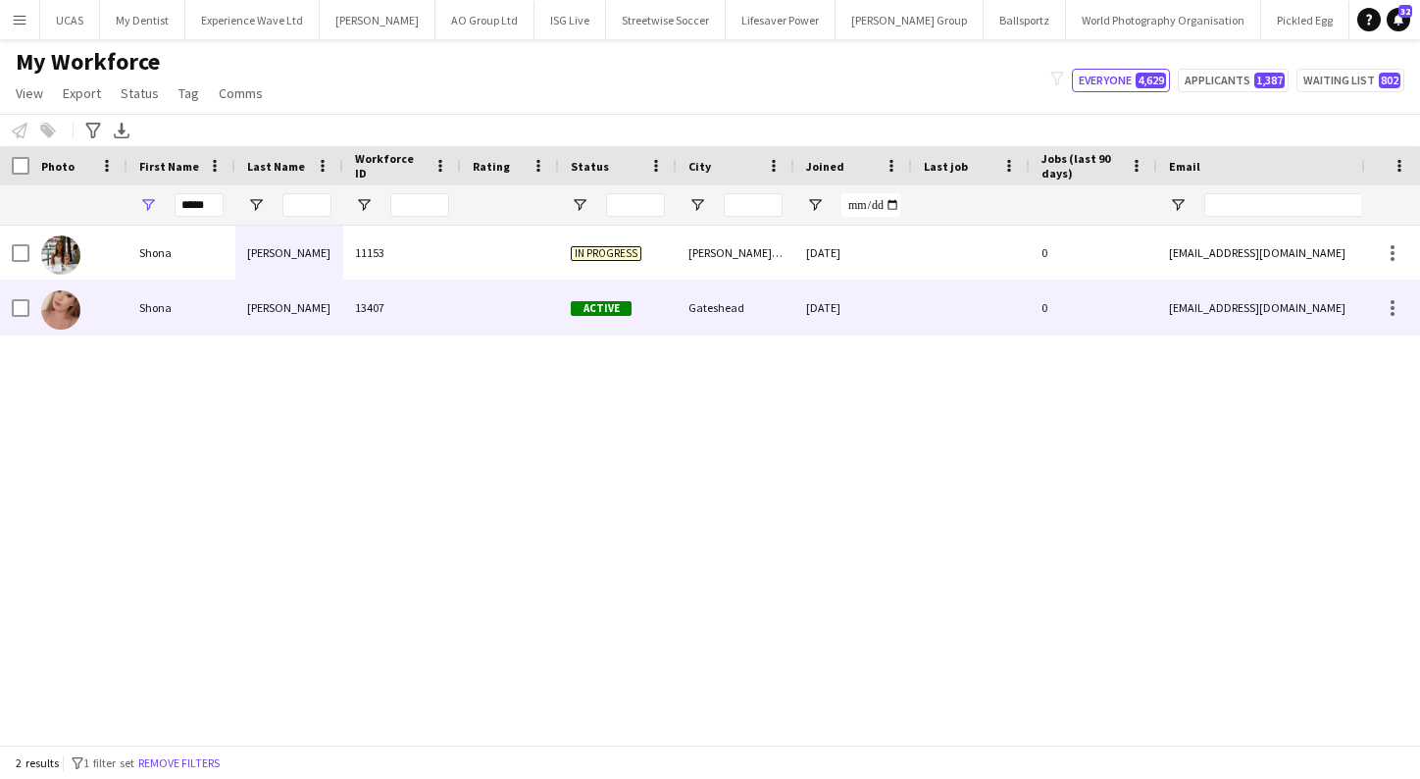
click at [455, 299] on div "13407" at bounding box center [402, 308] width 118 height 54
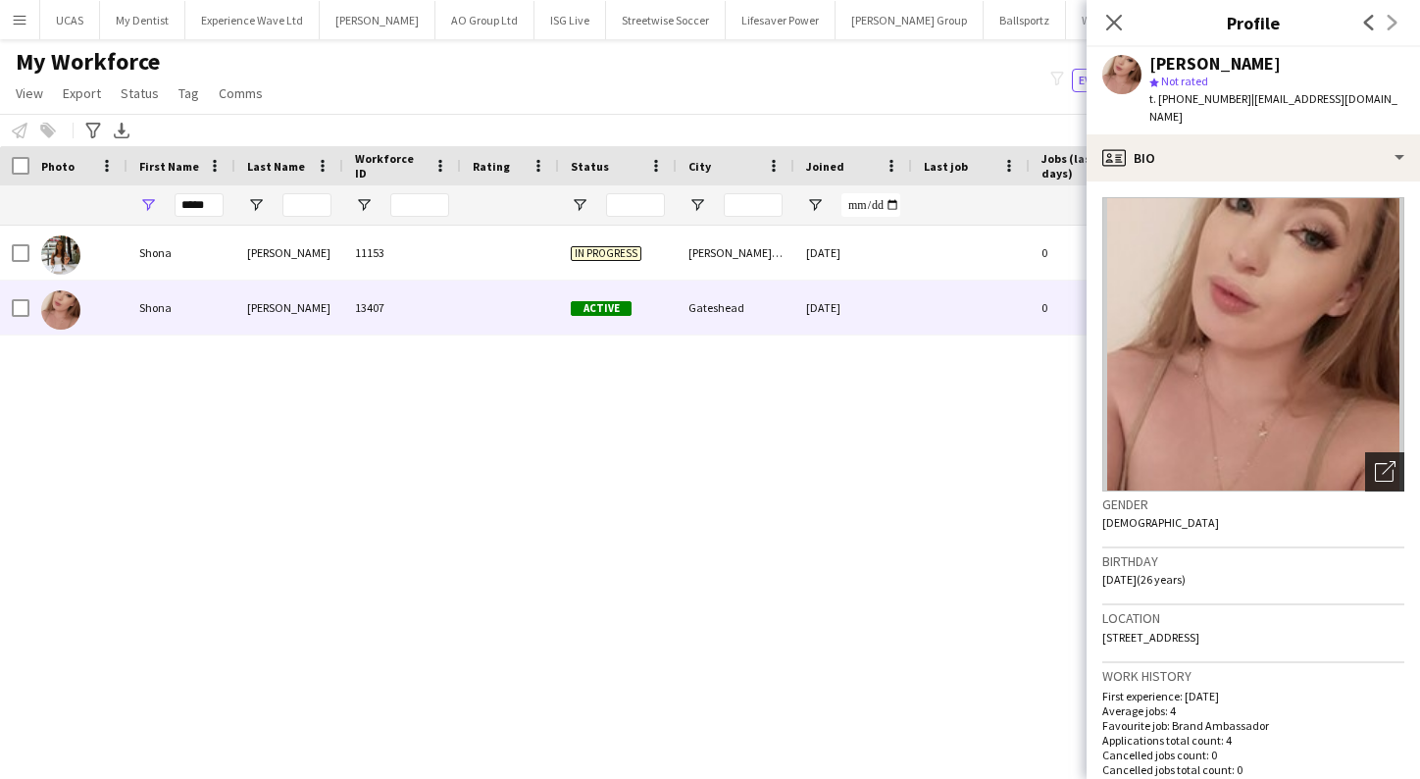
click at [1375, 463] on icon at bounding box center [1384, 472] width 19 height 19
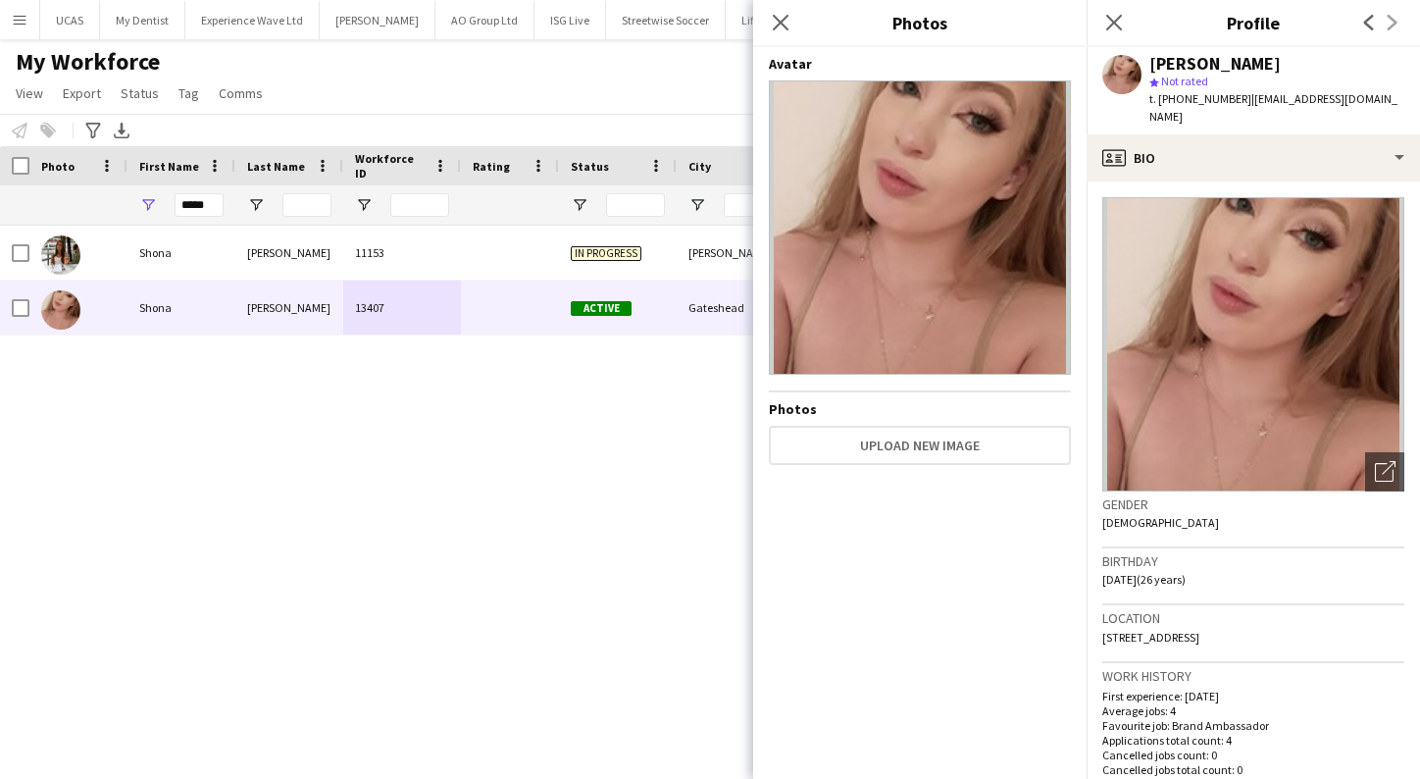
click at [806, 3] on div "Close pop-in" at bounding box center [780, 22] width 55 height 45
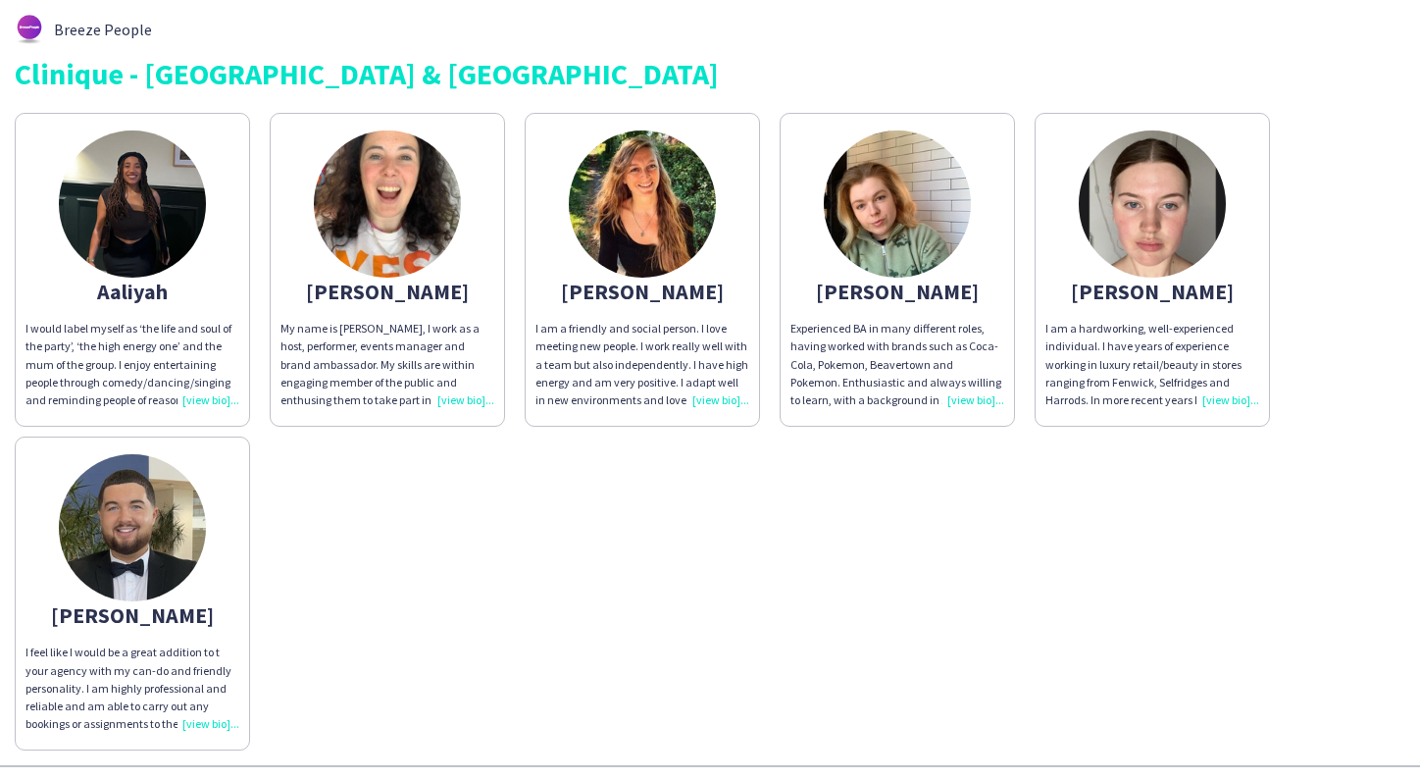
click at [647, 193] on img at bounding box center [642, 203] width 147 height 147
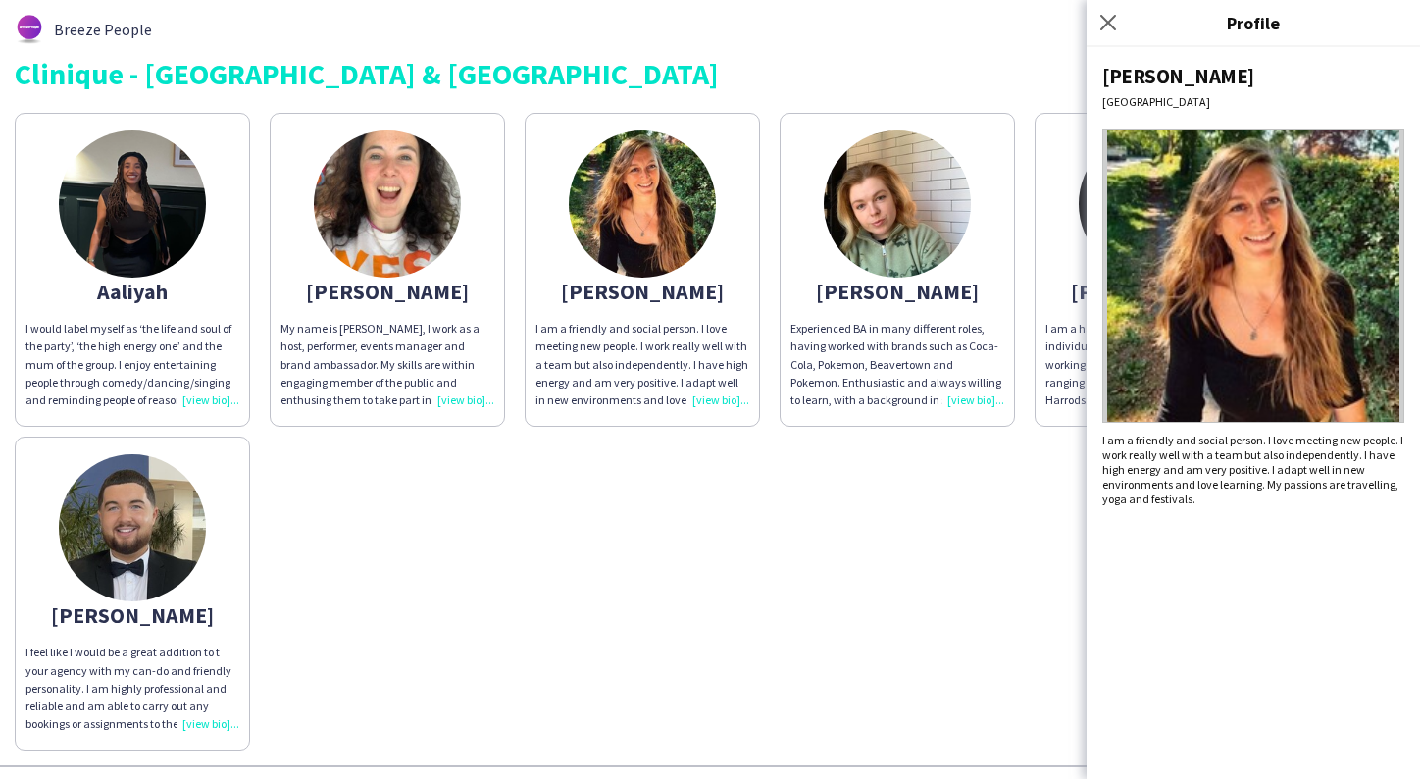
click at [149, 209] on img at bounding box center [132, 203] width 147 height 147
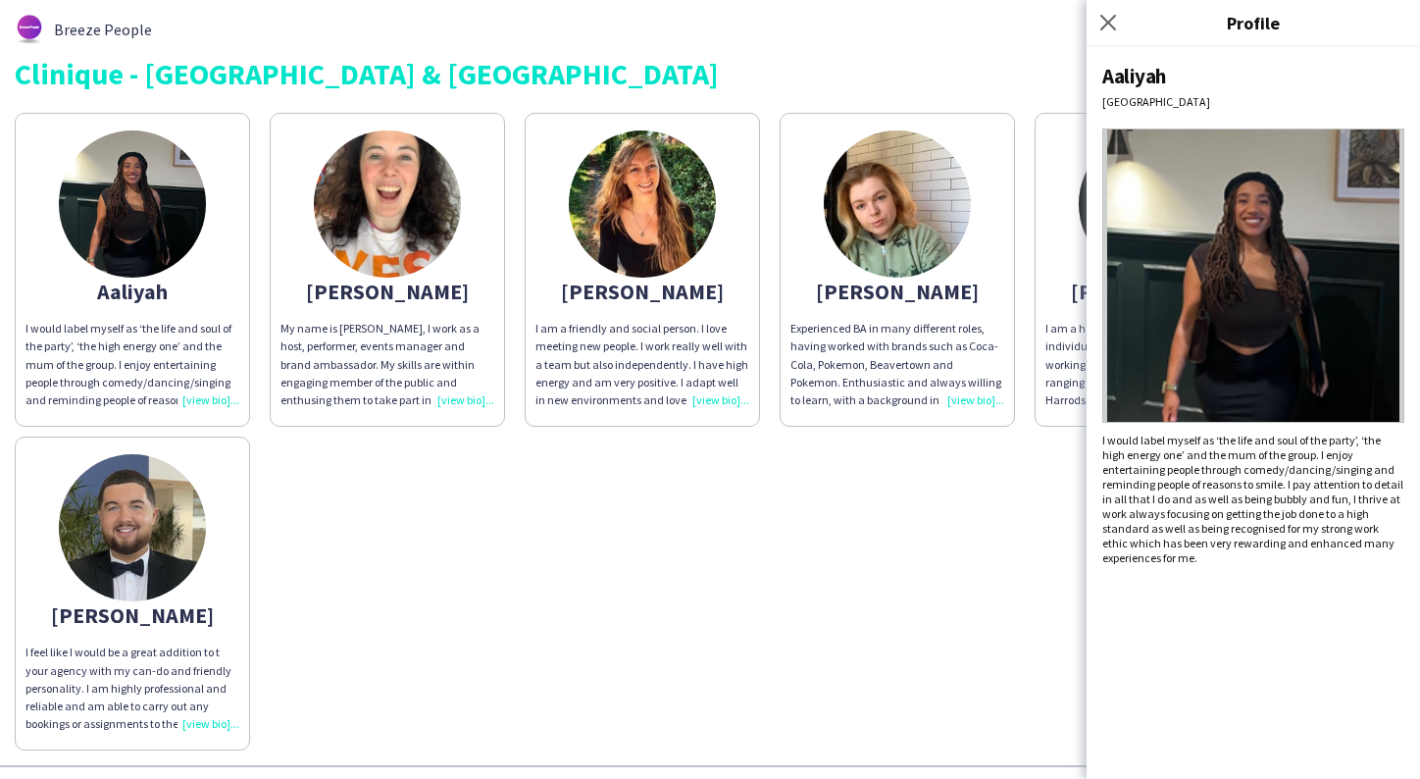
click at [883, 230] on img at bounding box center [897, 203] width 147 height 147
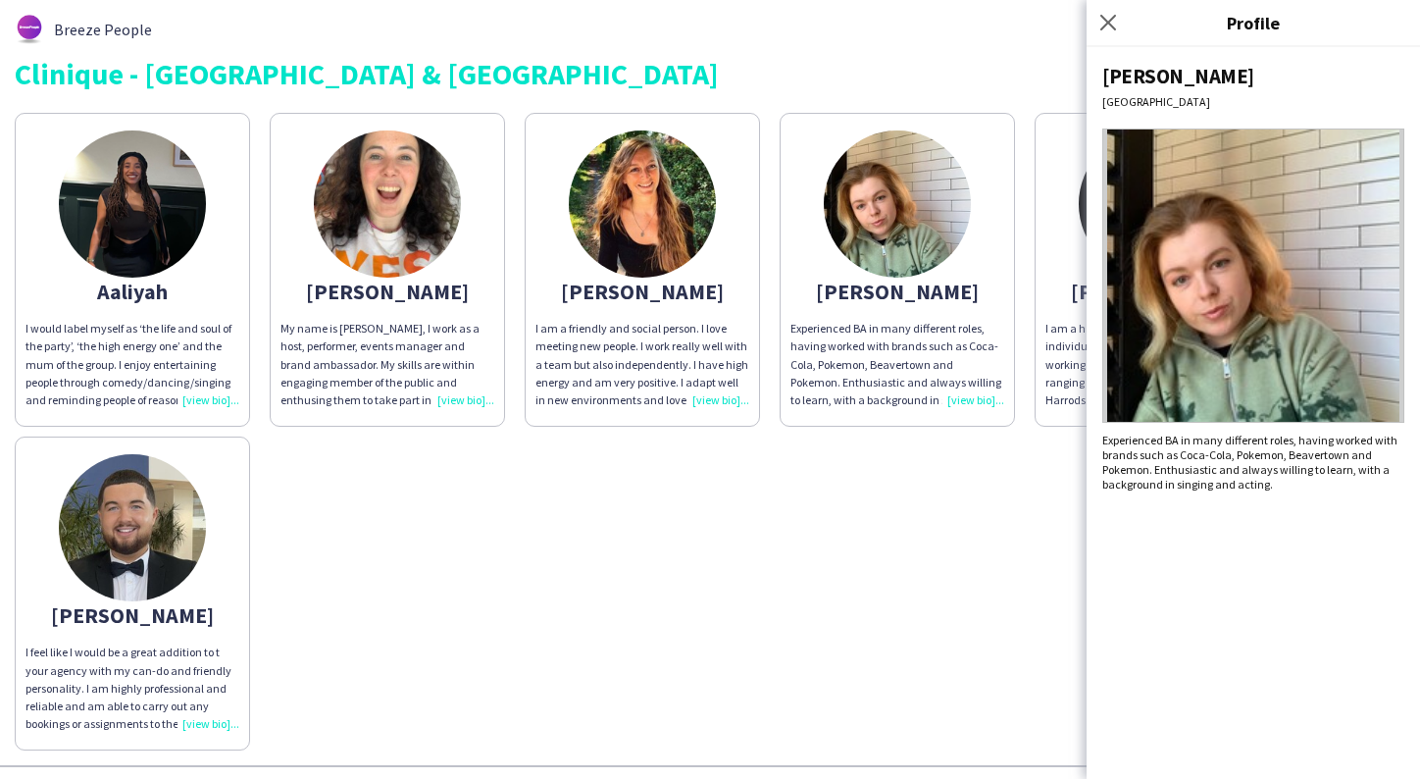
click at [794, 544] on div "Aaliyah I would label myself as ‘the life and soul of the party’, ‘the high ene…" at bounding box center [710, 426] width 1391 height 647
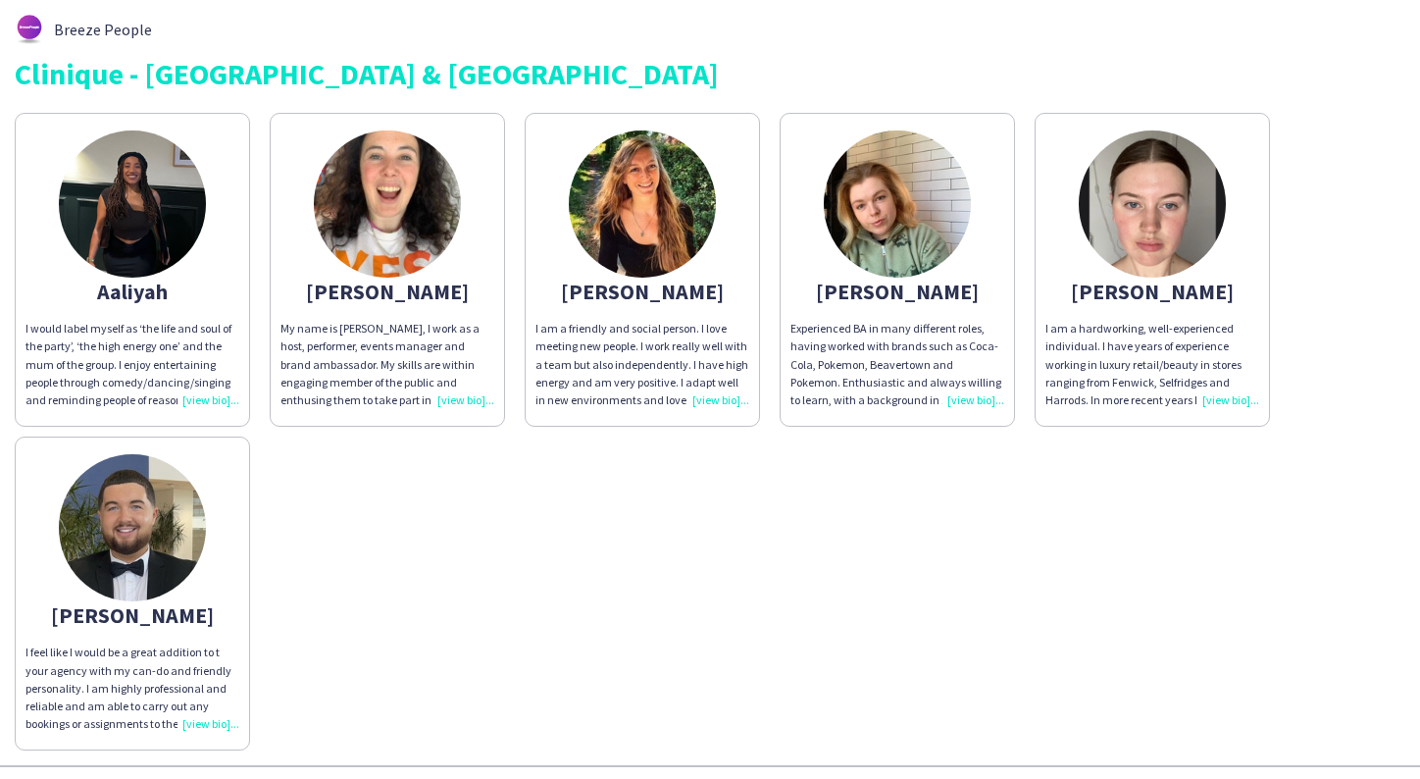
click at [156, 205] on img at bounding box center [132, 203] width 147 height 147
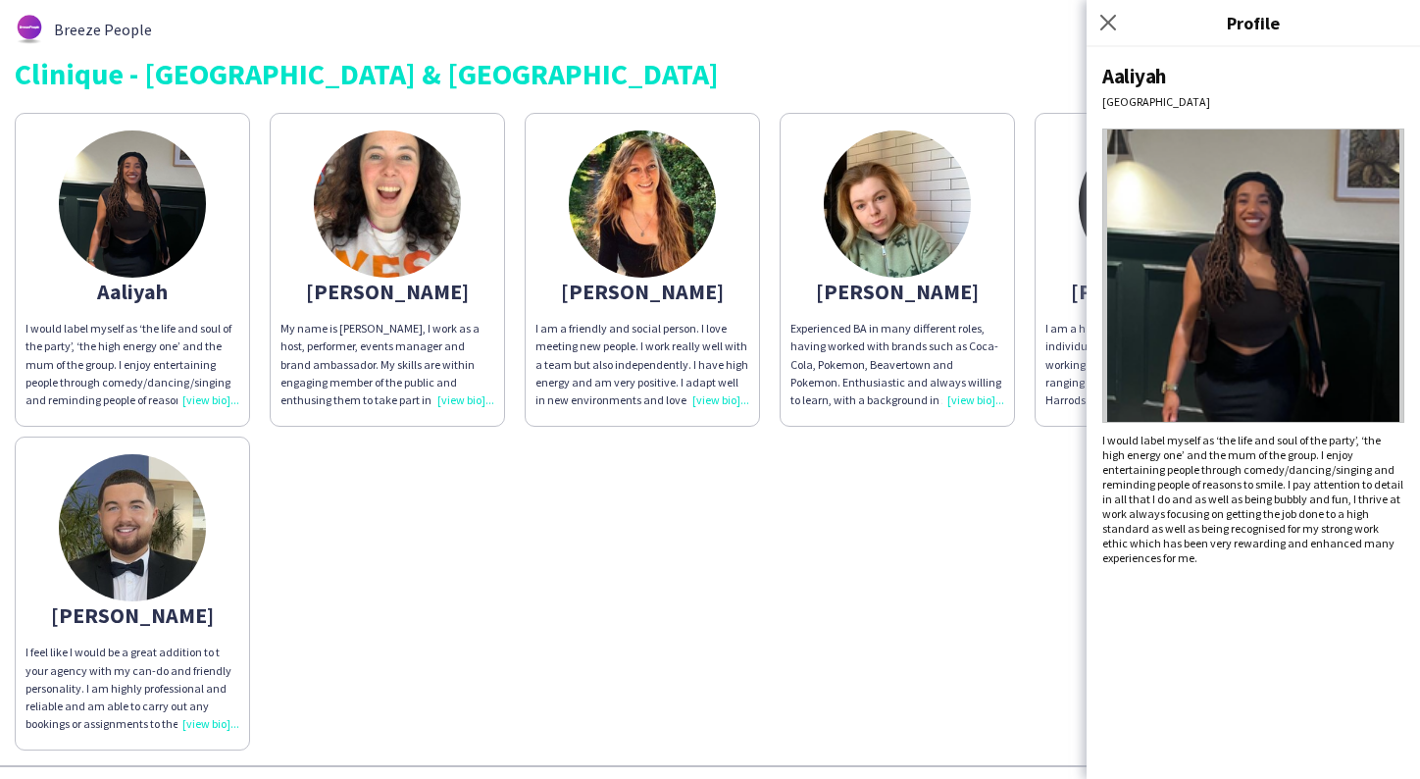
click at [1308, 318] on img at bounding box center [1253, 275] width 302 height 294
click at [1122, 25] on div "Close pop-in" at bounding box center [1111, 22] width 49 height 45
click at [1112, 20] on icon at bounding box center [1107, 22] width 19 height 19
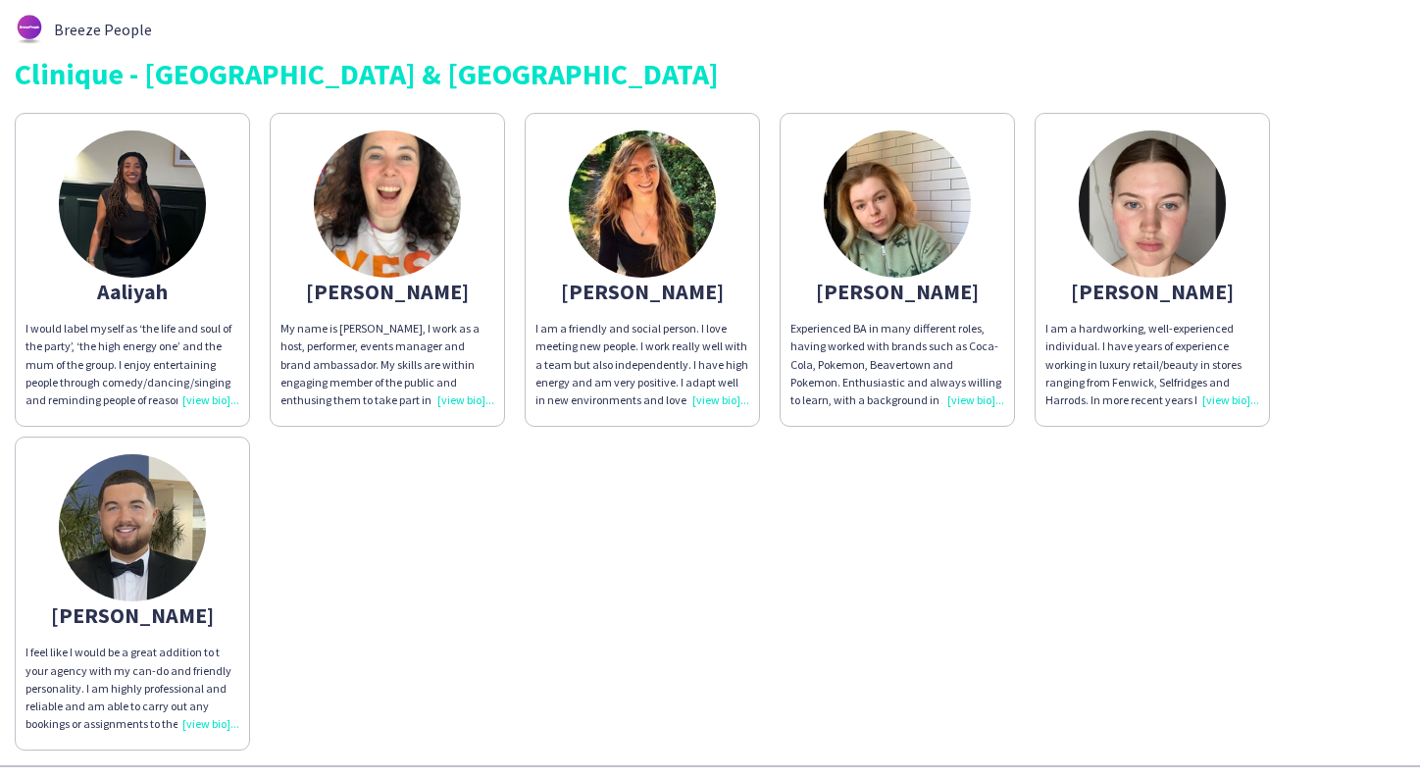
click at [616, 232] on img at bounding box center [642, 203] width 147 height 147
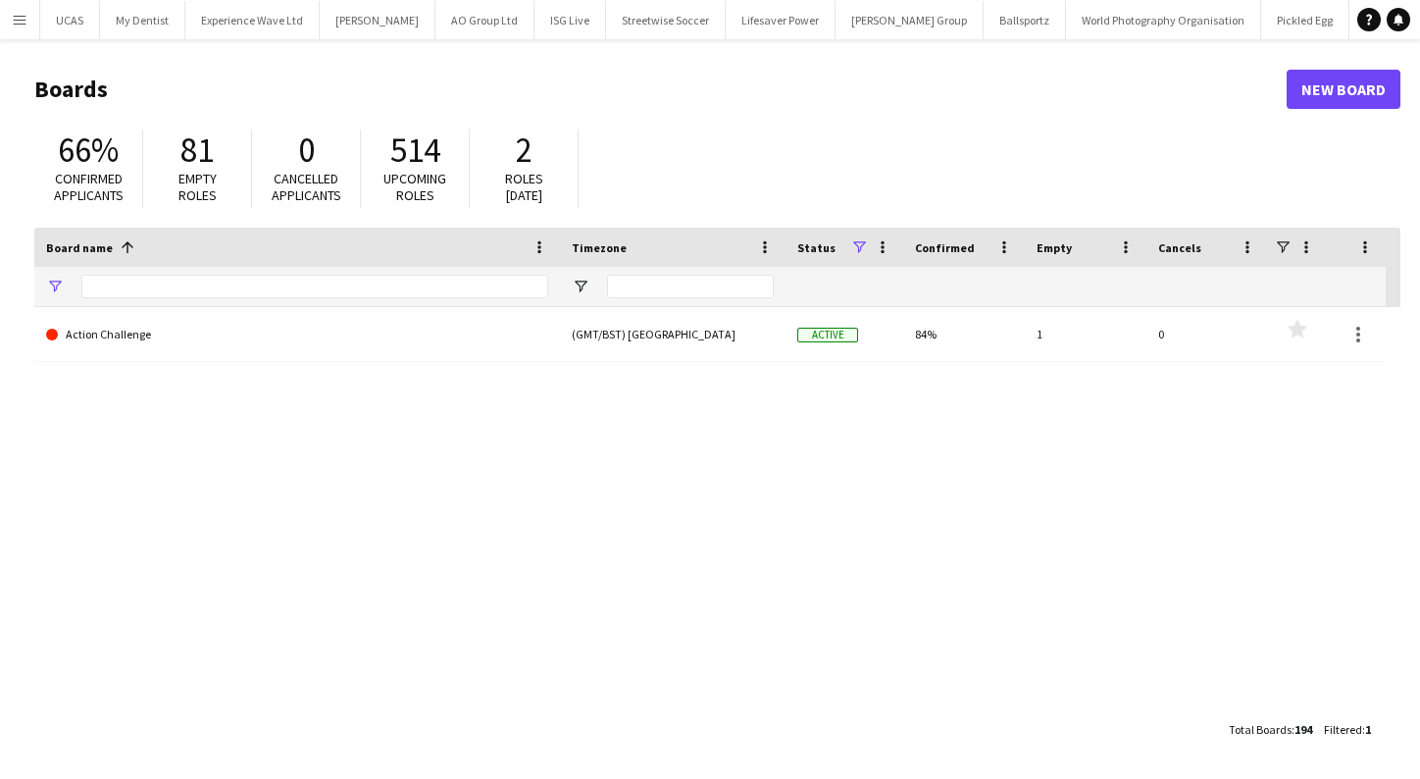
type input "**********"
click at [21, 26] on app-icon "Menu" at bounding box center [20, 20] width 16 height 16
